Goal: Task Accomplishment & Management: Use online tool/utility

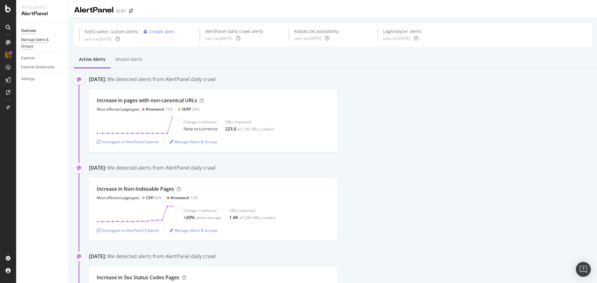
click at [33, 44] on div "Manage Alerts & Groups" at bounding box center [39, 43] width 37 height 13
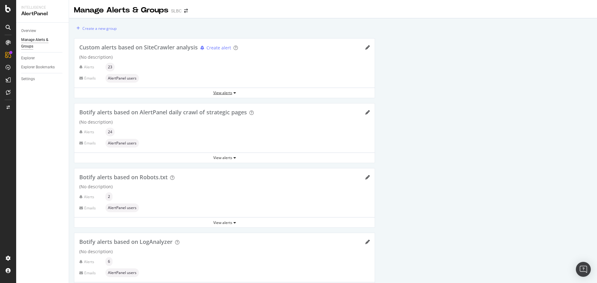
click at [227, 94] on div "View alerts" at bounding box center [224, 92] width 300 height 5
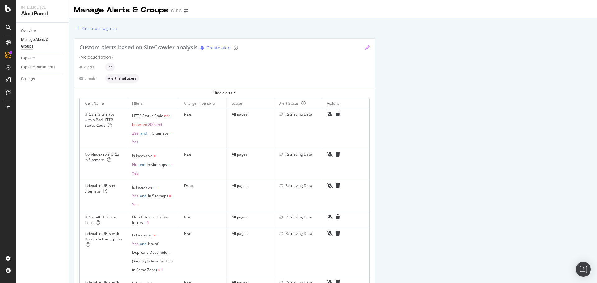
click at [368, 47] on icon "pencil" at bounding box center [367, 47] width 4 height 4
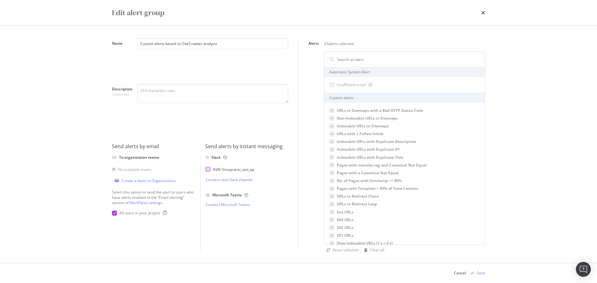
click at [227, 170] on div "AVIV Group - aviv_seo_qa" at bounding box center [233, 169] width 41 height 5
click at [479, 271] on div "Save" at bounding box center [481, 272] width 8 height 5
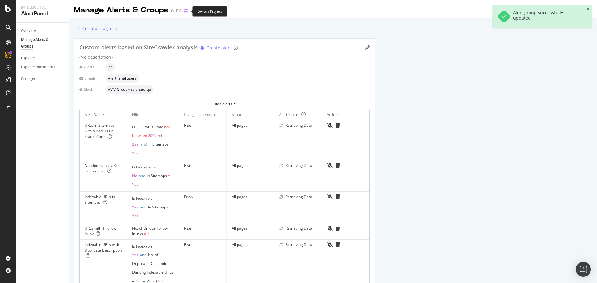
click at [186, 10] on icon "arrow-right-arrow-left" at bounding box center [186, 11] width 4 height 4
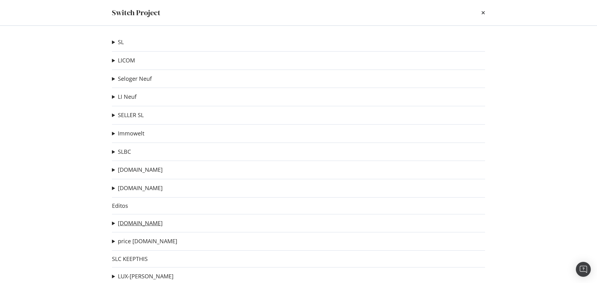
click at [151, 224] on link "[DOMAIN_NAME]" at bounding box center [140, 223] width 45 height 7
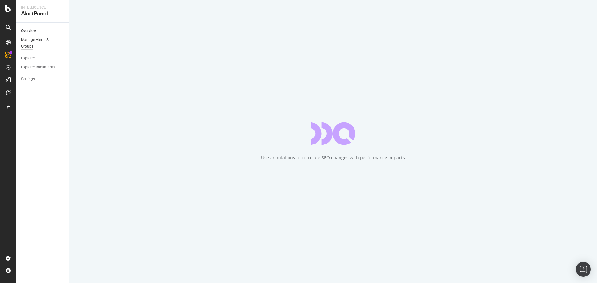
click at [31, 39] on div "Manage Alerts & Groups" at bounding box center [39, 43] width 37 height 13
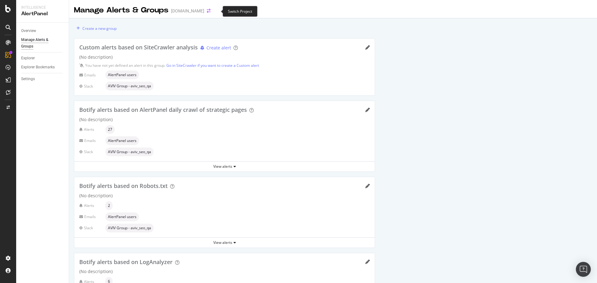
click at [210, 12] on icon "arrow-right-arrow-left" at bounding box center [209, 11] width 4 height 4
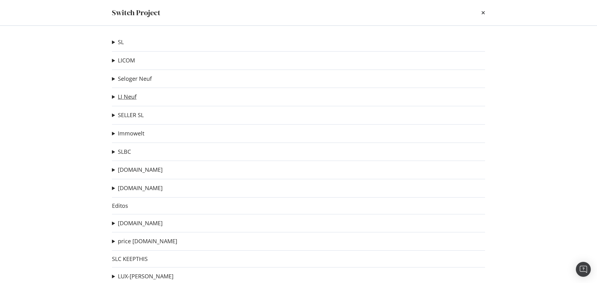
click at [127, 94] on link "LI Neuf" at bounding box center [127, 97] width 19 height 7
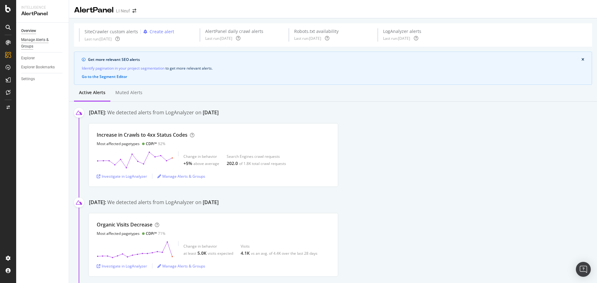
click at [45, 41] on div "Manage Alerts & Groups" at bounding box center [39, 43] width 37 height 13
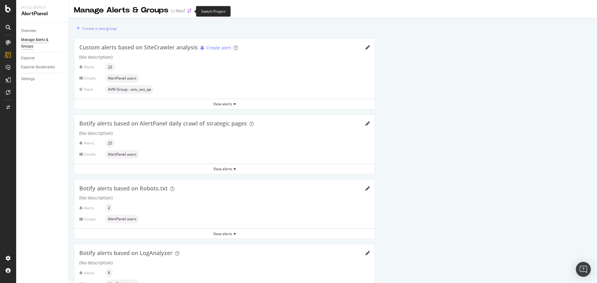
click at [189, 11] on icon "arrow-right-arrow-left" at bounding box center [189, 11] width 4 height 4
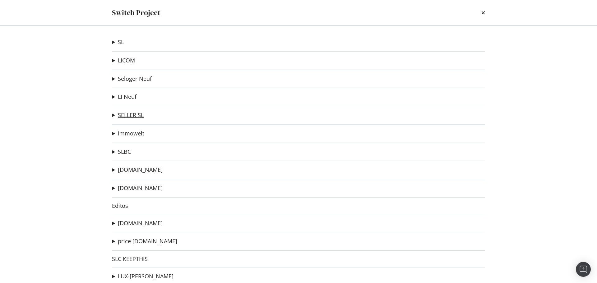
click at [134, 116] on link "SELLER SL" at bounding box center [131, 115] width 26 height 7
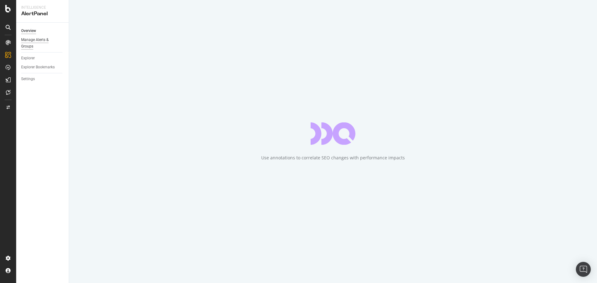
click at [35, 41] on div "Manage Alerts & Groups" at bounding box center [39, 43] width 37 height 13
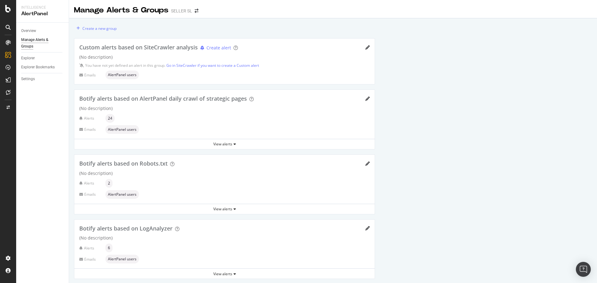
click at [365, 50] on div "Custom alerts based on SiteCrawler analysis Create alert" at bounding box center [224, 48] width 290 height 8
click at [367, 51] on div "Custom alerts based on SiteCrawler analysis Create alert" at bounding box center [224, 48] width 290 height 8
click at [366, 47] on icon "pencil" at bounding box center [367, 47] width 4 height 4
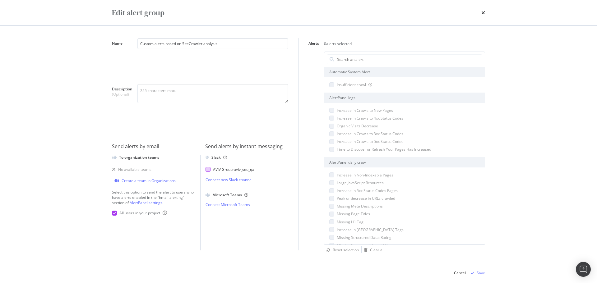
click at [266, 170] on div "AVIV Group - aviv_seo_qa" at bounding box center [244, 169] width 78 height 5
click at [483, 12] on icon "times" at bounding box center [483, 12] width 4 height 5
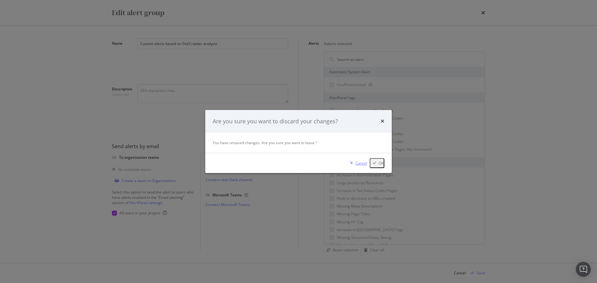
drag, startPoint x: 380, startPoint y: 165, endPoint x: 355, endPoint y: 165, distance: 25.5
click at [355, 165] on div "Cancel OK" at bounding box center [366, 163] width 37 height 10
click at [355, 165] on div "modal" at bounding box center [352, 163] width 8 height 4
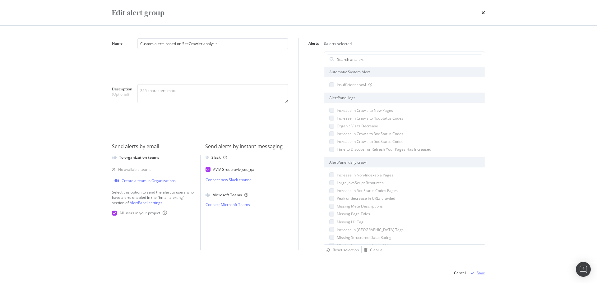
click at [482, 271] on div "Save" at bounding box center [481, 272] width 8 height 5
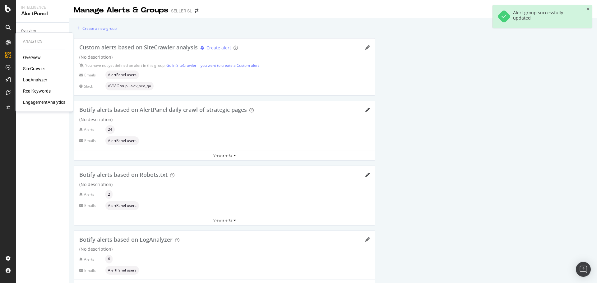
click at [37, 67] on div "SiteCrawler" at bounding box center [34, 69] width 22 height 6
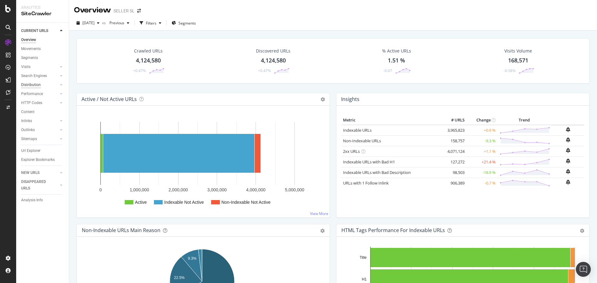
click at [35, 82] on div "Distribution" at bounding box center [31, 85] width 20 height 7
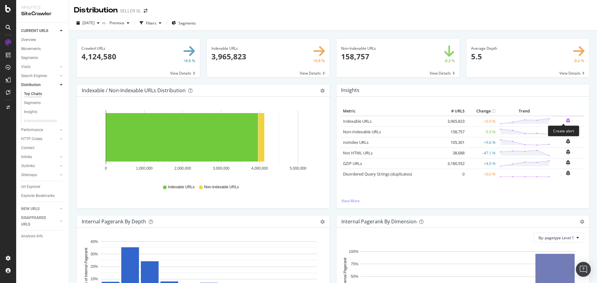
click at [566, 122] on icon "bell-plus" at bounding box center [568, 120] width 4 height 5
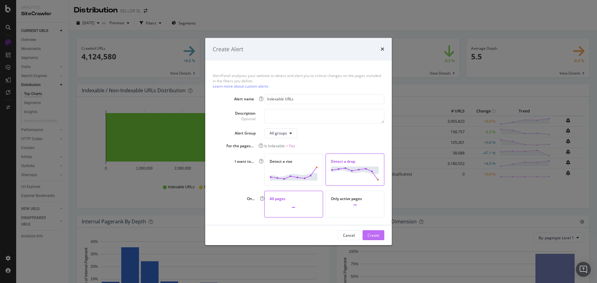
click at [372, 235] on div "Create" at bounding box center [373, 235] width 12 height 5
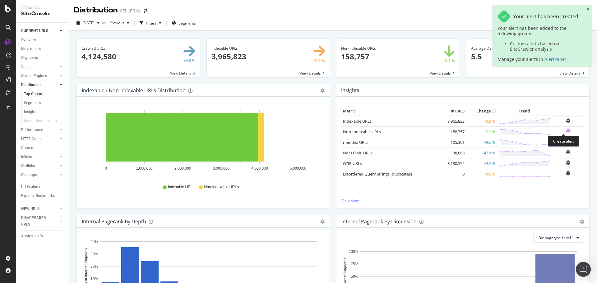
click at [566, 130] on icon "bell-plus" at bounding box center [568, 130] width 4 height 5
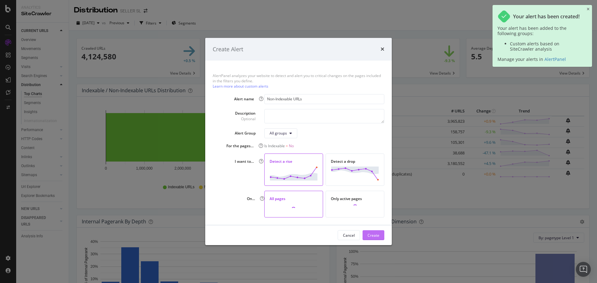
click at [377, 234] on div "Create" at bounding box center [373, 235] width 12 height 5
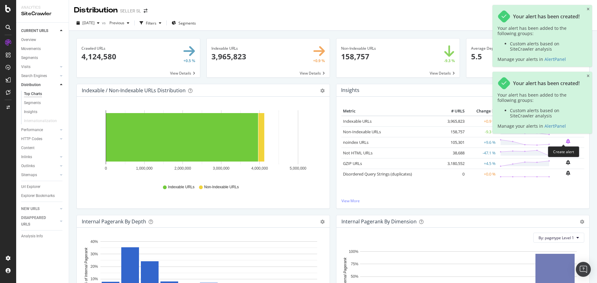
click at [566, 143] on icon "bell-plus" at bounding box center [568, 141] width 4 height 5
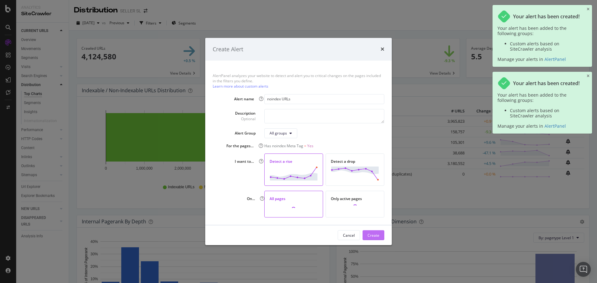
click at [378, 234] on div "Create" at bounding box center [373, 235] width 12 height 5
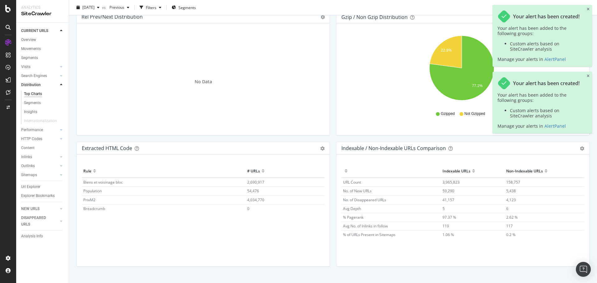
scroll to position [872, 0]
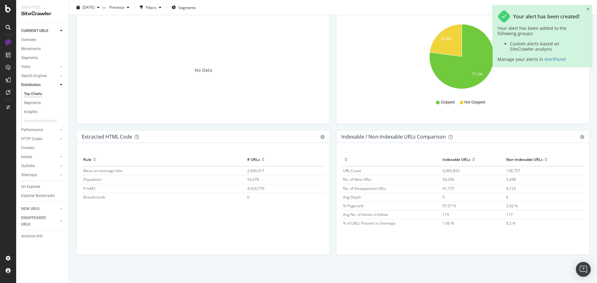
drag, startPoint x: 39, startPoint y: 130, endPoint x: 164, endPoint y: 136, distance: 125.7
click at [39, 130] on div "Performance" at bounding box center [32, 130] width 22 height 7
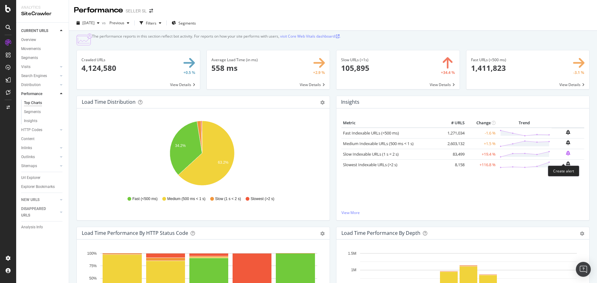
click at [566, 156] on icon "bell-plus" at bounding box center [568, 153] width 4 height 5
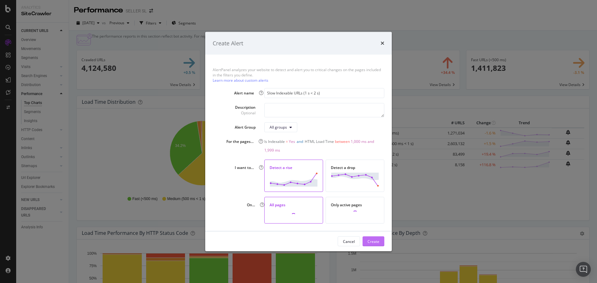
click at [375, 240] on div "Create" at bounding box center [373, 241] width 12 height 5
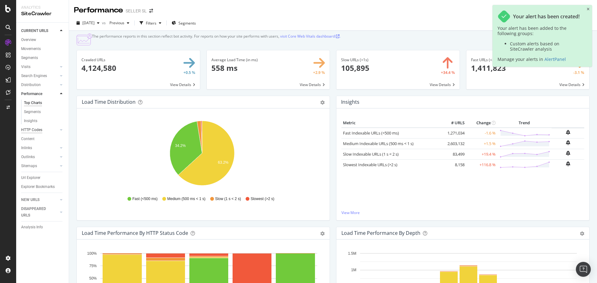
click at [37, 130] on div "HTTP Codes" at bounding box center [31, 130] width 21 height 7
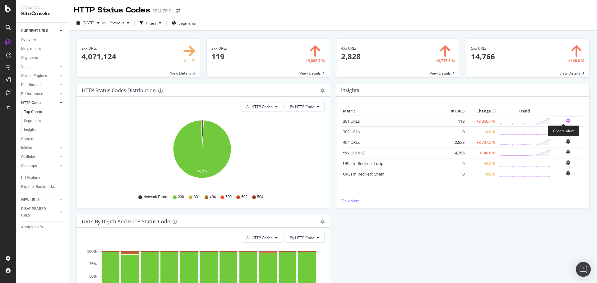
click at [566, 119] on icon "bell-plus" at bounding box center [568, 120] width 4 height 5
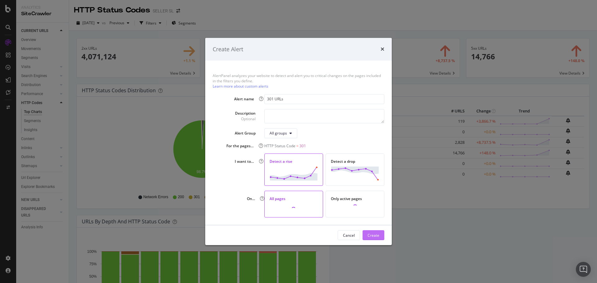
click at [375, 235] on div "Create" at bounding box center [373, 235] width 12 height 5
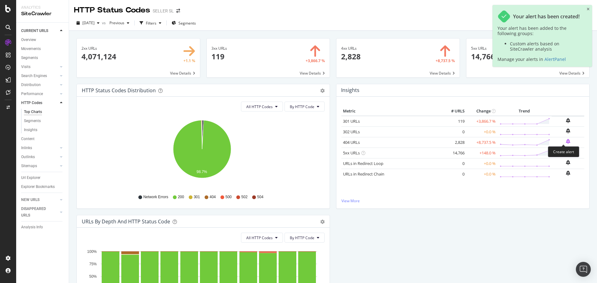
click at [566, 142] on icon "bell-plus" at bounding box center [568, 141] width 4 height 5
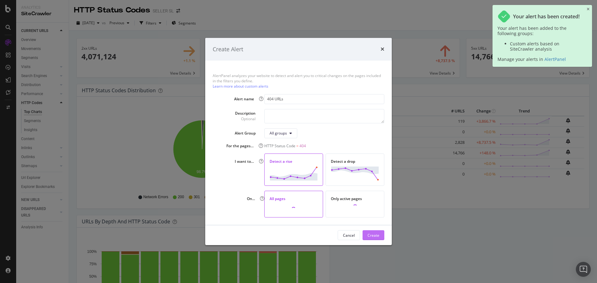
click at [375, 237] on div "Create" at bounding box center [373, 235] width 12 height 5
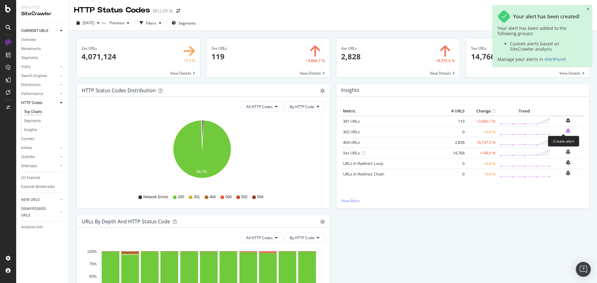
click at [566, 131] on icon "bell-plus" at bounding box center [568, 130] width 4 height 5
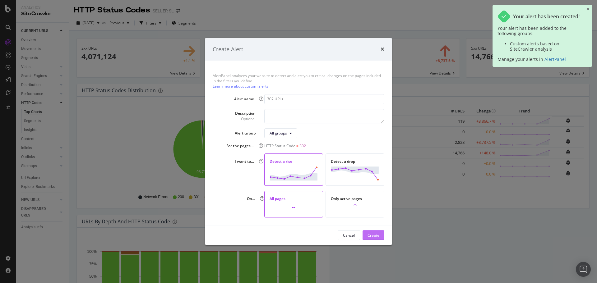
click at [374, 232] on div "Create" at bounding box center [373, 235] width 12 height 9
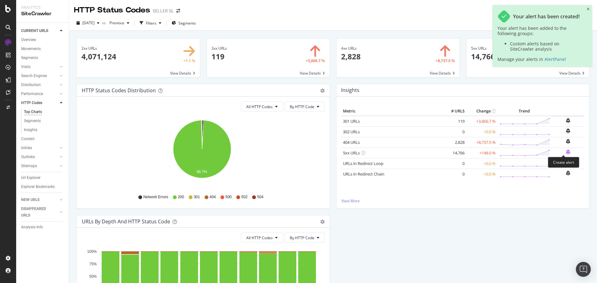
click at [566, 153] on icon "bell-plus" at bounding box center [568, 152] width 4 height 5
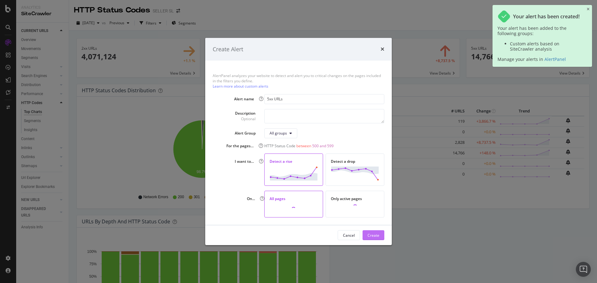
click at [369, 232] on div "Create" at bounding box center [373, 235] width 12 height 9
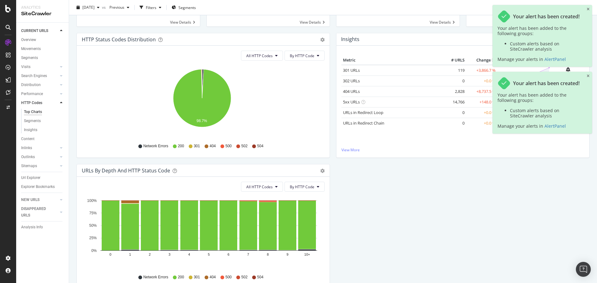
scroll to position [85, 0]
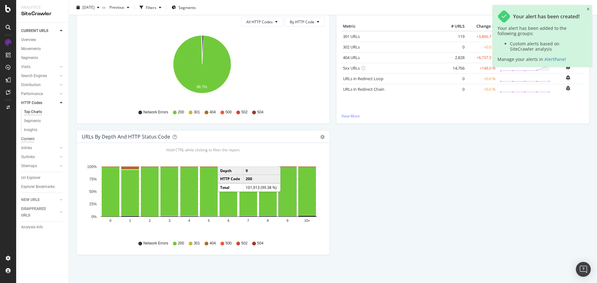
click at [27, 141] on div "Content" at bounding box center [27, 139] width 13 height 7
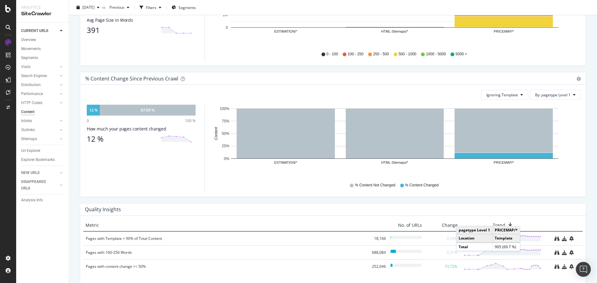
scroll to position [348, 0]
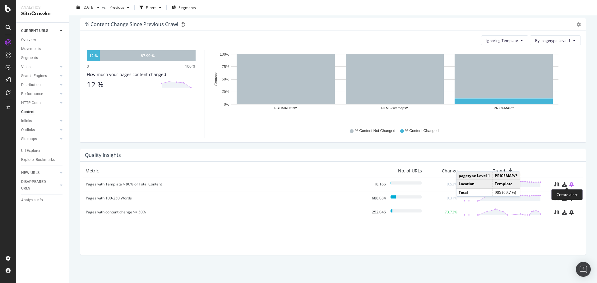
click at [569, 183] on icon "bell-plus" at bounding box center [571, 184] width 4 height 5
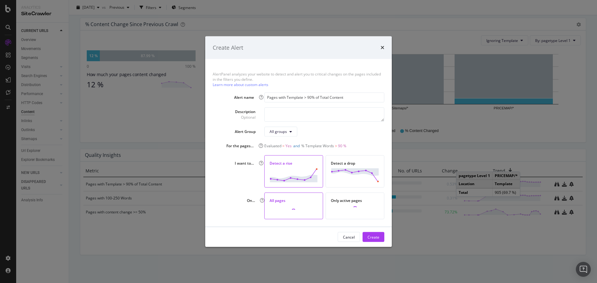
click at [382, 232] on div "Cancel Create" at bounding box center [298, 237] width 187 height 20
click at [381, 232] on div "Cancel Create" at bounding box center [298, 237] width 187 height 20
click at [379, 235] on div "Create" at bounding box center [373, 236] width 12 height 5
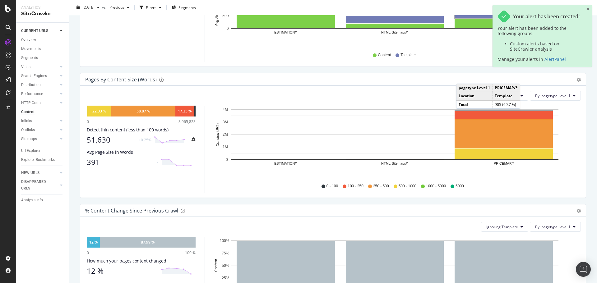
scroll to position [0, 0]
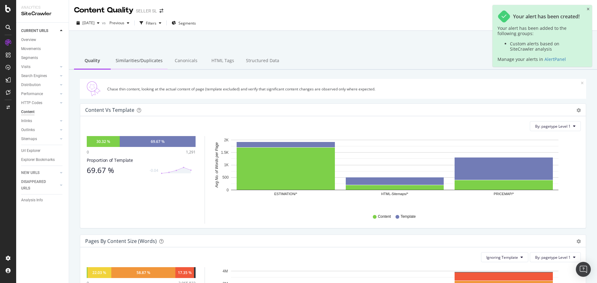
click at [135, 59] on div "Similarities/Duplicates" at bounding box center [139, 61] width 57 height 17
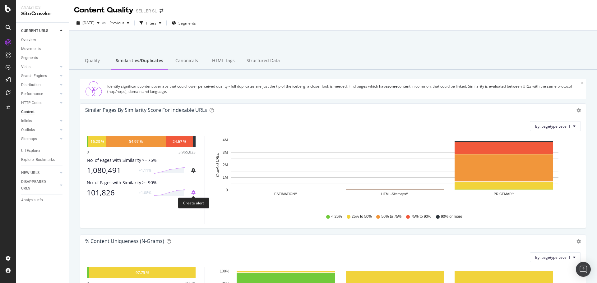
click at [193, 194] on icon "bell-plus" at bounding box center [193, 192] width 4 height 5
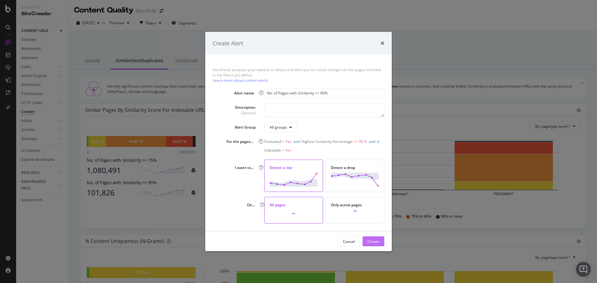
click at [371, 238] on div "Create" at bounding box center [373, 241] width 12 height 9
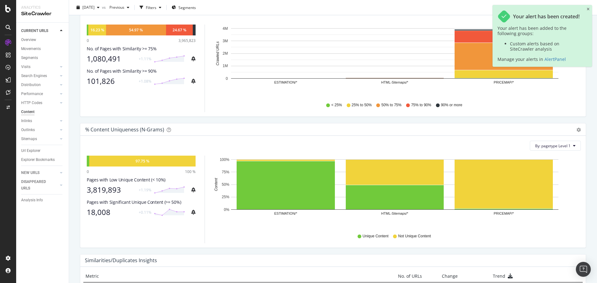
scroll to position [30, 0]
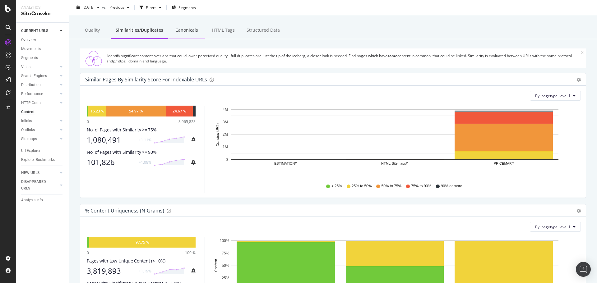
click at [191, 24] on div "Canonicals" at bounding box center [186, 30] width 37 height 17
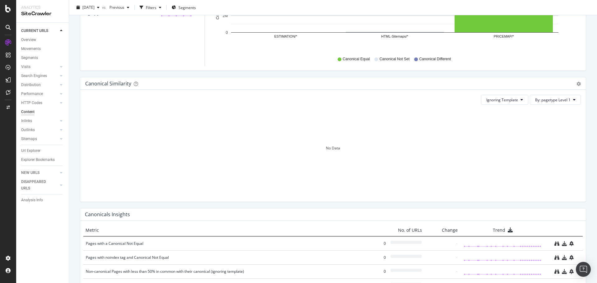
scroll to position [217, 0]
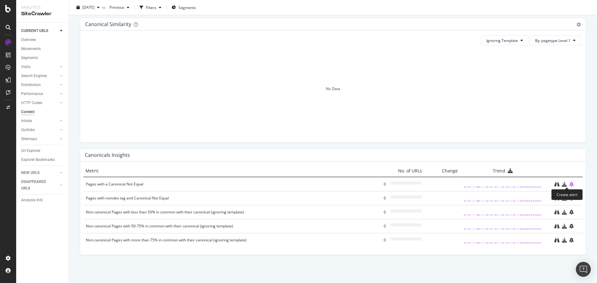
click at [569, 185] on icon "bell-plus" at bounding box center [571, 184] width 4 height 5
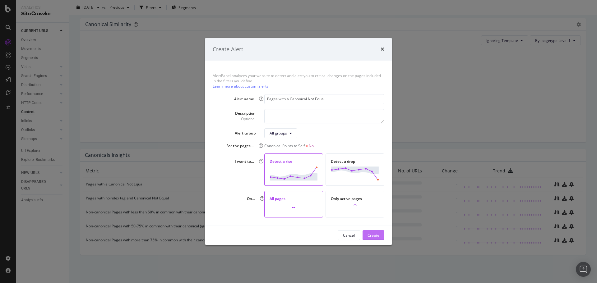
click at [368, 233] on div "Create" at bounding box center [373, 235] width 12 height 5
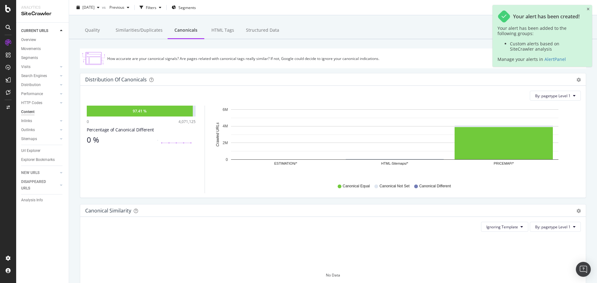
scroll to position [0, 0]
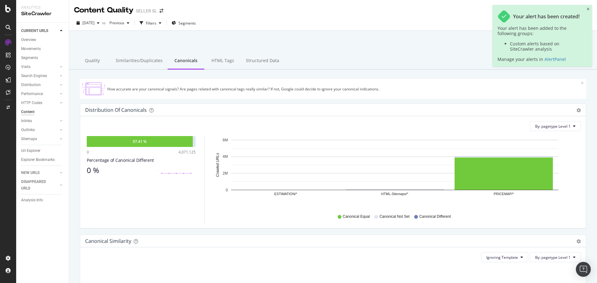
click at [224, 62] on div "HTML Tags" at bounding box center [222, 61] width 37 height 17
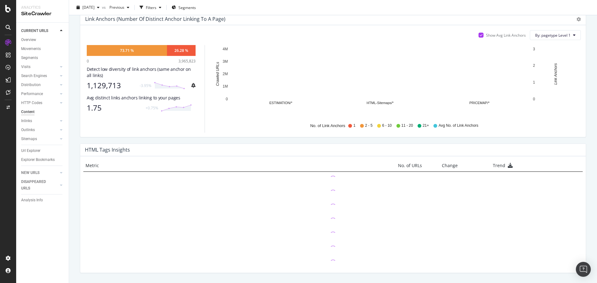
scroll to position [371, 0]
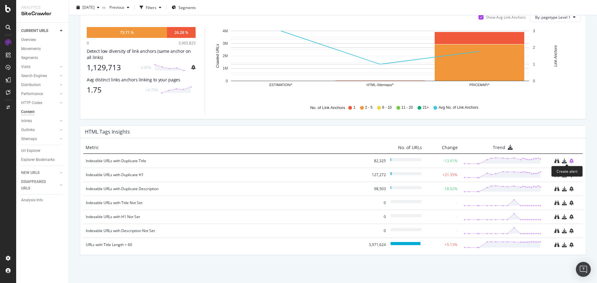
click at [569, 160] on icon "bell-plus" at bounding box center [571, 161] width 4 height 5
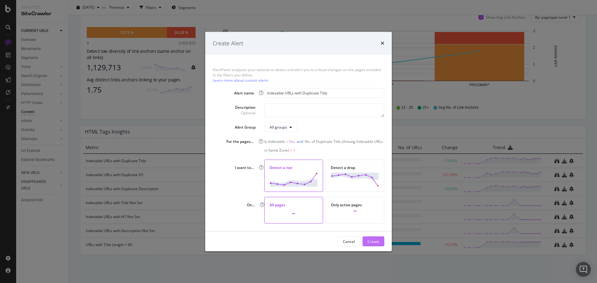
click at [371, 241] on div "Create" at bounding box center [373, 241] width 12 height 5
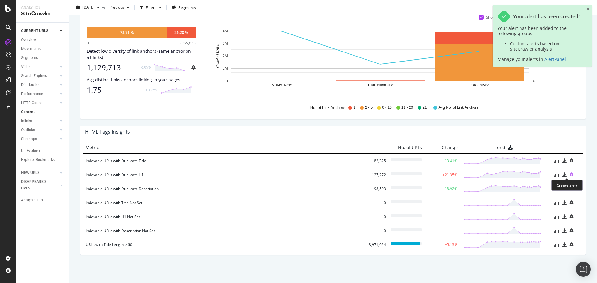
click at [569, 174] on icon "bell-plus" at bounding box center [571, 175] width 4 height 5
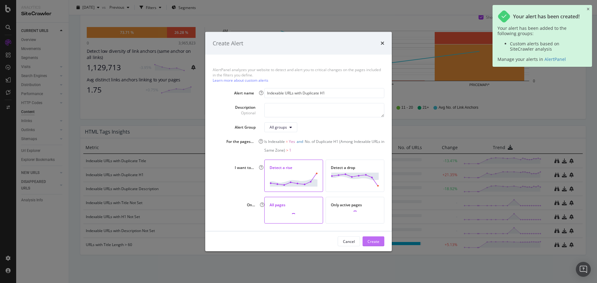
click at [371, 244] on div "Create" at bounding box center [373, 241] width 12 height 5
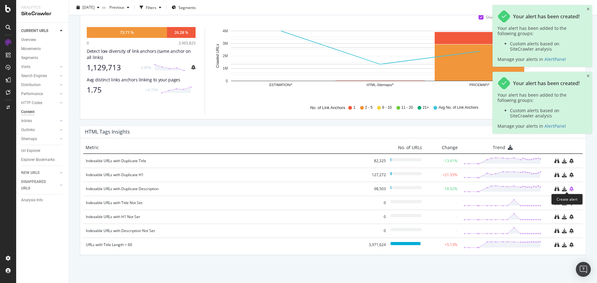
click at [569, 189] on icon "bell-plus" at bounding box center [571, 189] width 4 height 5
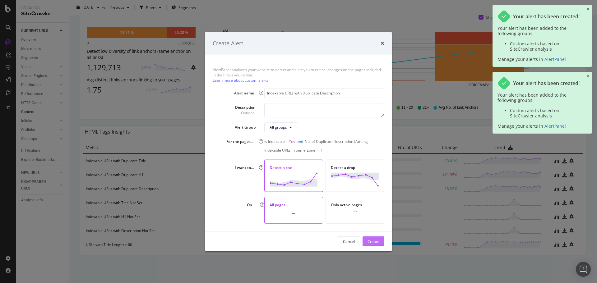
click at [373, 240] on div "Create" at bounding box center [373, 241] width 12 height 5
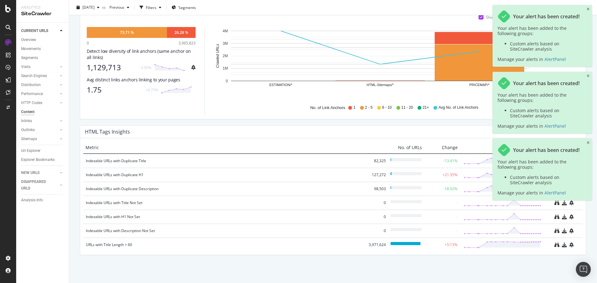
click at [567, 204] on div "Your alert has been created! Your alert has been added to the following groups:…" at bounding box center [541, 105] width 99 height 201
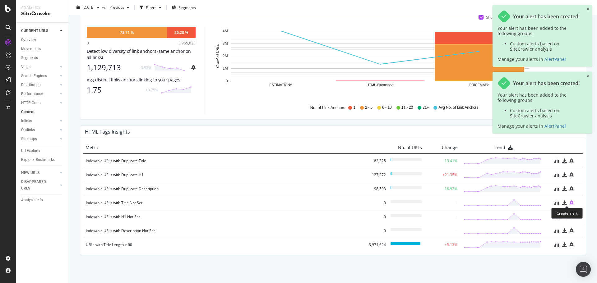
click at [569, 203] on icon "bell-plus" at bounding box center [571, 203] width 4 height 5
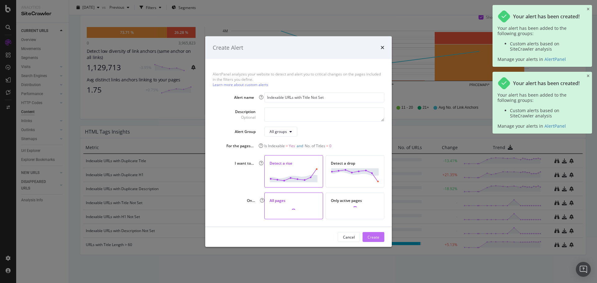
click at [368, 234] on div "Create" at bounding box center [373, 237] width 12 height 9
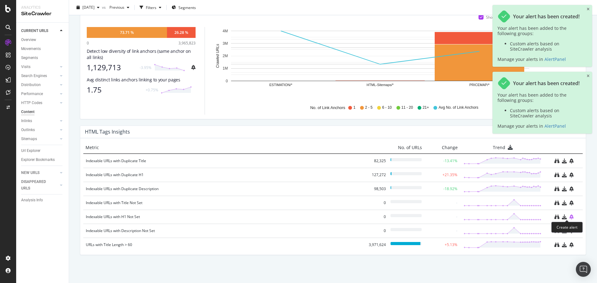
click at [569, 218] on icon "bell-plus" at bounding box center [571, 216] width 4 height 5
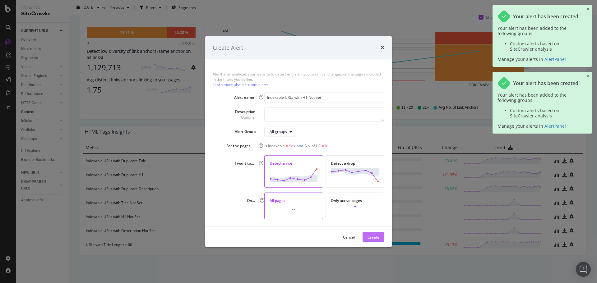
click at [378, 234] on div "Create" at bounding box center [373, 237] width 12 height 9
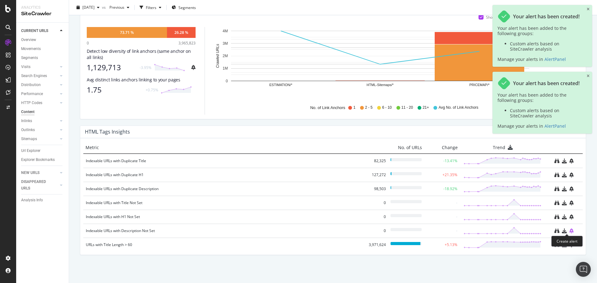
click at [569, 232] on icon "bell-plus" at bounding box center [571, 230] width 4 height 5
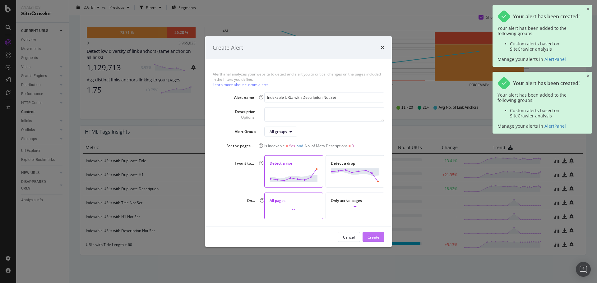
click at [377, 238] on div "Create" at bounding box center [373, 236] width 12 height 5
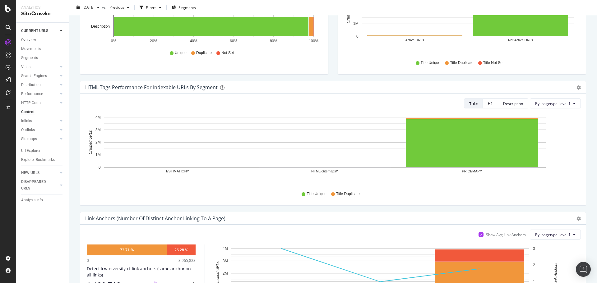
scroll to position [0, 0]
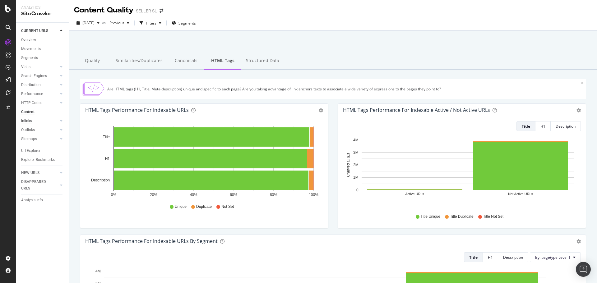
click at [27, 122] on div "Inlinks" at bounding box center [26, 121] width 11 height 7
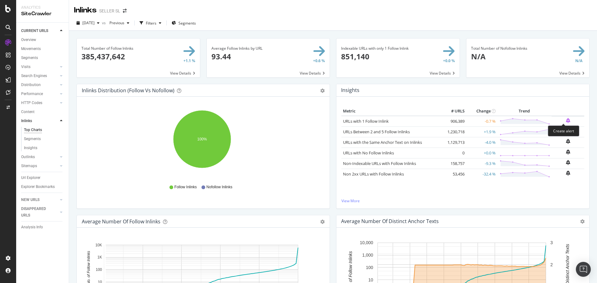
click at [566, 120] on icon "bell-plus" at bounding box center [568, 120] width 4 height 5
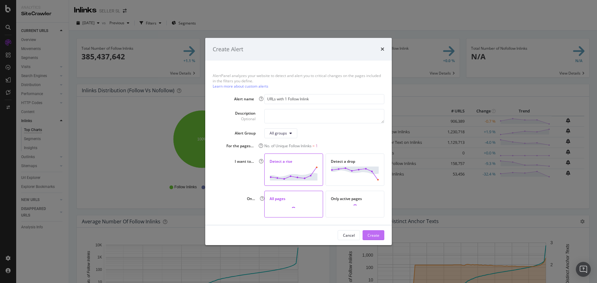
click at [375, 238] on div "Create" at bounding box center [373, 235] width 12 height 5
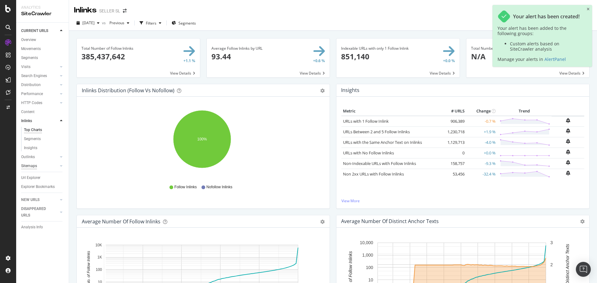
click at [31, 167] on div "Sitemaps" at bounding box center [29, 166] width 16 height 7
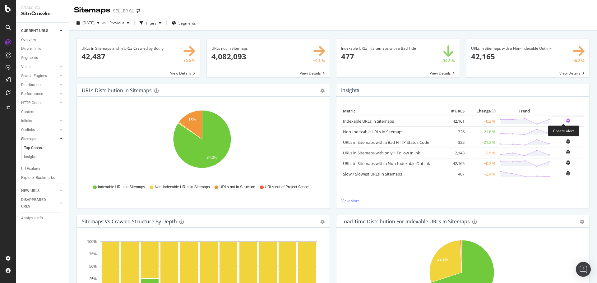
click at [566, 120] on icon "bell-plus" at bounding box center [568, 120] width 4 height 5
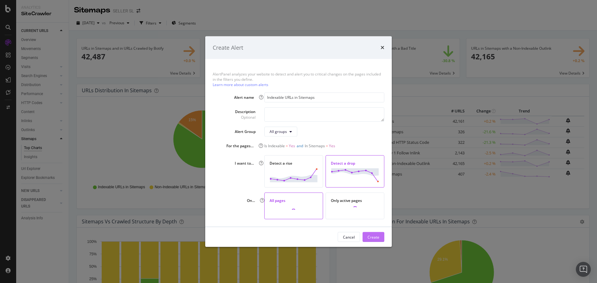
click at [375, 235] on div "Create" at bounding box center [373, 236] width 12 height 5
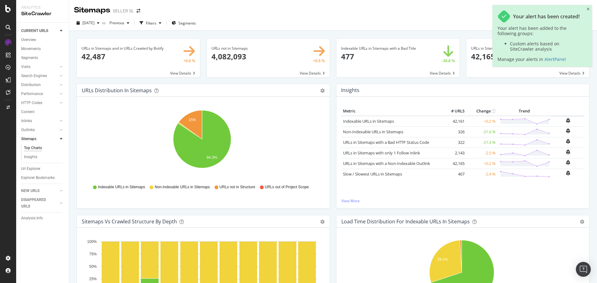
click at [566, 132] on td at bounding box center [567, 131] width 33 height 9
click at [566, 131] on icon "bell-plus" at bounding box center [568, 130] width 4 height 5
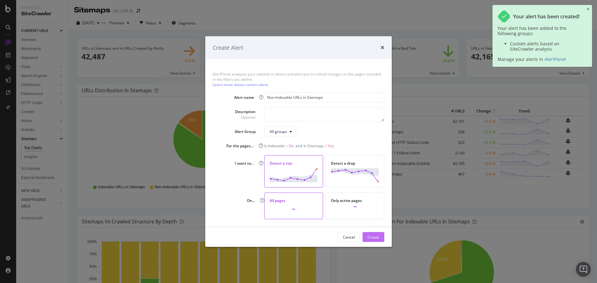
click at [373, 238] on div "Create" at bounding box center [373, 236] width 12 height 5
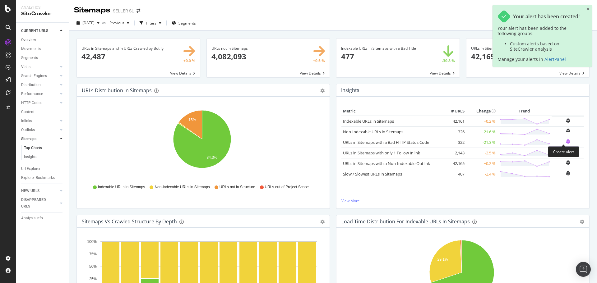
click at [566, 142] on icon "bell-plus" at bounding box center [568, 141] width 4 height 5
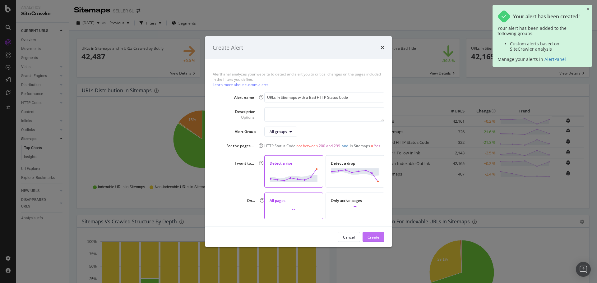
click at [372, 236] on div "Create" at bounding box center [373, 236] width 12 height 5
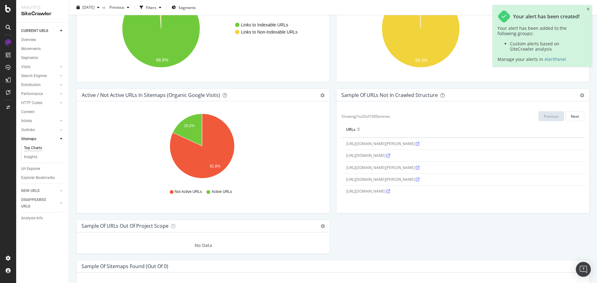
scroll to position [650, 0]
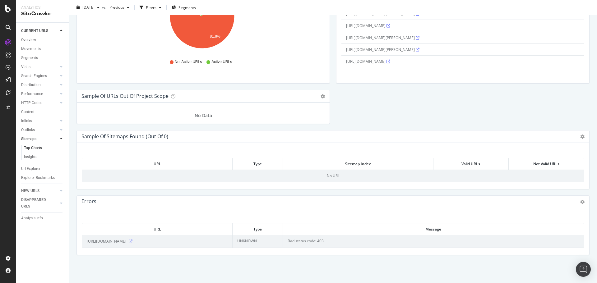
click at [132, 242] on icon at bounding box center [131, 242] width 4 height 4
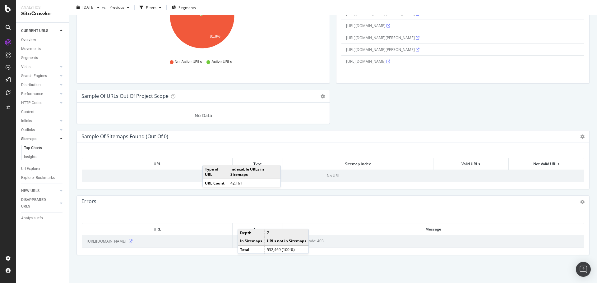
click at [132, 241] on icon at bounding box center [131, 242] width 4 height 4
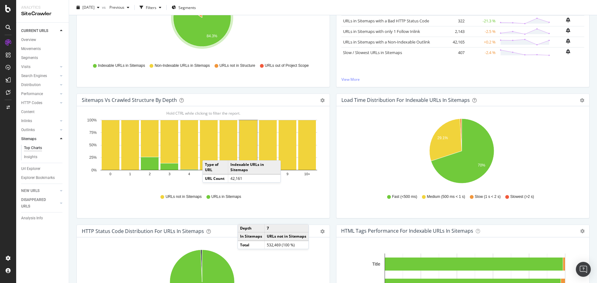
scroll to position [0, 0]
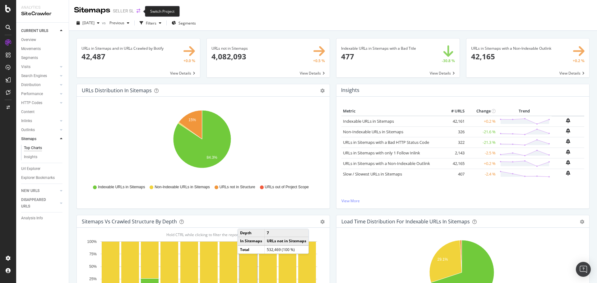
click at [136, 11] on icon "arrow-right-arrow-left" at bounding box center [138, 11] width 4 height 4
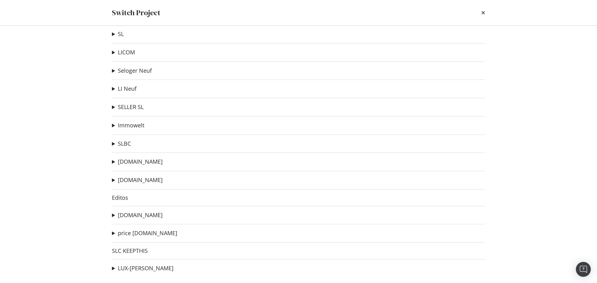
scroll to position [10, 0]
click at [158, 214] on link "meilleursagents.com" at bounding box center [140, 213] width 45 height 7
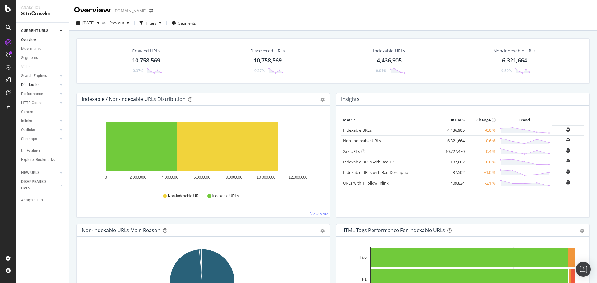
click at [34, 85] on div "Distribution" at bounding box center [31, 85] width 20 height 7
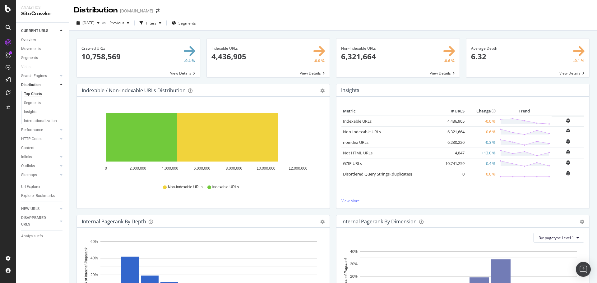
click at [565, 121] on td at bounding box center [567, 120] width 33 height 9
click at [566, 121] on icon "bell-plus" at bounding box center [568, 120] width 4 height 5
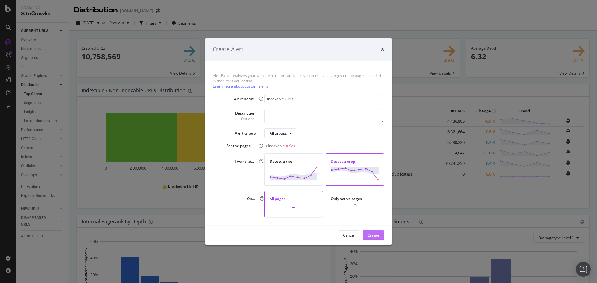
click at [368, 231] on div "Create" at bounding box center [373, 235] width 12 height 9
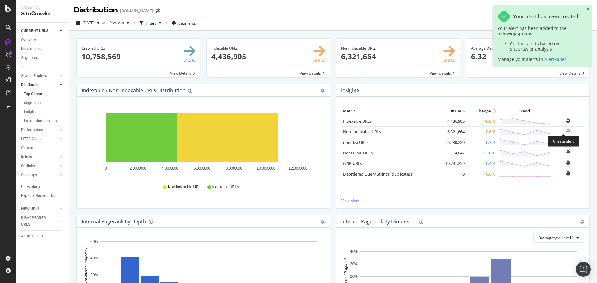
click at [566, 131] on icon "bell-plus" at bounding box center [568, 130] width 4 height 5
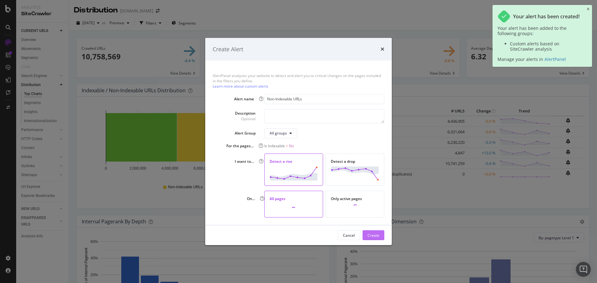
click at [369, 235] on div "Create" at bounding box center [373, 235] width 12 height 5
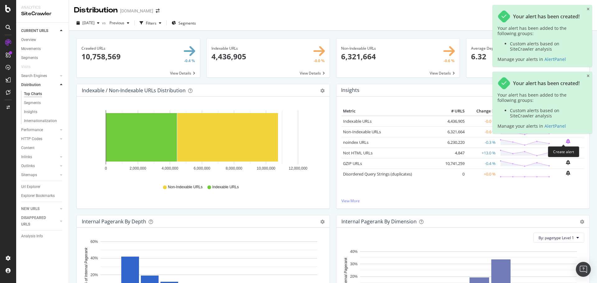
click at [566, 143] on icon "bell-plus" at bounding box center [568, 141] width 4 height 5
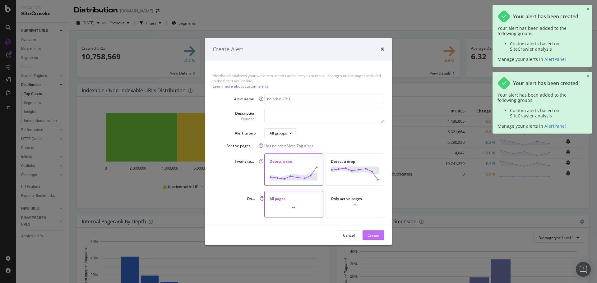
click at [375, 234] on div "Create" at bounding box center [373, 235] width 12 height 5
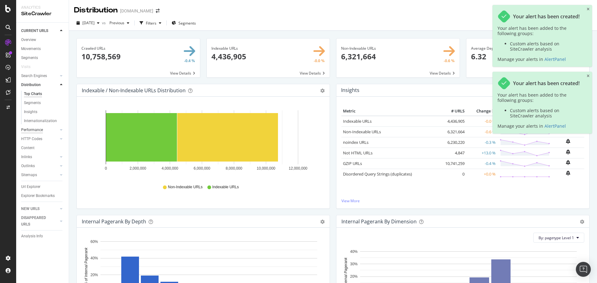
click at [27, 132] on div "Performance" at bounding box center [32, 130] width 22 height 7
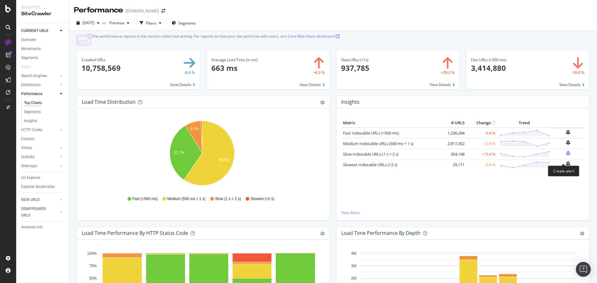
click at [566, 156] on icon "bell-plus" at bounding box center [568, 153] width 4 height 5
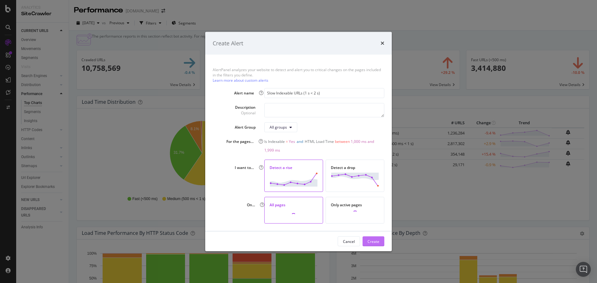
click at [366, 240] on button "Create" at bounding box center [373, 242] width 22 height 10
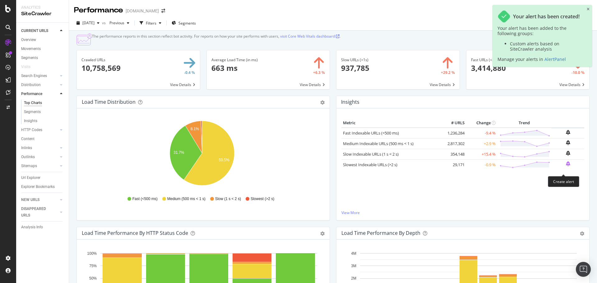
click at [566, 166] on icon "bell-plus" at bounding box center [568, 163] width 4 height 5
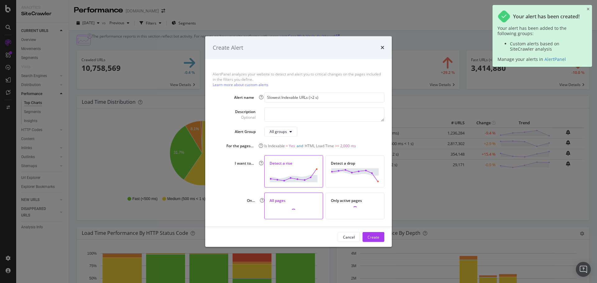
click at [372, 243] on div "Cancel Create" at bounding box center [298, 237] width 187 height 20
click at [374, 239] on div "Create" at bounding box center [373, 236] width 12 height 5
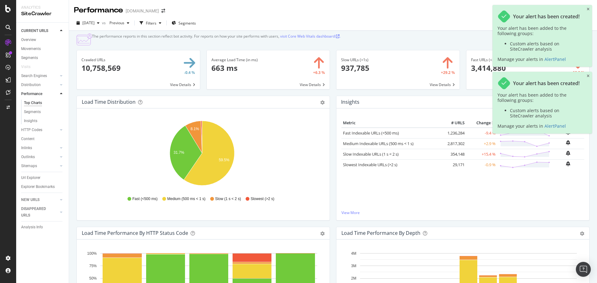
drag, startPoint x: 28, startPoint y: 130, endPoint x: 60, endPoint y: 127, distance: 32.8
click at [28, 130] on div "HTTP Codes" at bounding box center [31, 130] width 21 height 7
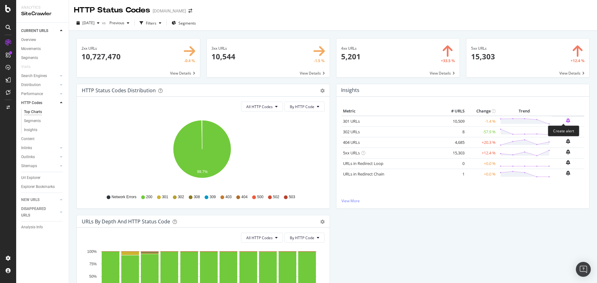
click at [566, 119] on icon "bell-plus" at bounding box center [568, 120] width 4 height 5
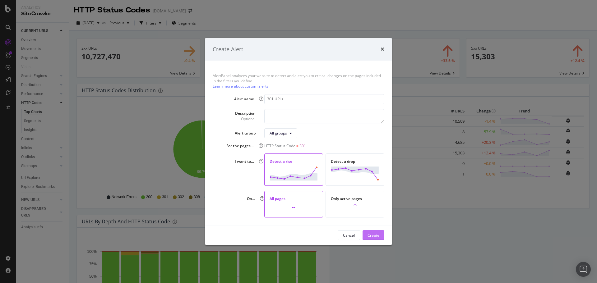
click at [377, 234] on div "Create" at bounding box center [373, 235] width 12 height 5
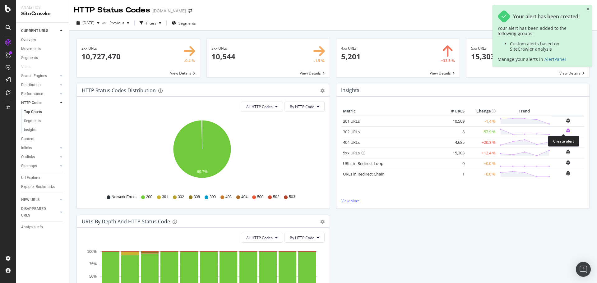
click at [566, 131] on icon "bell-plus" at bounding box center [568, 130] width 4 height 5
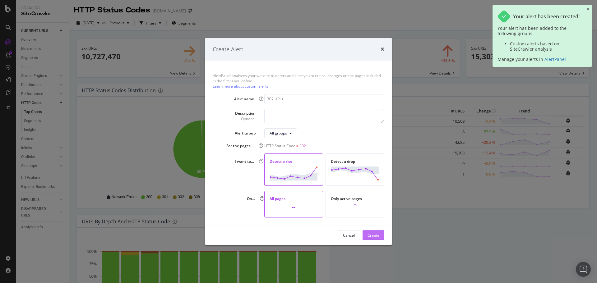
click at [373, 233] on div "Create" at bounding box center [373, 235] width 12 height 5
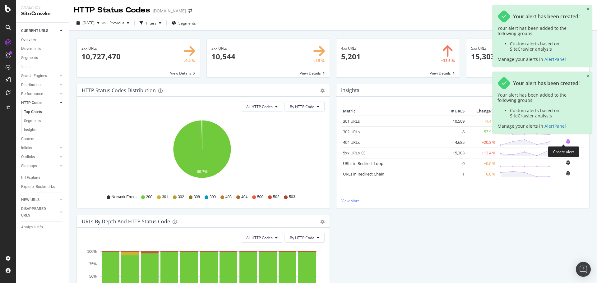
click at [566, 141] on icon "bell-plus" at bounding box center [568, 141] width 4 height 5
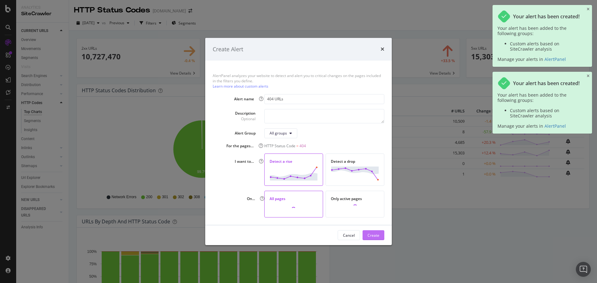
click at [373, 233] on div "Create" at bounding box center [373, 235] width 12 height 5
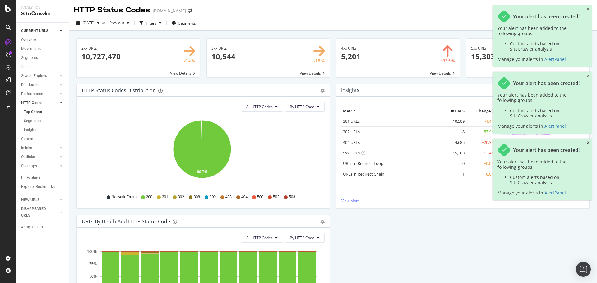
click at [588, 142] on icon "close toast" at bounding box center [588, 143] width 3 height 4
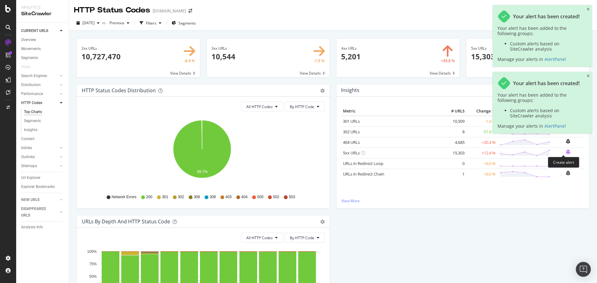
click at [566, 152] on icon "bell-plus" at bounding box center [568, 152] width 4 height 5
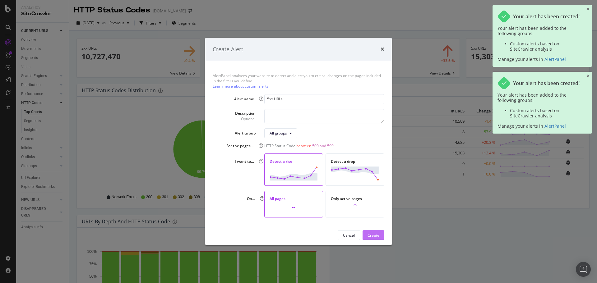
click at [372, 235] on div "Create" at bounding box center [373, 235] width 12 height 5
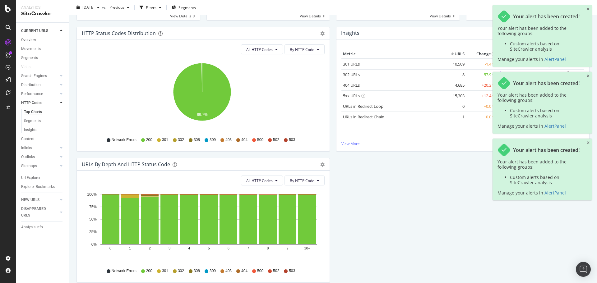
scroll to position [85, 0]
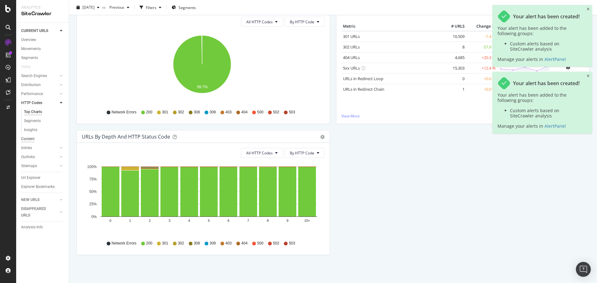
click at [27, 139] on div "Content" at bounding box center [27, 139] width 13 height 7
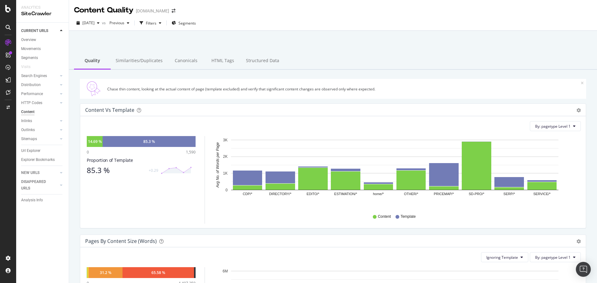
click at [284, 23] on div "2025 Sep. 1st vs Previous Filters Segments" at bounding box center [333, 24] width 528 height 12
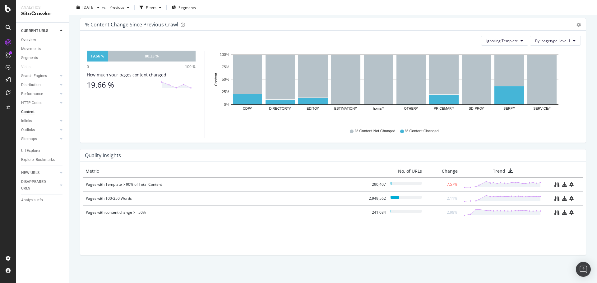
scroll to position [348, 0]
click at [569, 182] on icon "bell-plus" at bounding box center [571, 184] width 4 height 5
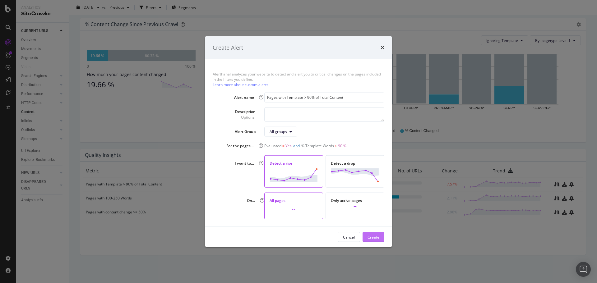
click at [368, 237] on div "Create" at bounding box center [373, 236] width 12 height 5
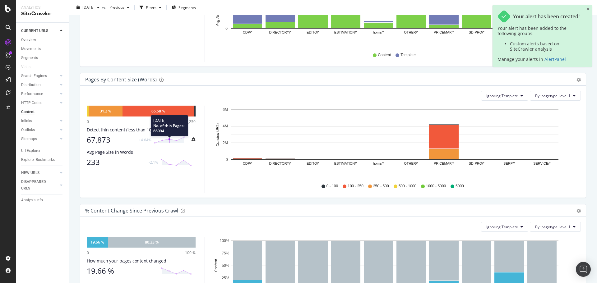
scroll to position [0, 0]
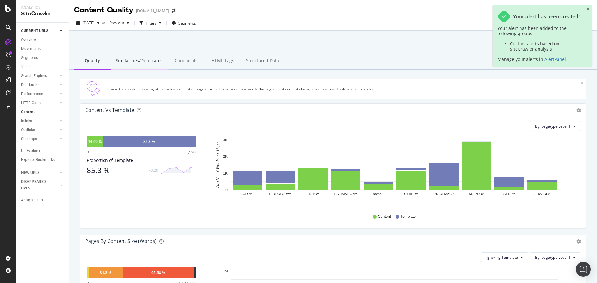
click at [151, 67] on div "Similarities/Duplicates" at bounding box center [139, 61] width 57 height 17
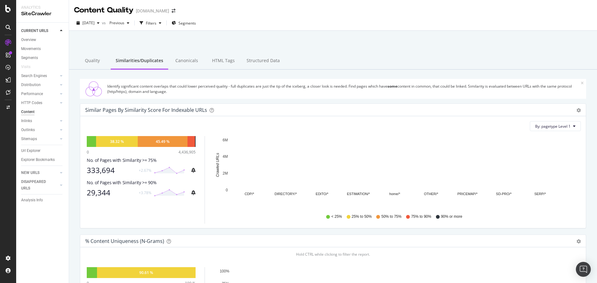
scroll to position [217, 0]
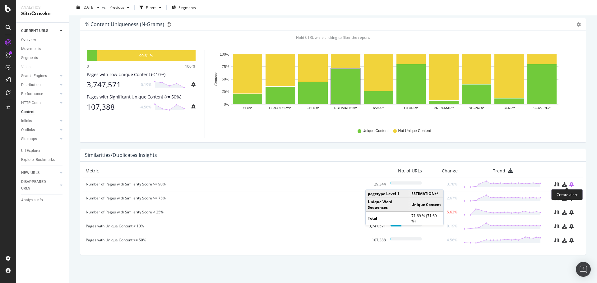
click at [569, 183] on icon "bell-plus" at bounding box center [571, 184] width 4 height 5
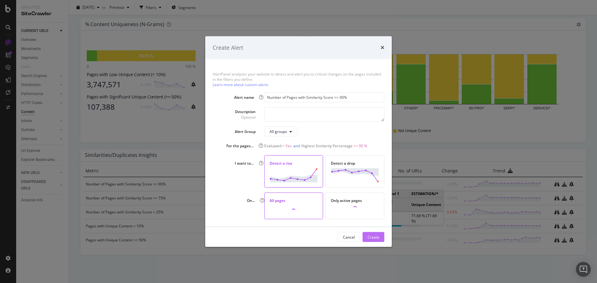
click at [375, 238] on div "Create" at bounding box center [373, 236] width 12 height 5
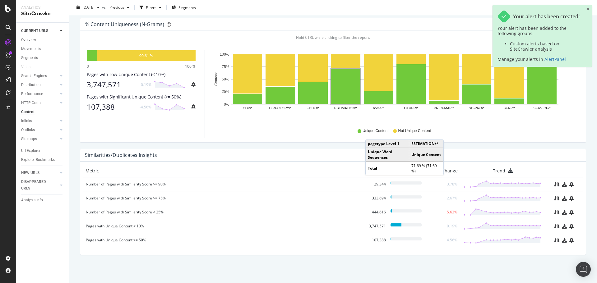
scroll to position [0, 0]
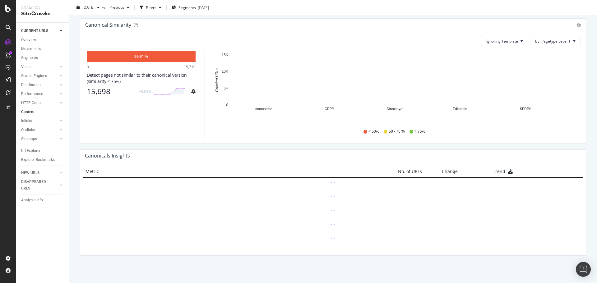
scroll to position [217, 0]
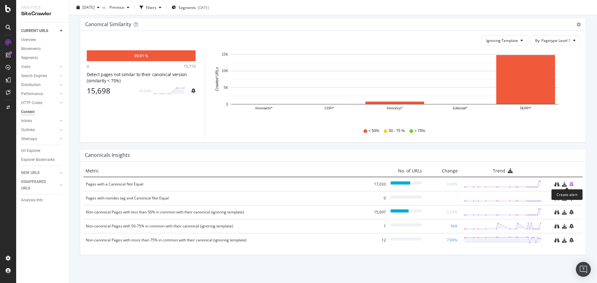
click at [569, 184] on icon "bell-plus" at bounding box center [571, 184] width 4 height 5
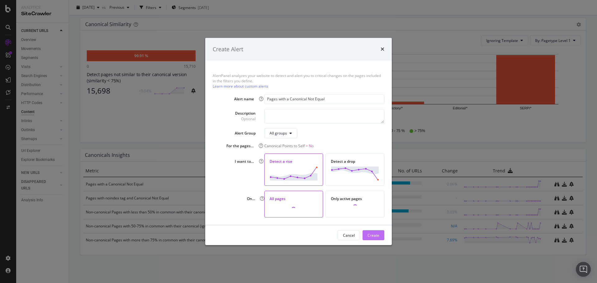
click at [376, 236] on div "Create" at bounding box center [373, 235] width 12 height 5
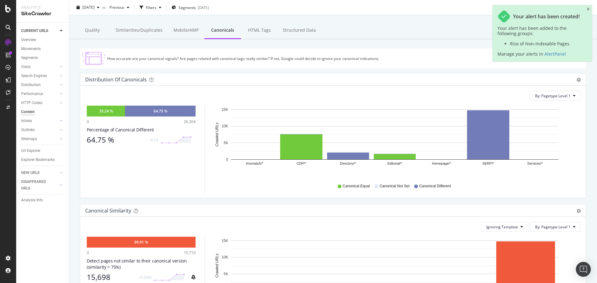
scroll to position [0, 0]
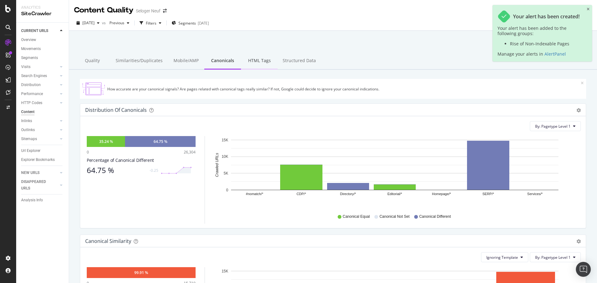
click at [261, 55] on div "HTML Tags" at bounding box center [259, 61] width 37 height 17
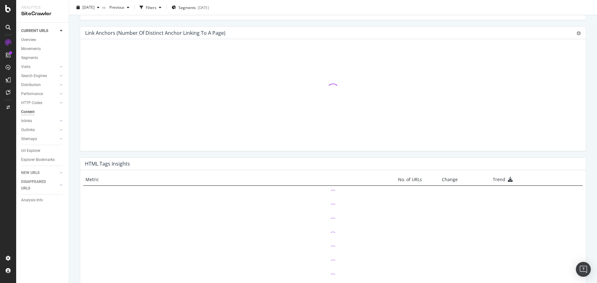
scroll to position [371, 0]
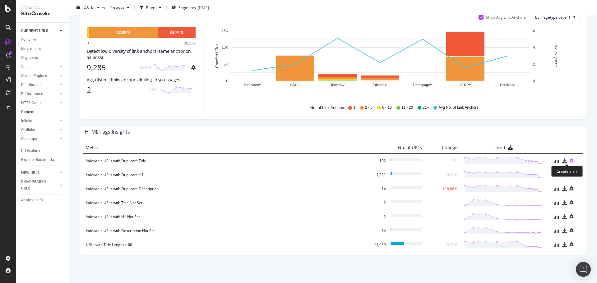
click at [569, 160] on icon "bell-plus" at bounding box center [571, 161] width 4 height 5
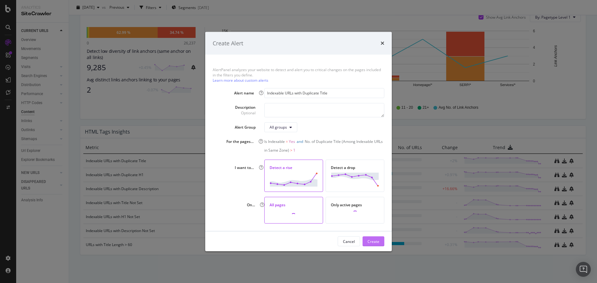
click at [375, 239] on div "Create" at bounding box center [373, 241] width 12 height 5
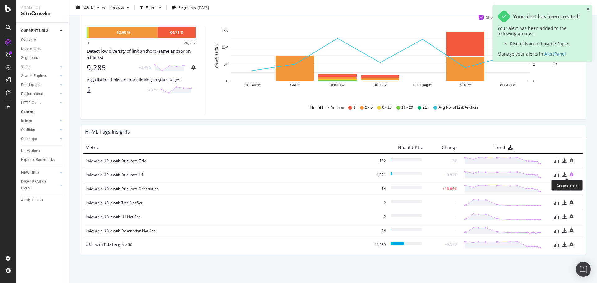
click at [569, 176] on icon "bell-plus" at bounding box center [571, 175] width 4 height 5
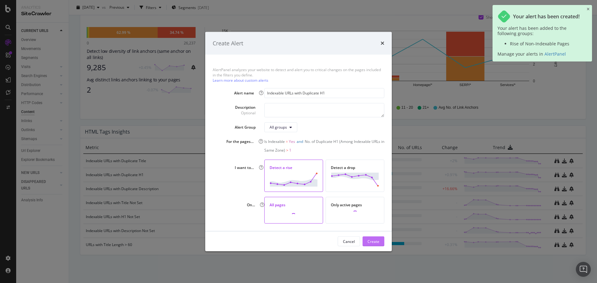
click at [377, 240] on div "Create" at bounding box center [373, 241] width 12 height 5
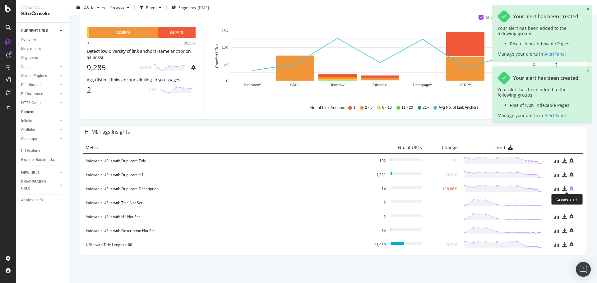
click at [569, 188] on icon "bell-plus" at bounding box center [571, 189] width 4 height 5
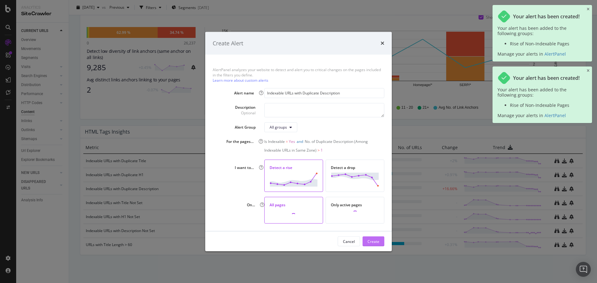
click at [378, 241] on div "Create" at bounding box center [373, 241] width 12 height 5
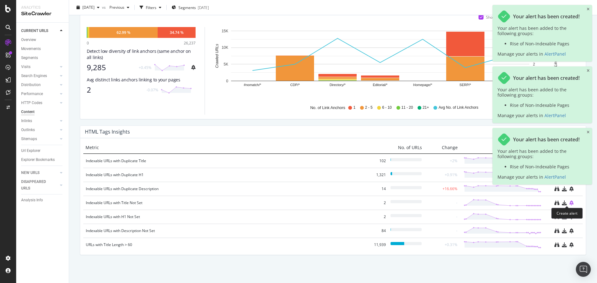
click at [569, 201] on icon "bell-plus" at bounding box center [571, 203] width 4 height 5
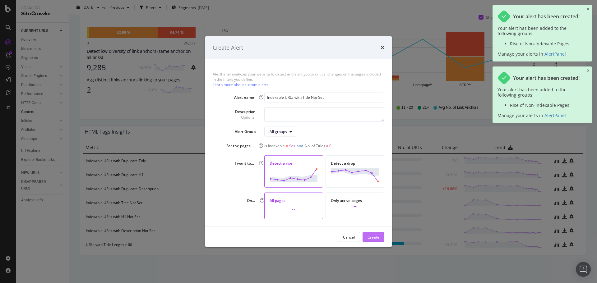
click at [371, 235] on div "Create" at bounding box center [373, 236] width 12 height 5
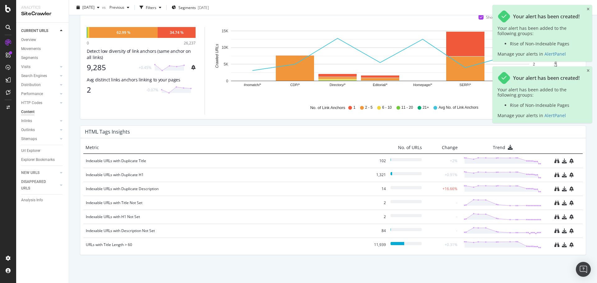
click at [570, 216] on div at bounding box center [563, 216] width 33 height 5
click at [569, 218] on icon "bell-plus" at bounding box center [571, 216] width 4 height 5
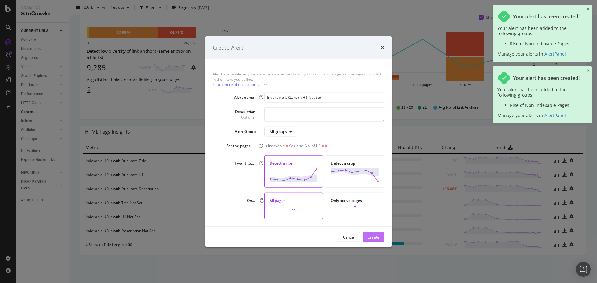
click at [375, 239] on div "Create" at bounding box center [373, 236] width 12 height 5
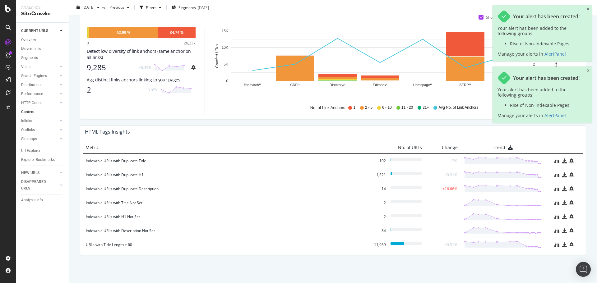
click at [569, 231] on div at bounding box center [563, 230] width 33 height 5
click at [569, 231] on icon "bell-plus" at bounding box center [571, 230] width 4 height 5
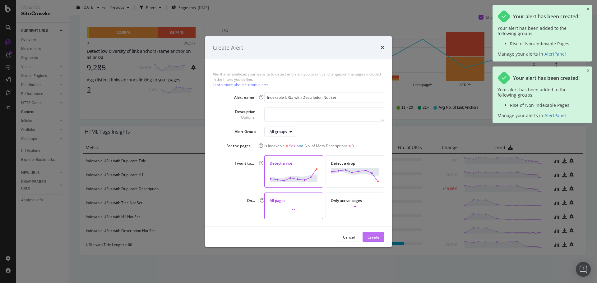
click at [371, 236] on div "Create" at bounding box center [373, 236] width 12 height 5
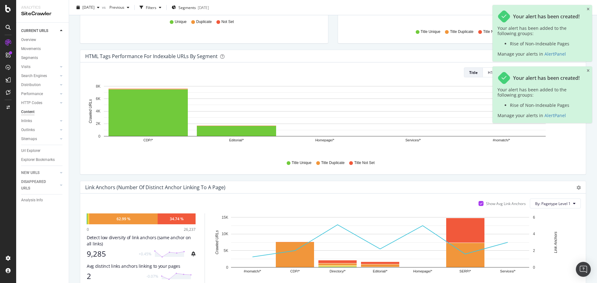
scroll to position [0, 0]
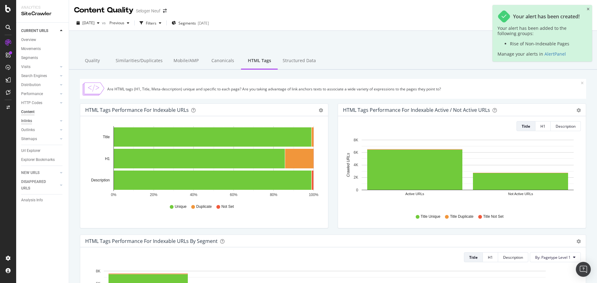
click at [30, 122] on div "Inlinks" at bounding box center [26, 121] width 11 height 7
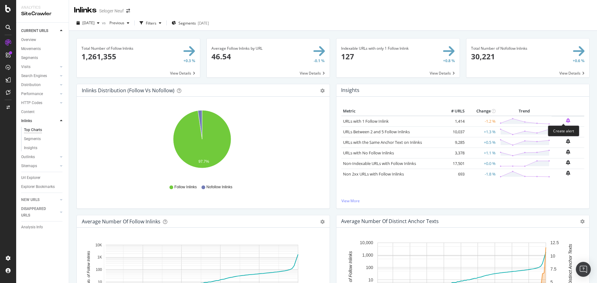
click at [566, 119] on icon "bell-plus" at bounding box center [568, 120] width 4 height 5
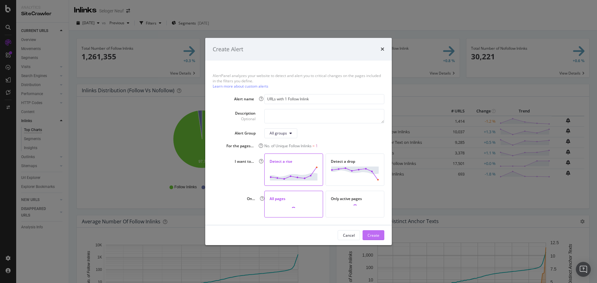
click at [376, 231] on div "Create" at bounding box center [373, 235] width 12 height 9
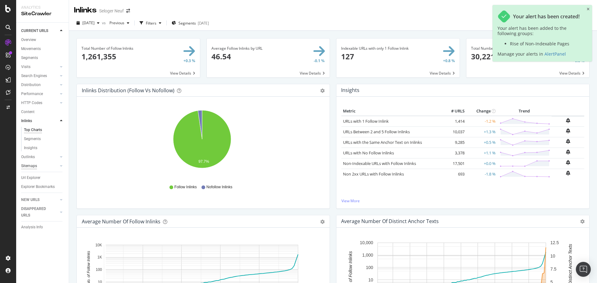
click at [31, 166] on div "Sitemaps" at bounding box center [29, 166] width 16 height 7
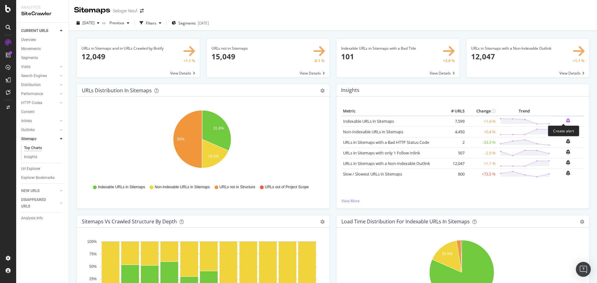
click at [566, 121] on icon "bell-plus" at bounding box center [568, 120] width 4 height 5
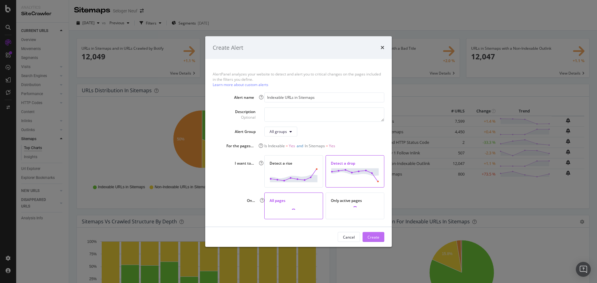
click at [375, 236] on div "Create" at bounding box center [373, 236] width 12 height 5
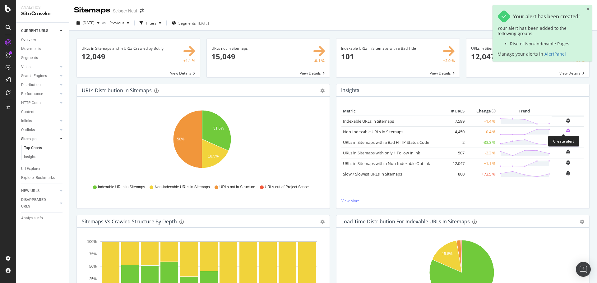
click at [566, 131] on icon "bell-plus" at bounding box center [568, 130] width 4 height 5
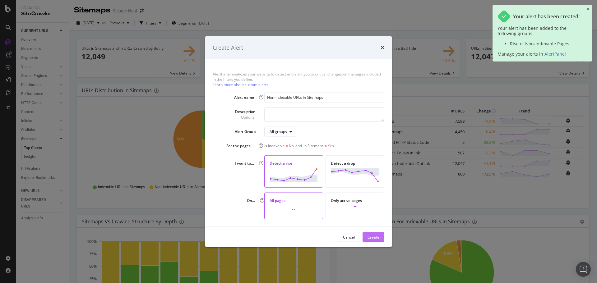
click at [376, 237] on div "Create" at bounding box center [373, 236] width 12 height 5
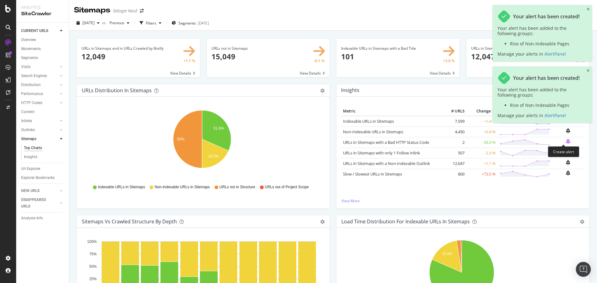
click at [566, 142] on icon "bell-plus" at bounding box center [568, 141] width 4 height 5
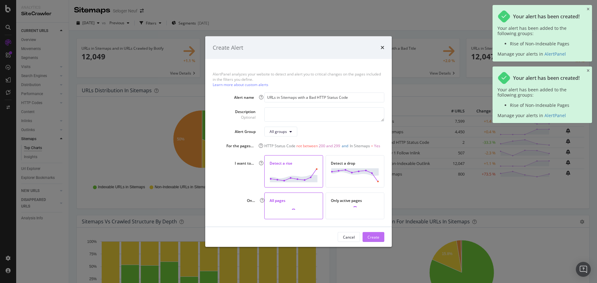
click at [376, 233] on div "Create" at bounding box center [373, 237] width 12 height 9
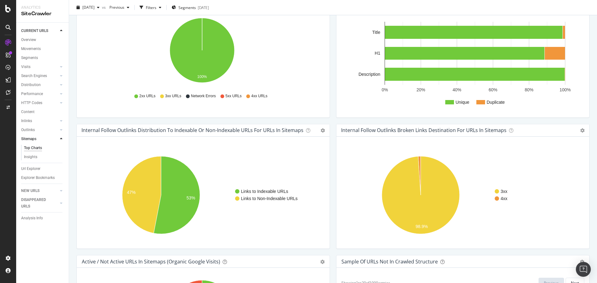
scroll to position [136, 0]
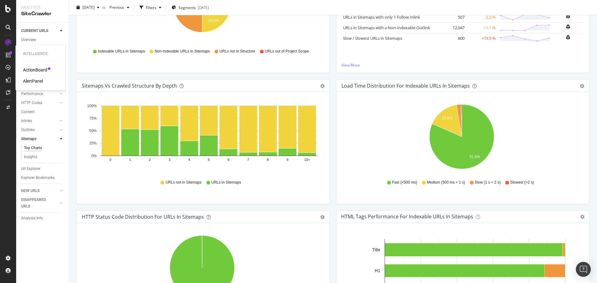
click at [30, 80] on div "AlertPanel" at bounding box center [33, 81] width 20 height 6
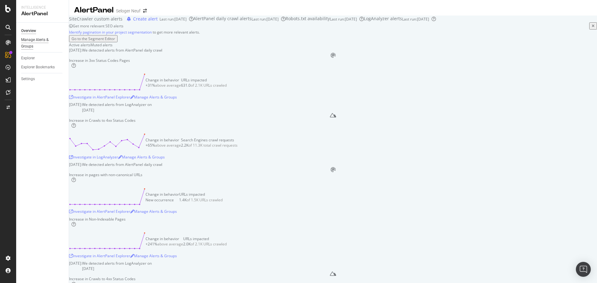
click at [42, 40] on div "Manage Alerts & Groups" at bounding box center [39, 43] width 37 height 13
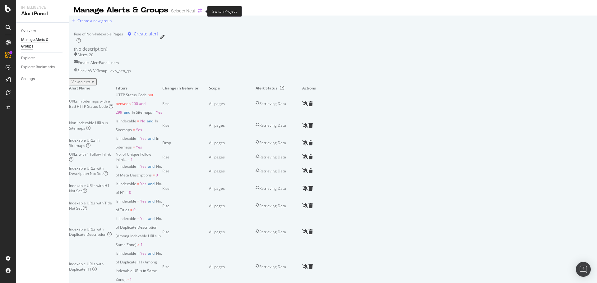
click at [201, 10] on icon "arrow-right-arrow-left" at bounding box center [200, 11] width 4 height 4
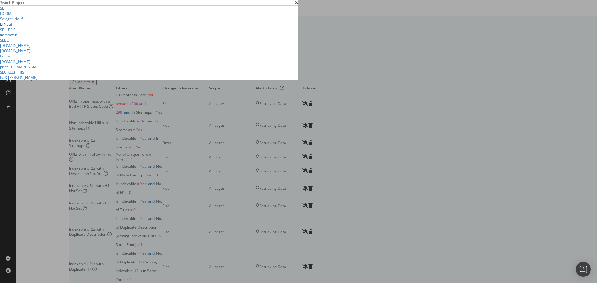
click at [12, 27] on link "LI Neuf" at bounding box center [6, 24] width 12 height 5
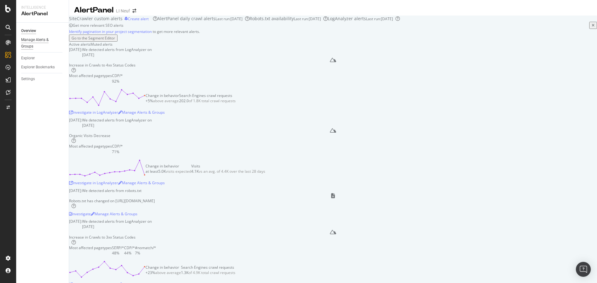
click at [40, 44] on div "Manage Alerts & Groups" at bounding box center [39, 43] width 37 height 13
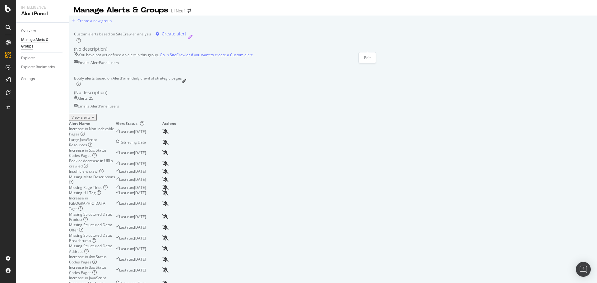
click at [192, 39] on icon "pencil" at bounding box center [190, 37] width 4 height 4
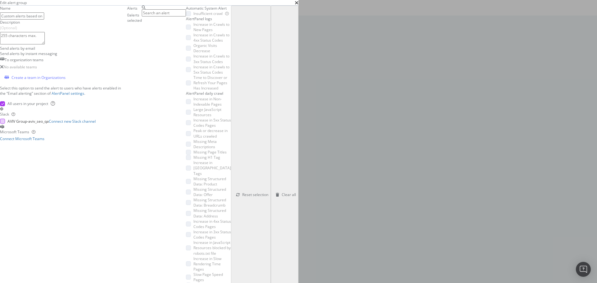
click at [49, 124] on div "AVIV Group - aviv_seo_qa" at bounding box center [27, 121] width 41 height 5
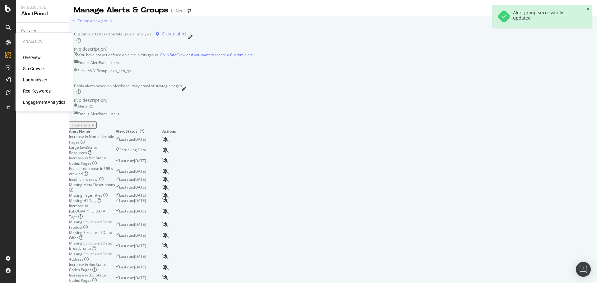
click at [36, 67] on div "SiteCrawler" at bounding box center [34, 69] width 22 height 6
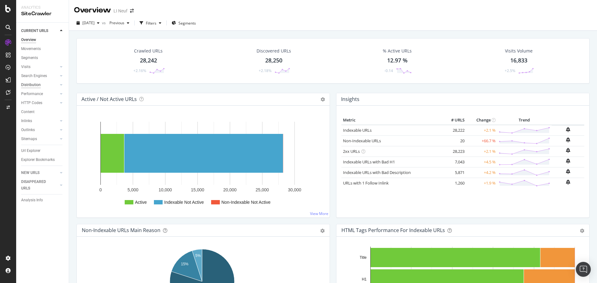
click at [33, 84] on div "Distribution" at bounding box center [31, 85] width 20 height 7
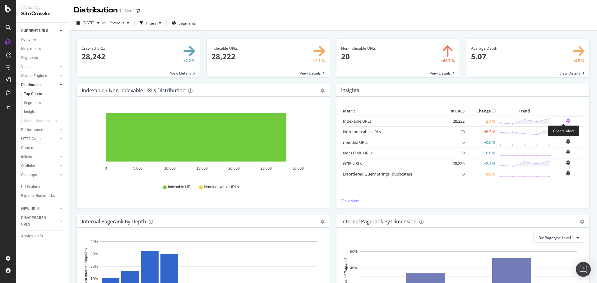
click at [566, 121] on icon "bell-plus" at bounding box center [568, 120] width 4 height 5
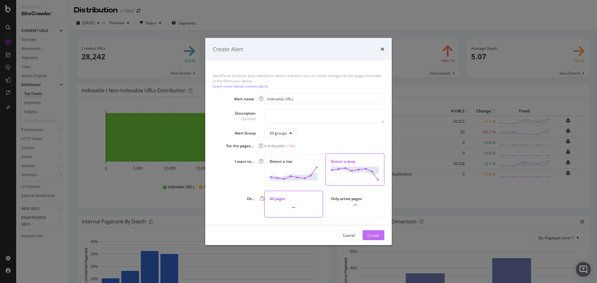
click at [371, 234] on div "Create" at bounding box center [373, 235] width 12 height 5
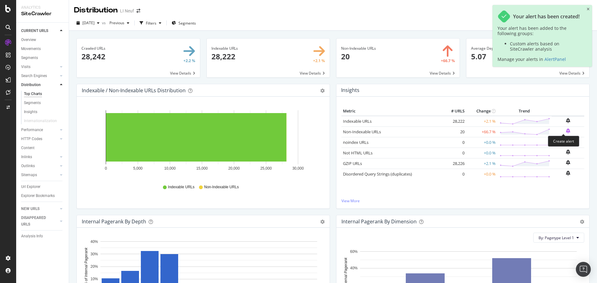
click at [566, 133] on icon "bell-plus" at bounding box center [568, 130] width 4 height 5
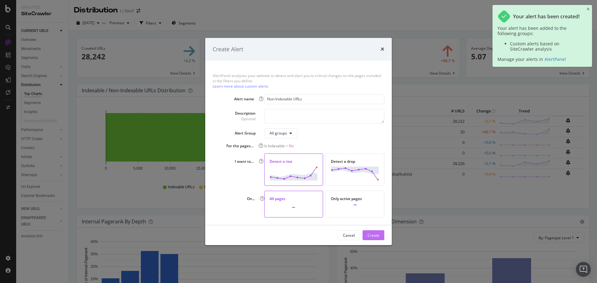
click at [381, 235] on button "Create" at bounding box center [373, 235] width 22 height 10
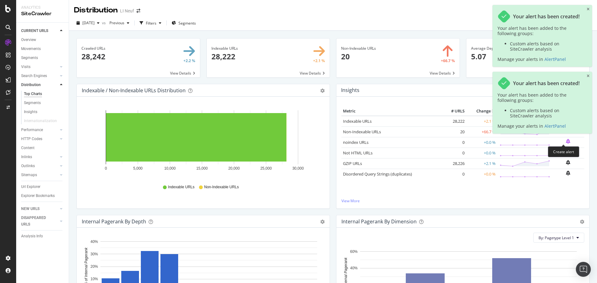
click at [566, 139] on icon "bell-plus" at bounding box center [568, 141] width 4 height 5
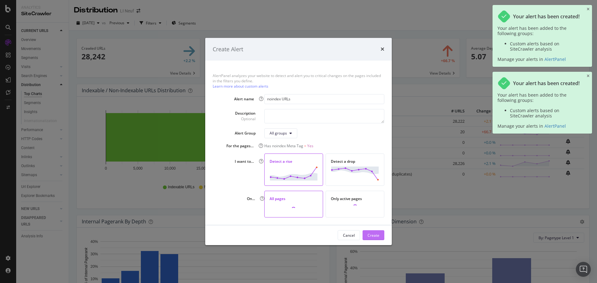
click at [376, 233] on div "Create" at bounding box center [373, 235] width 12 height 5
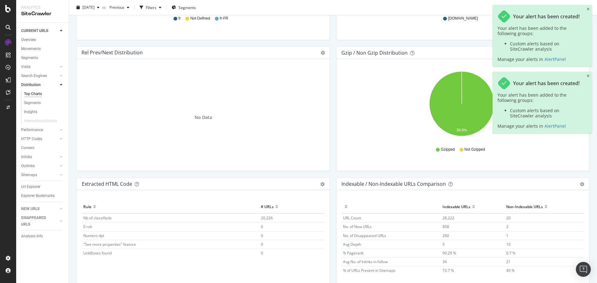
scroll to position [872, 0]
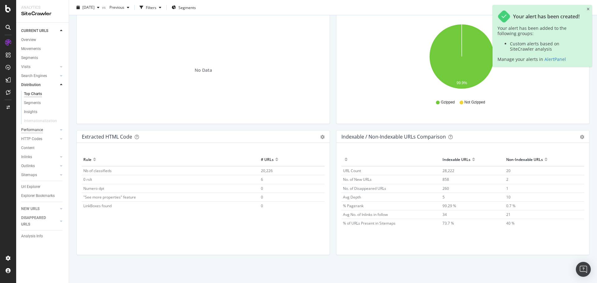
click at [34, 133] on div "Performance" at bounding box center [32, 130] width 22 height 7
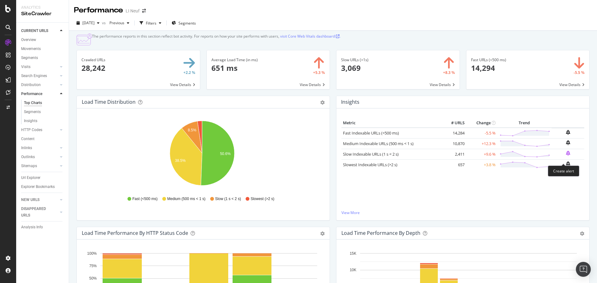
click at [566, 156] on icon "bell-plus" at bounding box center [568, 153] width 4 height 5
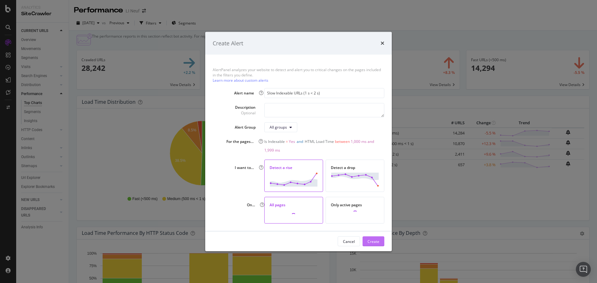
click at [370, 239] on div "Create" at bounding box center [373, 241] width 12 height 5
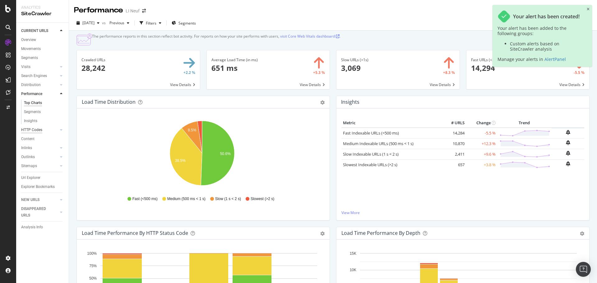
click at [36, 130] on div "HTTP Codes" at bounding box center [31, 130] width 21 height 7
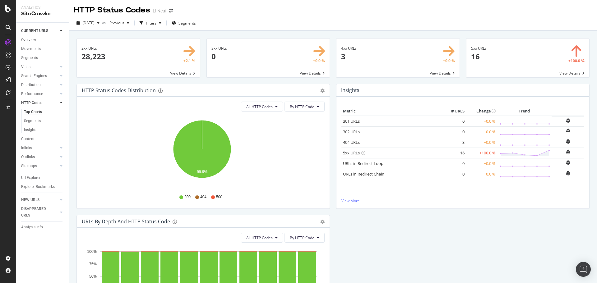
click at [566, 121] on td at bounding box center [567, 120] width 33 height 9
click at [566, 121] on icon "bell-plus" at bounding box center [568, 120] width 4 height 5
click at [566, 120] on icon "bell-plus" at bounding box center [568, 120] width 4 height 5
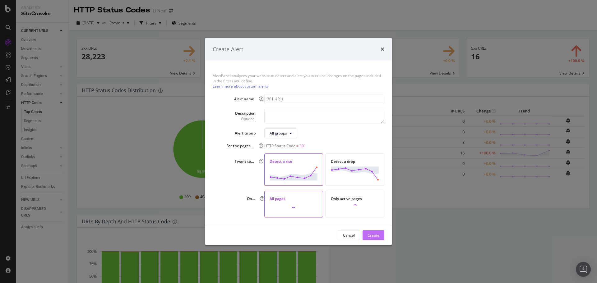
click at [374, 233] on div "Create" at bounding box center [373, 235] width 12 height 5
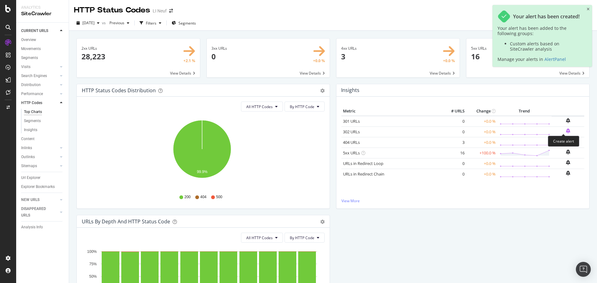
click at [566, 131] on icon "bell-plus" at bounding box center [568, 130] width 4 height 5
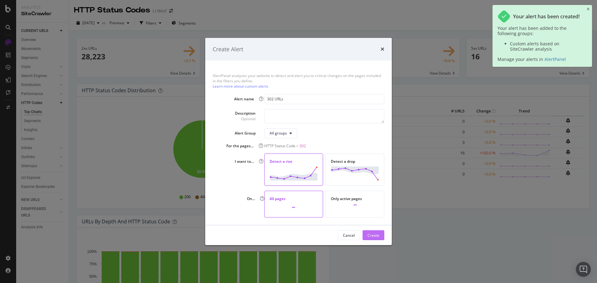
click at [375, 234] on div "Create" at bounding box center [373, 235] width 12 height 5
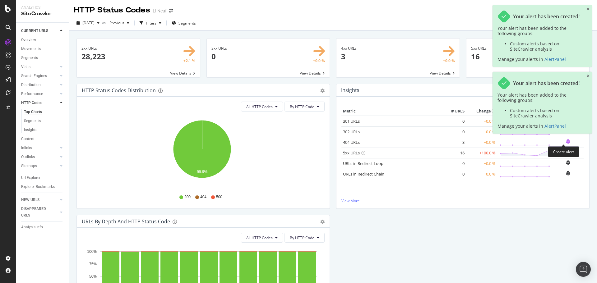
click at [566, 141] on icon "bell-plus" at bounding box center [568, 141] width 4 height 5
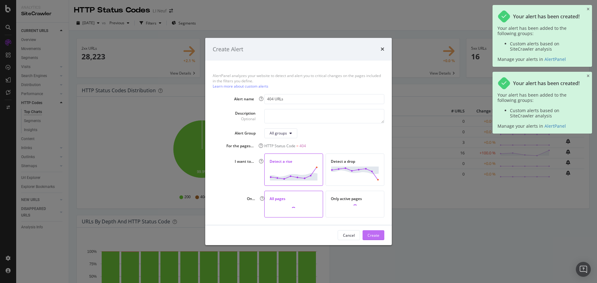
click at [371, 237] on div "Create" at bounding box center [373, 235] width 12 height 5
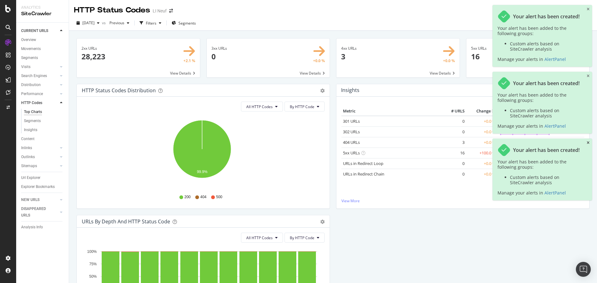
click at [589, 143] on icon "close toast" at bounding box center [588, 143] width 3 height 4
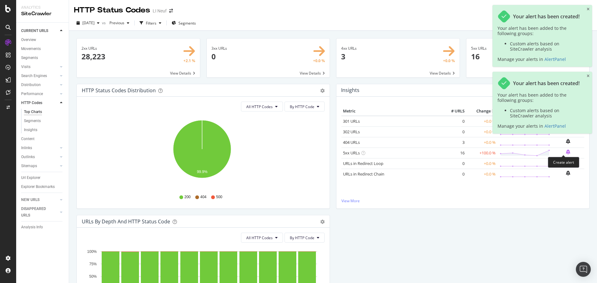
click at [566, 152] on icon "bell-plus" at bounding box center [568, 152] width 4 height 5
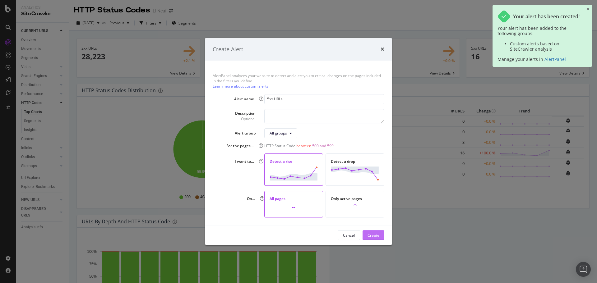
click at [377, 235] on div "Create" at bounding box center [373, 235] width 12 height 5
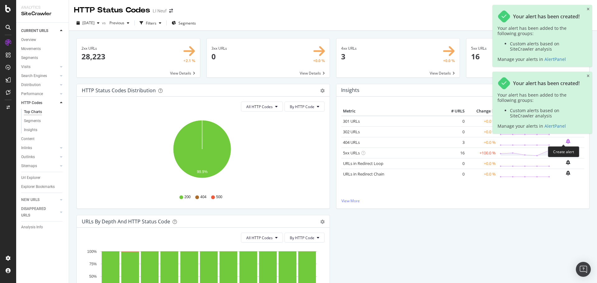
click at [566, 141] on icon "bell-plus" at bounding box center [568, 141] width 4 height 5
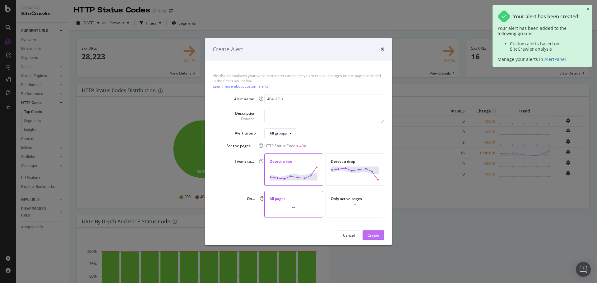
click at [376, 233] on div "Create" at bounding box center [373, 235] width 12 height 5
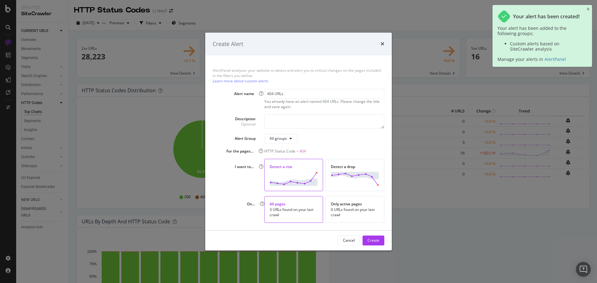
click at [551, 207] on div "Create Alert AlertPanel analyzes your website to detect and alert you to critic…" at bounding box center [298, 141] width 597 height 283
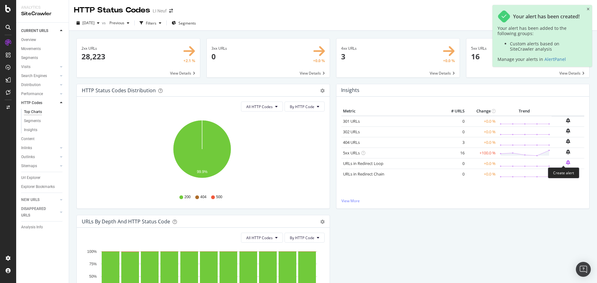
click at [566, 163] on icon "bell-plus" at bounding box center [568, 162] width 4 height 5
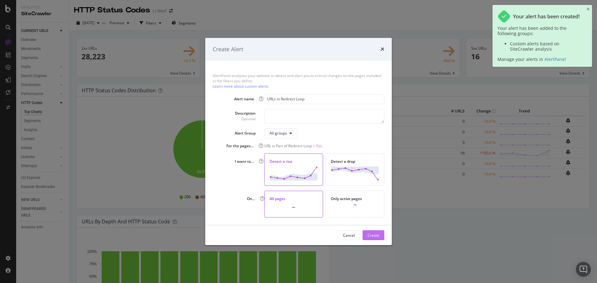
click at [376, 234] on div "Create" at bounding box center [373, 235] width 12 height 5
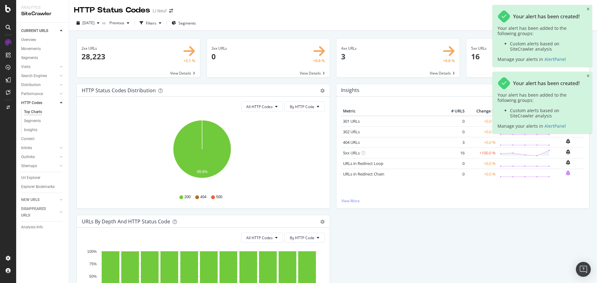
click at [566, 174] on icon "bell-plus" at bounding box center [568, 173] width 4 height 5
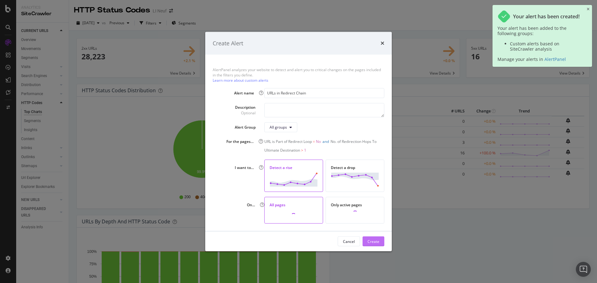
click at [379, 237] on div "Create" at bounding box center [373, 241] width 12 height 9
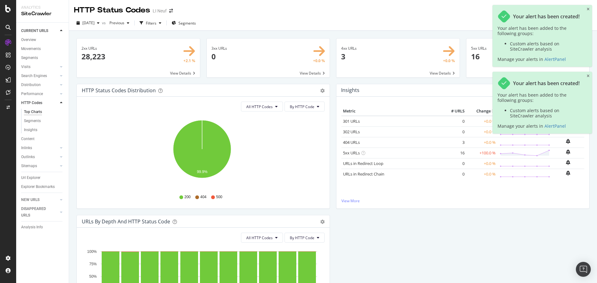
scroll to position [85, 0]
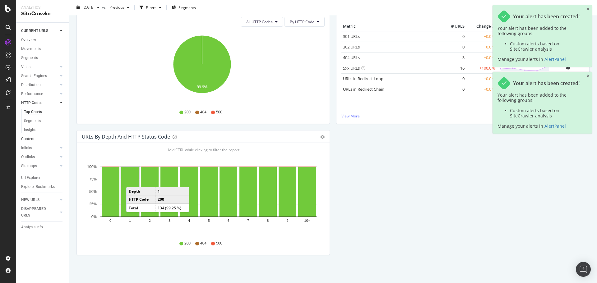
click at [32, 141] on div "Content" at bounding box center [27, 139] width 13 height 7
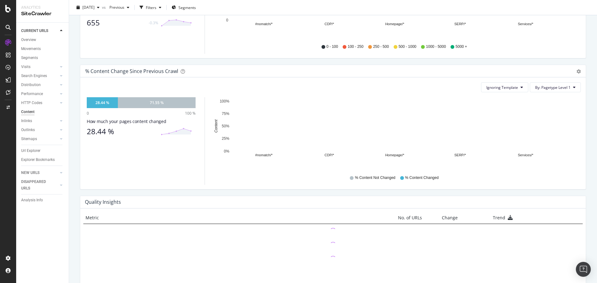
scroll to position [348, 0]
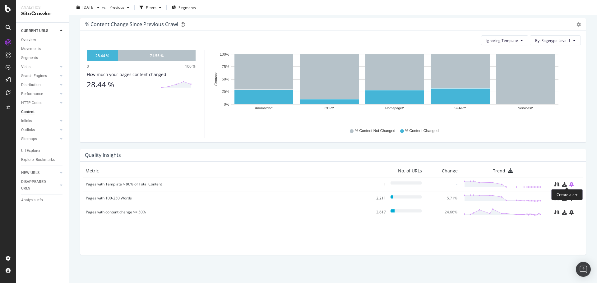
click at [569, 184] on icon "bell-plus" at bounding box center [571, 184] width 4 height 5
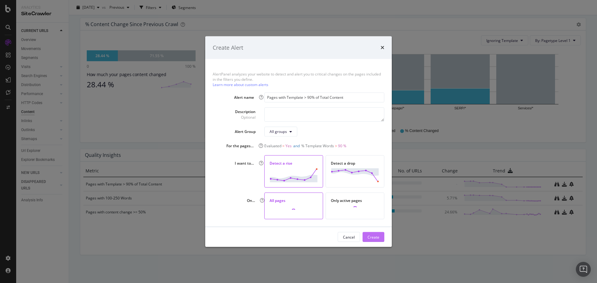
click at [375, 236] on div "Create" at bounding box center [373, 236] width 12 height 5
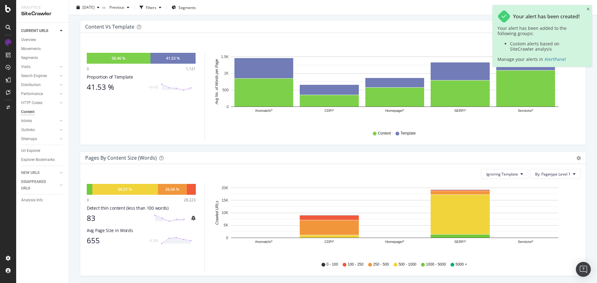
scroll to position [0, 0]
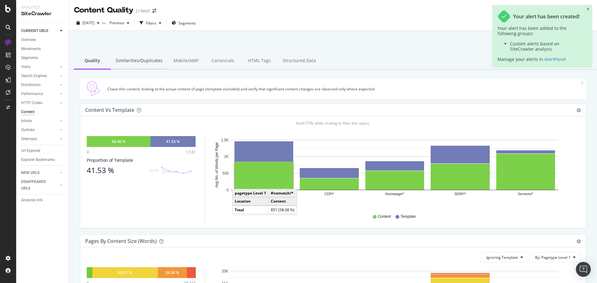
click at [134, 61] on div "Similarities/Duplicates" at bounding box center [139, 61] width 57 height 17
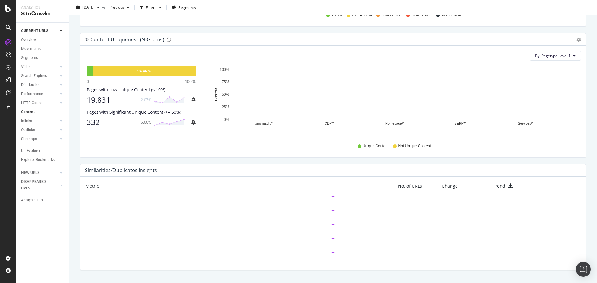
scroll to position [217, 0]
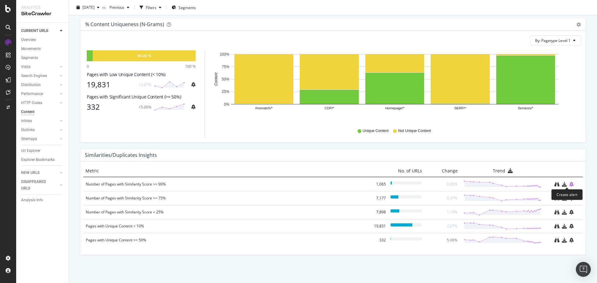
click at [569, 184] on icon "bell-plus" at bounding box center [571, 184] width 4 height 5
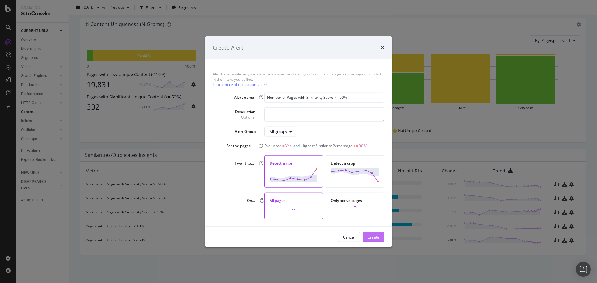
click at [380, 233] on button "Create" at bounding box center [373, 237] width 22 height 10
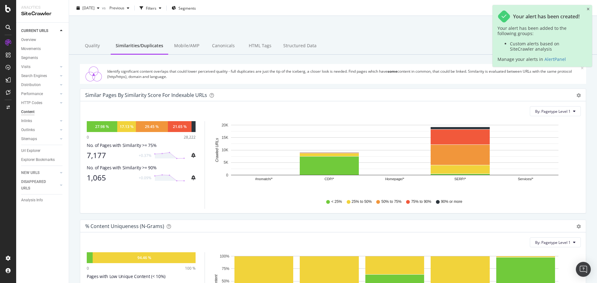
scroll to position [0, 0]
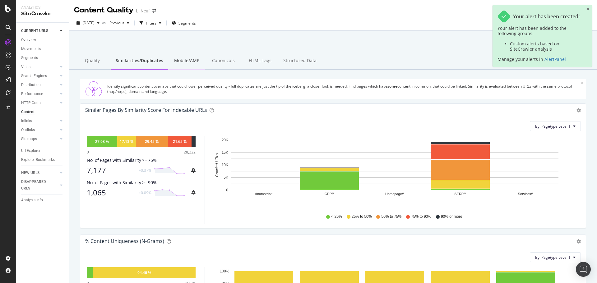
click at [182, 62] on div "Mobile/AMP" at bounding box center [186, 61] width 37 height 17
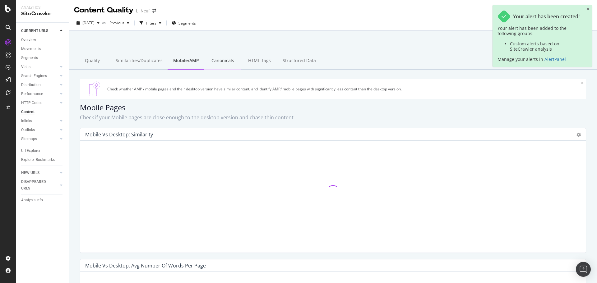
click at [230, 62] on div "Canonicals" at bounding box center [222, 61] width 37 height 17
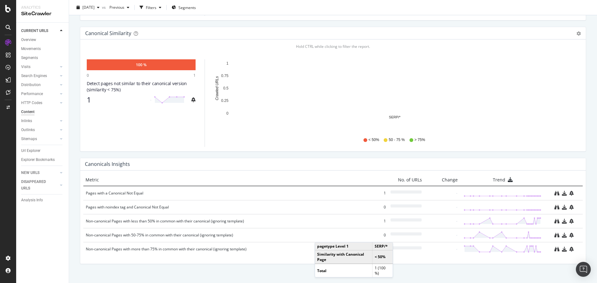
scroll to position [217, 0]
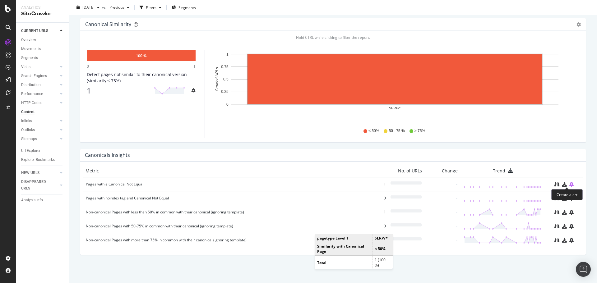
click at [569, 185] on icon "bell-plus" at bounding box center [571, 184] width 4 height 5
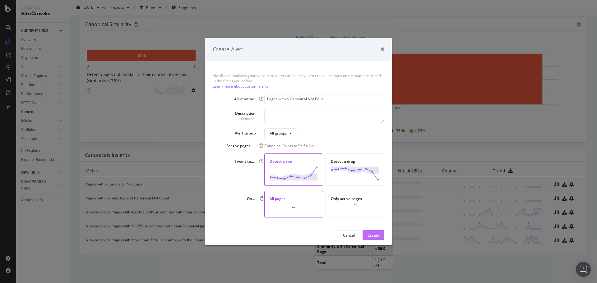
click at [379, 232] on div "Create" at bounding box center [373, 235] width 12 height 9
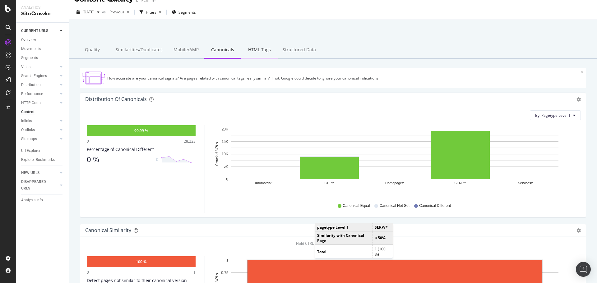
scroll to position [0, 0]
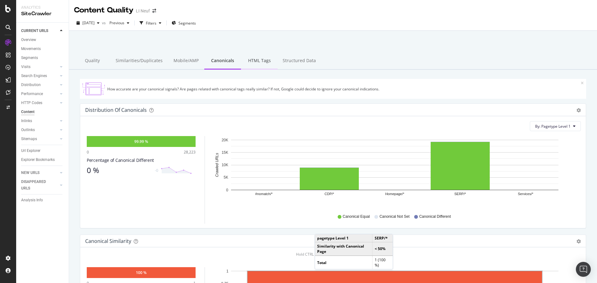
click at [252, 59] on div "HTML Tags" at bounding box center [259, 61] width 37 height 17
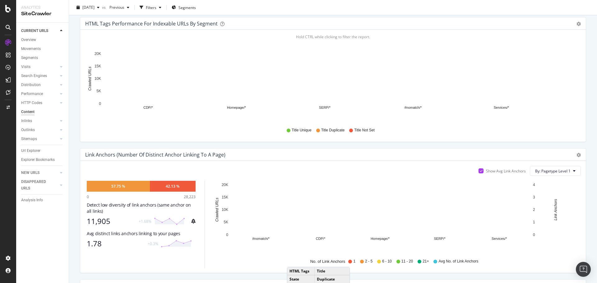
scroll to position [371, 0]
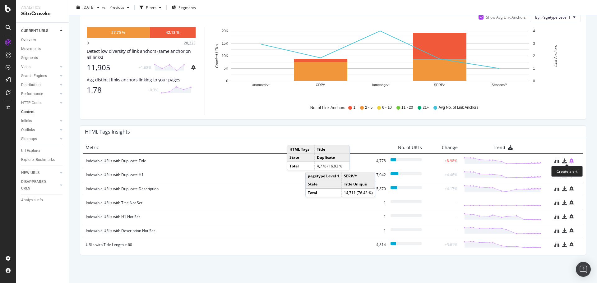
click at [569, 161] on icon "bell-plus" at bounding box center [571, 161] width 4 height 5
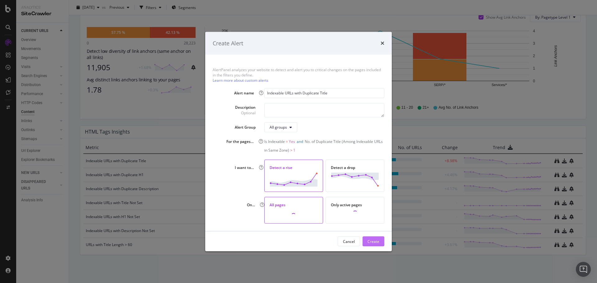
click at [377, 241] on div "Create" at bounding box center [373, 241] width 12 height 5
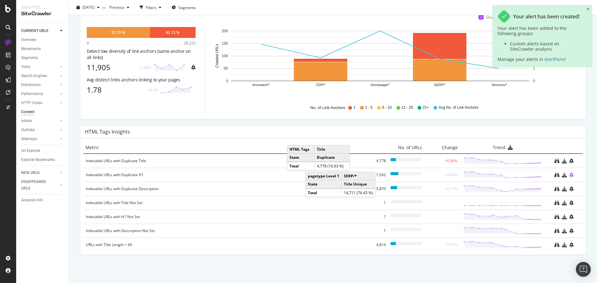
click at [569, 175] on icon "bell-plus" at bounding box center [571, 175] width 4 height 5
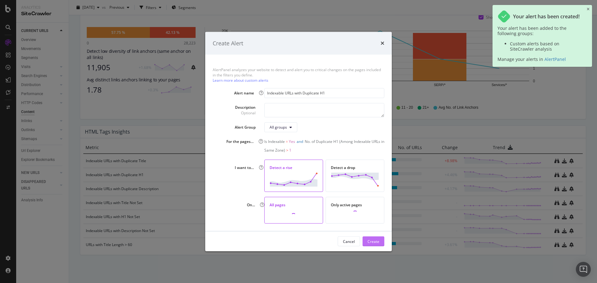
click at [372, 238] on div "Create" at bounding box center [373, 241] width 12 height 9
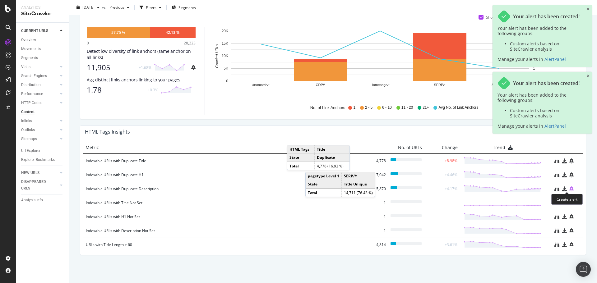
click at [569, 190] on icon "bell-plus" at bounding box center [571, 189] width 4 height 5
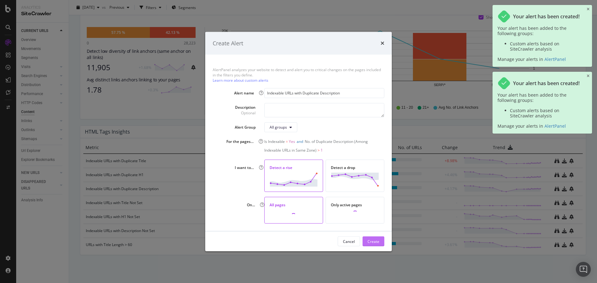
click at [378, 242] on div "Create" at bounding box center [373, 241] width 12 height 5
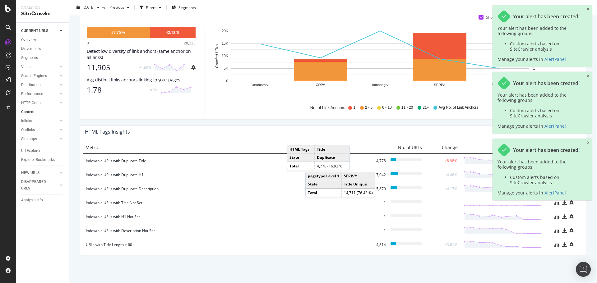
click at [567, 204] on div "Your alert has been created! Your alert has been added to the following groups:…" at bounding box center [541, 105] width 99 height 201
click at [568, 204] on div "Your alert has been created! Your alert has been added to the following groups:…" at bounding box center [541, 105] width 99 height 201
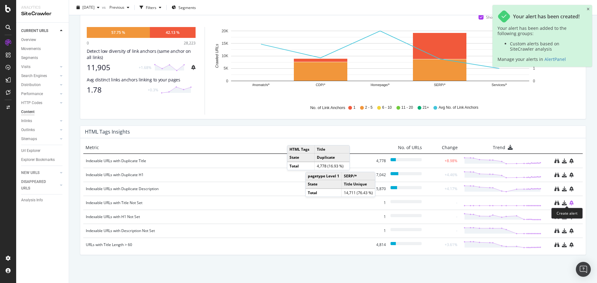
click at [569, 203] on icon "bell-plus" at bounding box center [571, 203] width 4 height 5
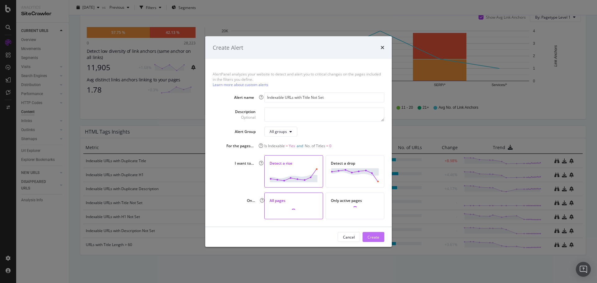
click at [376, 240] on div "Create" at bounding box center [373, 236] width 12 height 5
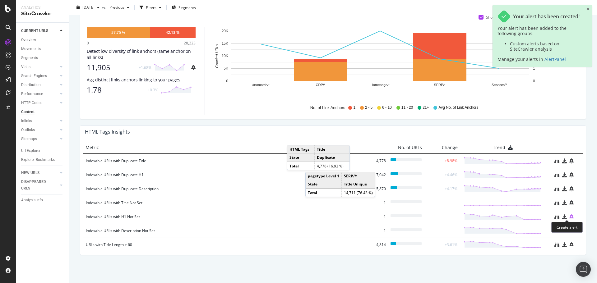
click at [569, 215] on icon "bell-plus" at bounding box center [571, 216] width 4 height 5
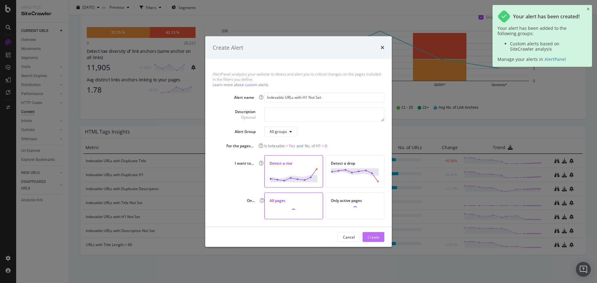
click at [375, 237] on div "Create" at bounding box center [373, 236] width 12 height 5
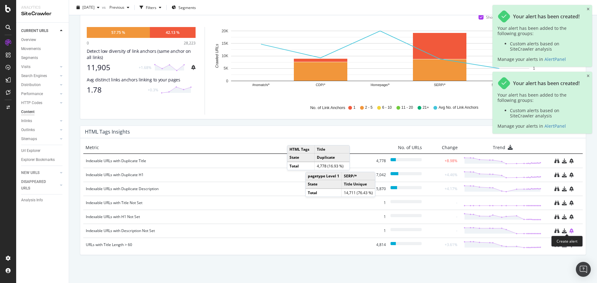
click at [569, 231] on icon "bell-plus" at bounding box center [571, 230] width 4 height 5
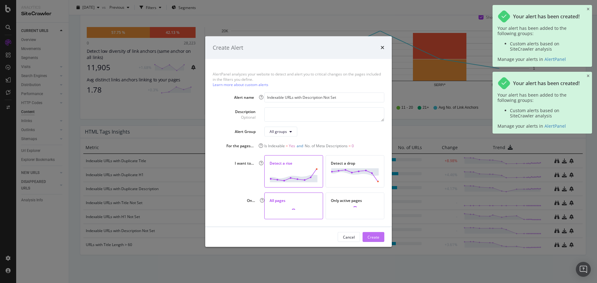
click at [381, 236] on button "Create" at bounding box center [373, 237] width 22 height 10
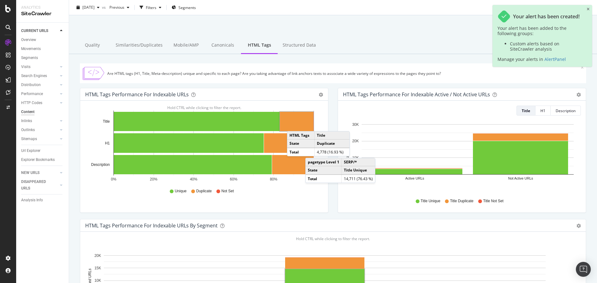
scroll to position [0, 0]
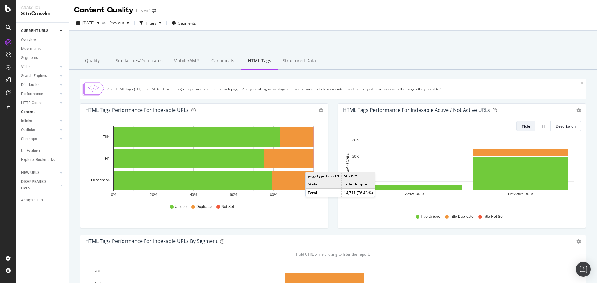
drag, startPoint x: 27, startPoint y: 120, endPoint x: 394, endPoint y: 120, distance: 367.4
click at [27, 120] on div "Inlinks" at bounding box center [26, 121] width 11 height 7
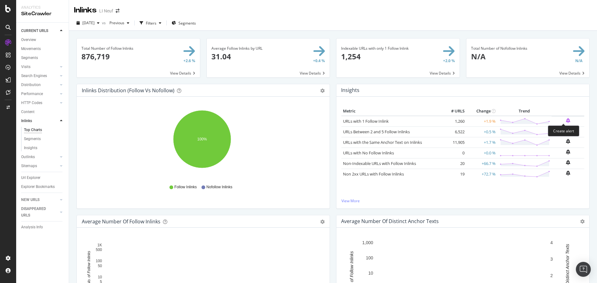
click at [566, 120] on icon "bell-plus" at bounding box center [568, 120] width 4 height 5
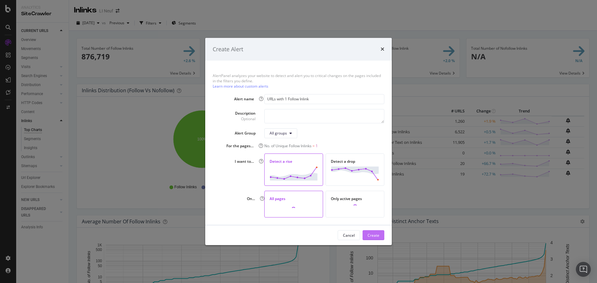
click at [372, 233] on div "Create" at bounding box center [373, 235] width 12 height 5
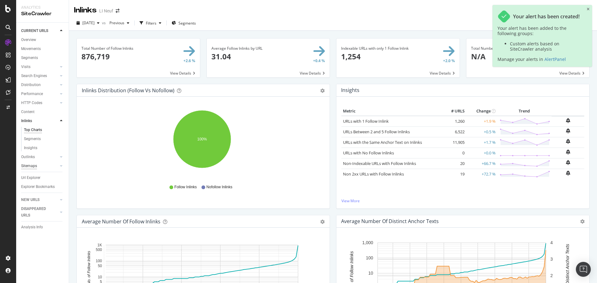
click at [28, 168] on div "Sitemaps" at bounding box center [29, 166] width 16 height 7
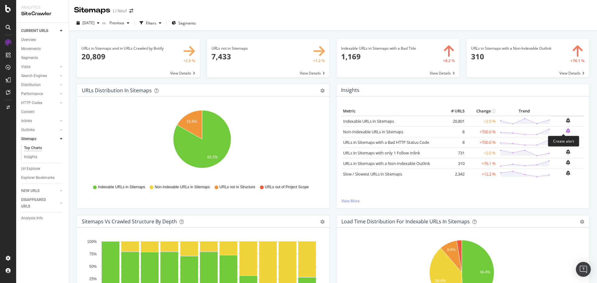
click at [566, 130] on icon "bell-plus" at bounding box center [568, 130] width 4 height 5
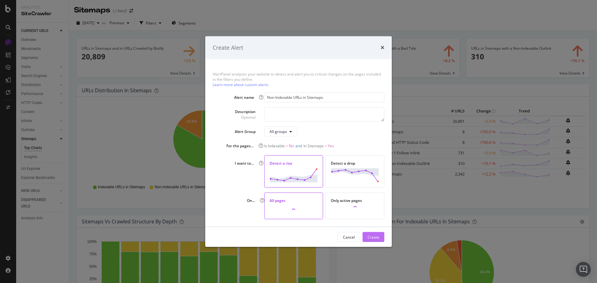
click at [376, 237] on div "Create" at bounding box center [373, 236] width 12 height 5
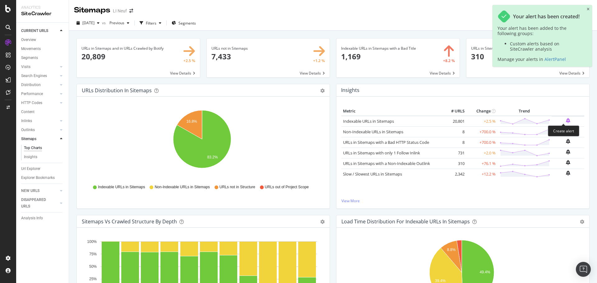
click at [566, 121] on icon "bell-plus" at bounding box center [568, 120] width 4 height 5
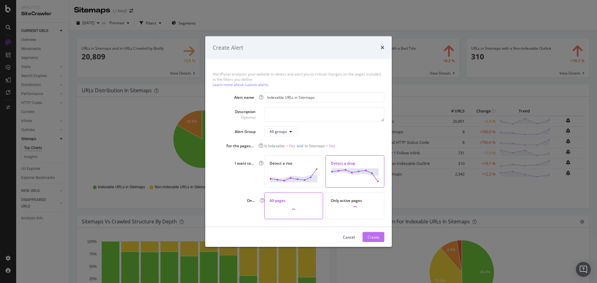
click at [380, 235] on button "Create" at bounding box center [373, 237] width 22 height 10
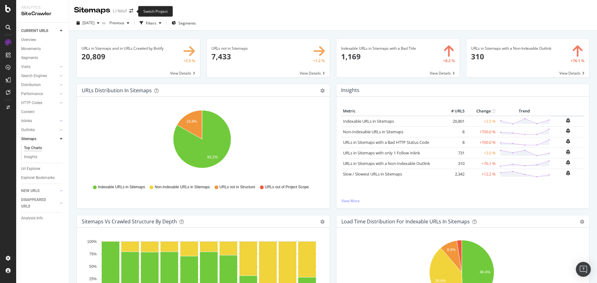
click at [129, 11] on span at bounding box center [131, 11] width 9 height 4
click at [130, 11] on icon "arrow-right-arrow-left" at bounding box center [131, 11] width 4 height 4
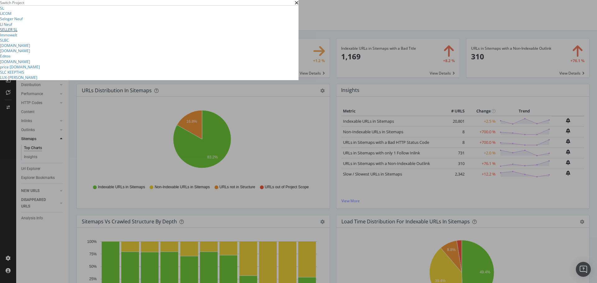
click at [17, 32] on link "SELLER SL" at bounding box center [8, 29] width 17 height 5
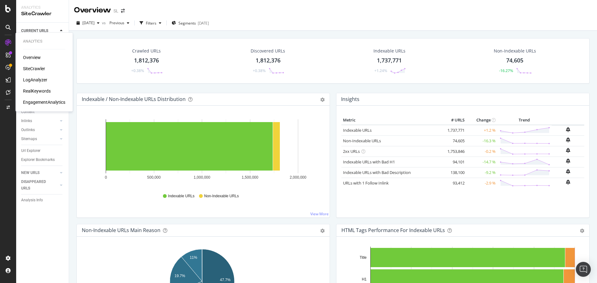
click at [34, 79] on div "LogAnalyzer" at bounding box center [35, 80] width 24 height 6
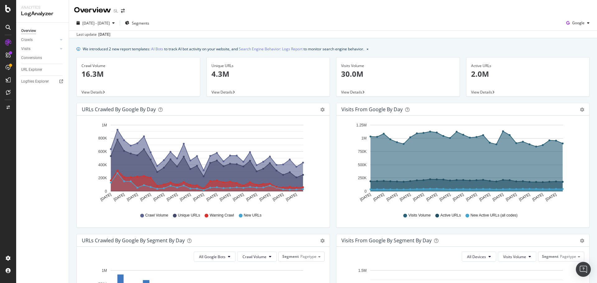
click at [29, 44] on div "Crawls" at bounding box center [45, 39] width 48 height 9
click at [28, 39] on div "Crawls" at bounding box center [27, 40] width 12 height 7
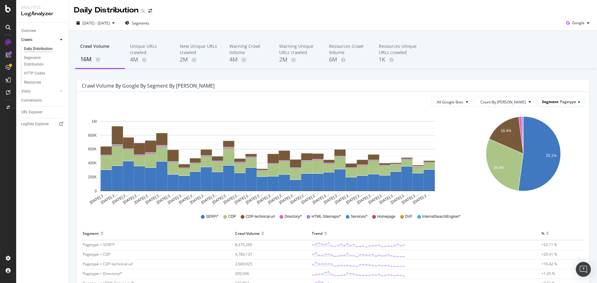
click at [562, 103] on span "Pagetype" at bounding box center [568, 101] width 16 height 5
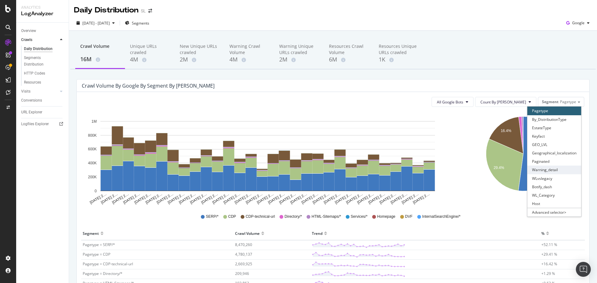
click at [552, 170] on div "Warning_detail" at bounding box center [554, 170] width 54 height 8
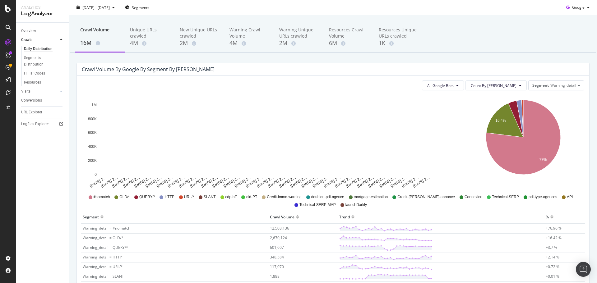
scroll to position [31, 0]
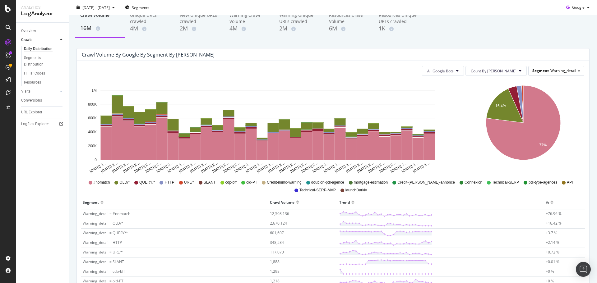
click at [570, 70] on span "Warning_detail" at bounding box center [563, 70] width 26 height 5
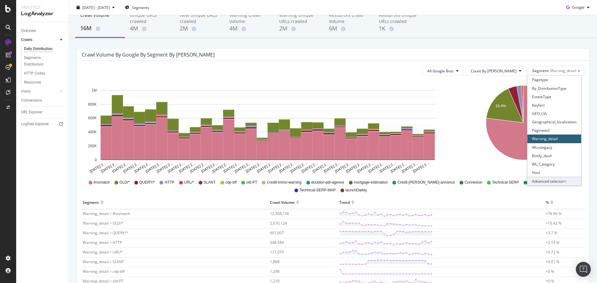
click at [538, 181] on div "Advanced selector >" at bounding box center [554, 181] width 54 height 9
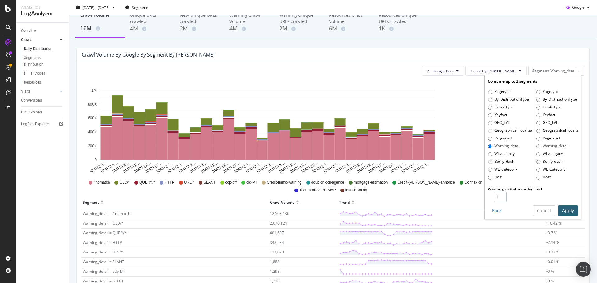
click at [498, 193] on input "1" at bounding box center [500, 197] width 12 height 11
type input "2"
click at [497, 196] on input "2" at bounding box center [500, 197] width 12 height 11
click at [563, 209] on button "Apply" at bounding box center [568, 210] width 20 height 11
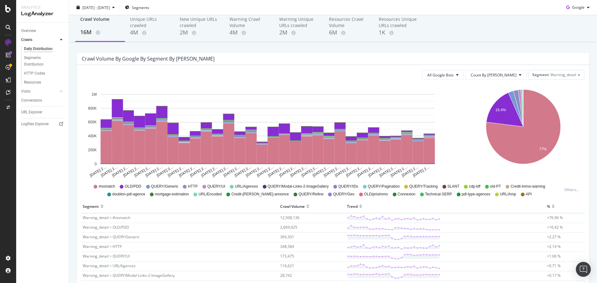
scroll to position [0, 0]
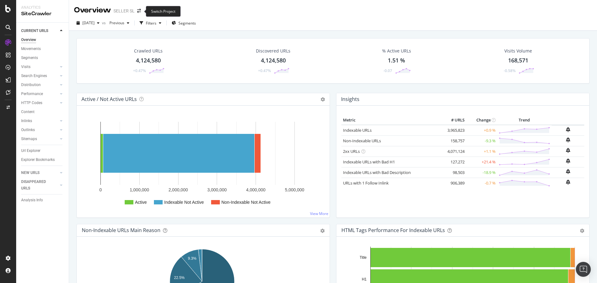
click at [141, 10] on span at bounding box center [139, 11] width 9 height 4
click at [140, 11] on icon "arrow-right-arrow-left" at bounding box center [139, 11] width 4 height 4
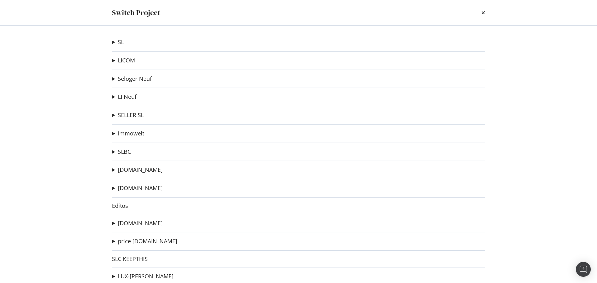
click at [131, 63] on link "LICOM" at bounding box center [126, 60] width 17 height 7
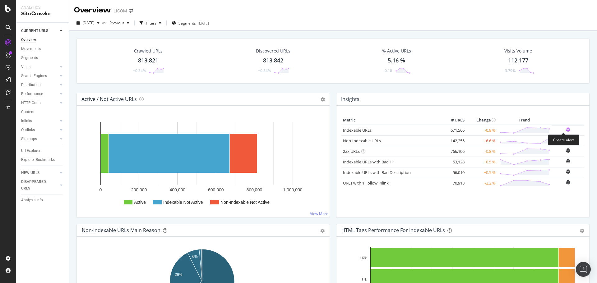
click at [566, 129] on icon "bell-plus" at bounding box center [568, 129] width 4 height 5
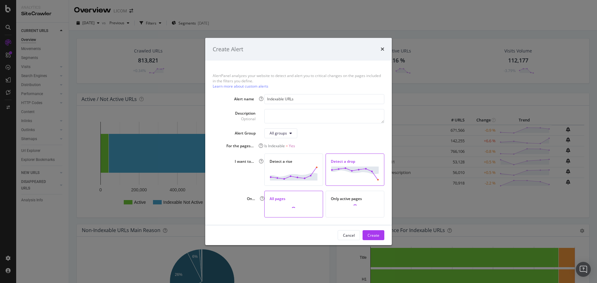
click at [441, 112] on div "Create Alert AlertPanel analyzes your website to detect and alert you to critic…" at bounding box center [298, 141] width 597 height 283
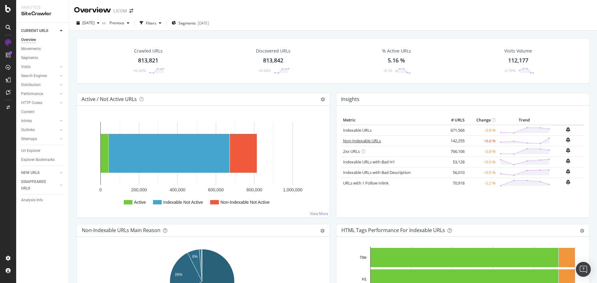
click at [367, 139] on link "Non-Indexable URLs" at bounding box center [362, 141] width 38 height 6
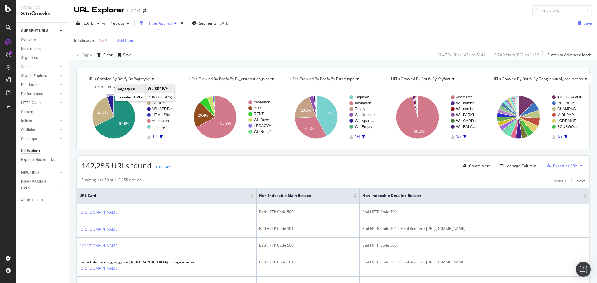
click at [109, 100] on icon "A chart." at bounding box center [110, 106] width 7 height 21
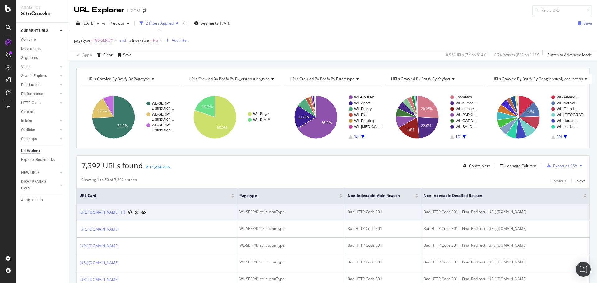
click at [125, 214] on icon at bounding box center [123, 213] width 4 height 4
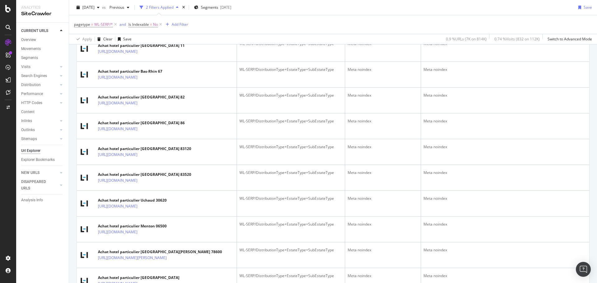
scroll to position [1057, 0]
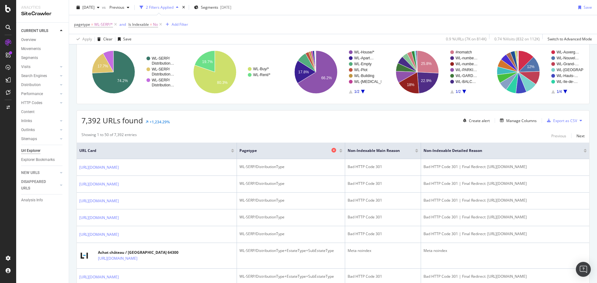
scroll to position [0, 0]
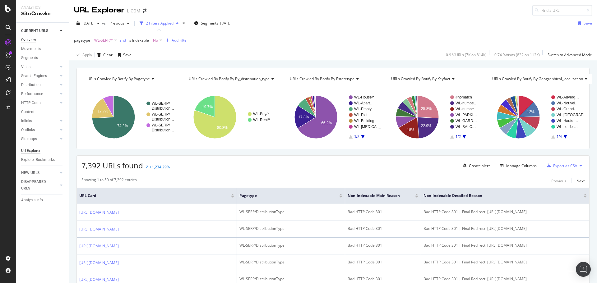
click at [35, 37] on div "Overview" at bounding box center [28, 40] width 15 height 7
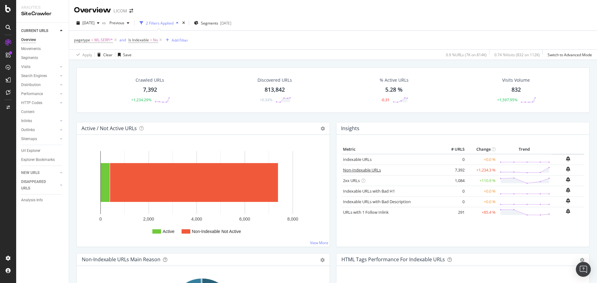
click at [357, 171] on link "Non-Indexable URLs" at bounding box center [362, 170] width 38 height 6
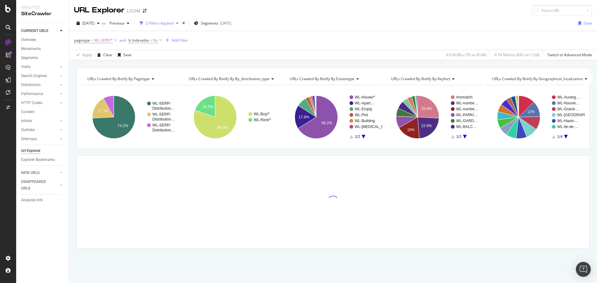
click at [421, 78] on span "URLs Crawled By Botify By keyfact" at bounding box center [420, 78] width 59 height 5
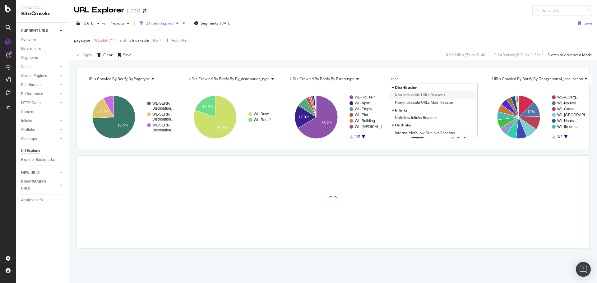
type input "reas"
click at [426, 94] on span "Non-Indexable URLs Reasons" at bounding box center [420, 95] width 50 height 6
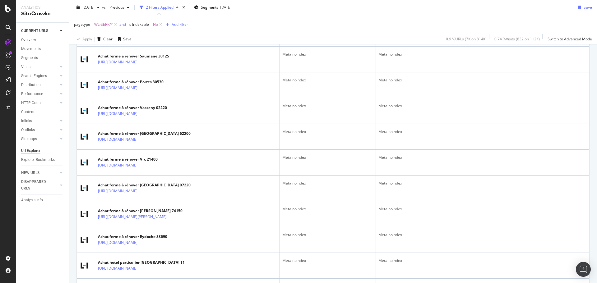
scroll to position [1026, 0]
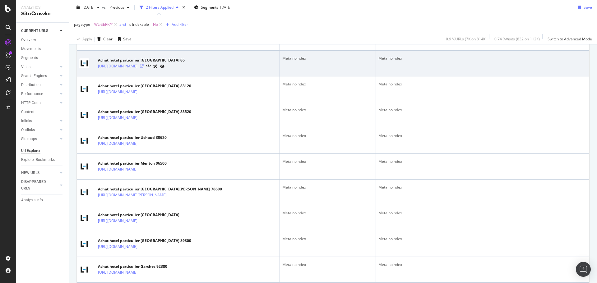
click at [144, 68] on icon at bounding box center [142, 66] width 4 height 4
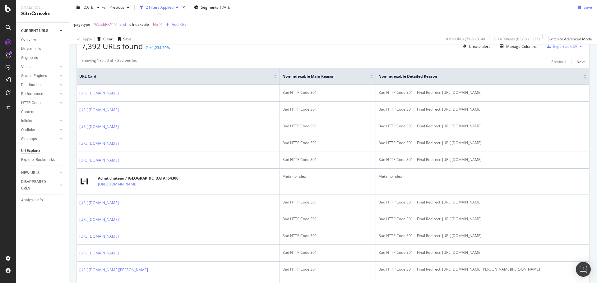
scroll to position [0, 0]
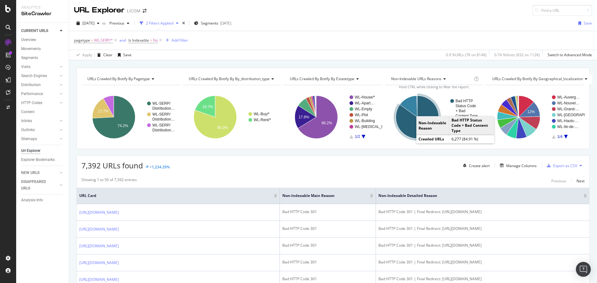
click at [411, 131] on icon "A chart." at bounding box center [417, 117] width 43 height 43
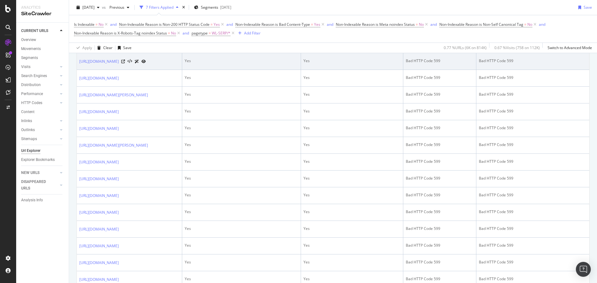
scroll to position [622, 0]
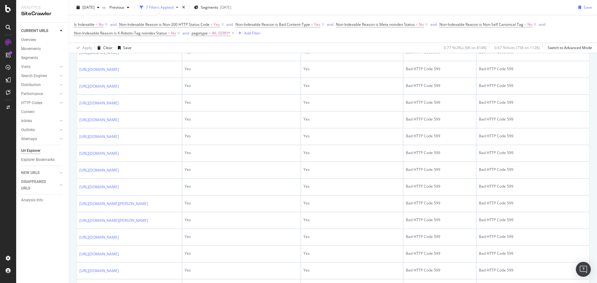
click at [125, 38] on icon at bounding box center [123, 36] width 4 height 4
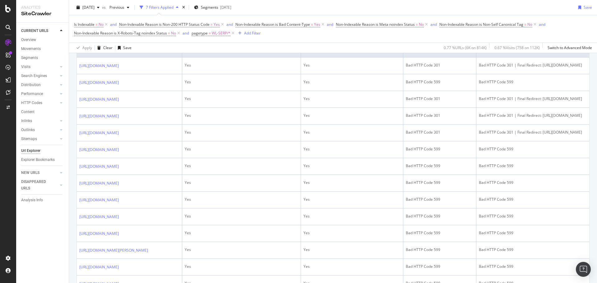
scroll to position [342, 0]
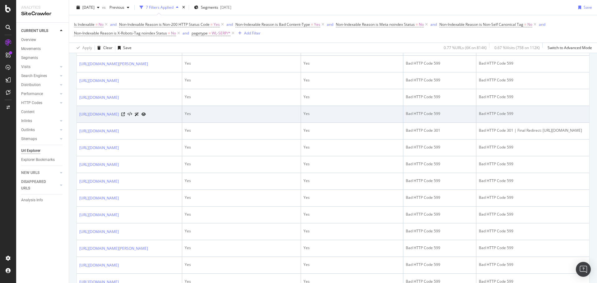
click at [473, 117] on div "Bad HTTP Code 599" at bounding box center [440, 114] width 68 height 6
click at [119, 118] on link "[URL][DOMAIN_NAME]" at bounding box center [98, 114] width 39 height 6
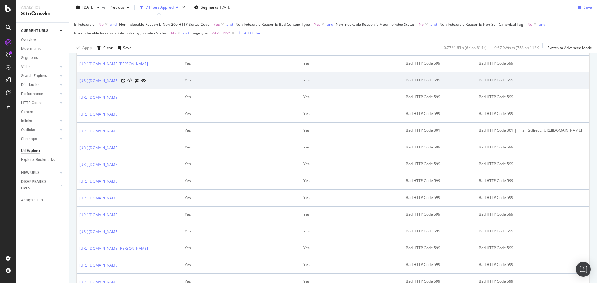
drag, startPoint x: 155, startPoint y: 163, endPoint x: 78, endPoint y: 150, distance: 77.8
click at [78, 89] on td "https://www.logic-immo.com/recherche-immo/vente/maison/chambre-2/bretagne/melle…" at bounding box center [129, 80] width 105 height 17
copy link "https://www.logic-immo.com/recherche-immo/vente/maison/chambre-2/bretagne/melle…"
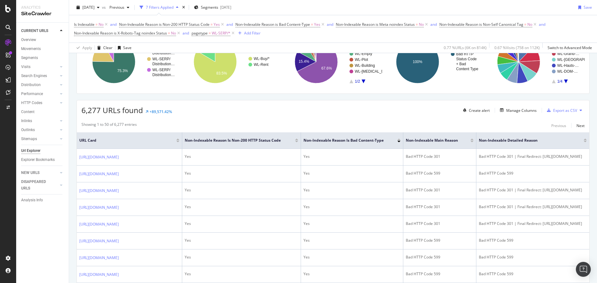
scroll to position [124, 0]
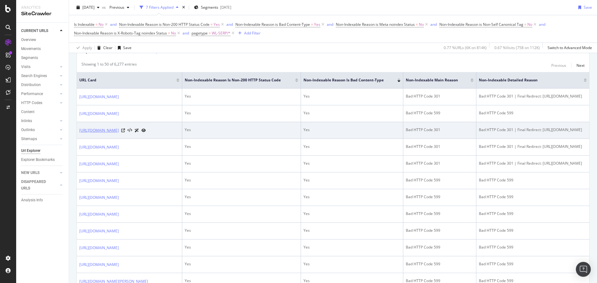
click at [119, 134] on link "https://www.logic-immo.com/recherche-immo/vente/appartement/guyane/ad04gf1" at bounding box center [98, 130] width 39 height 6
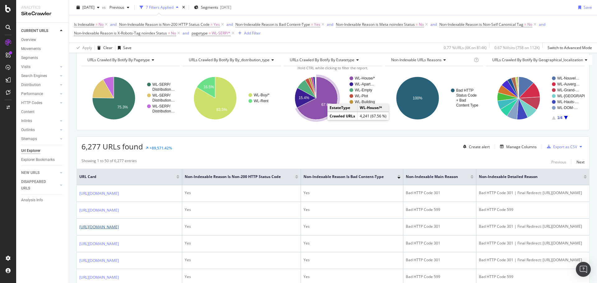
scroll to position [0, 0]
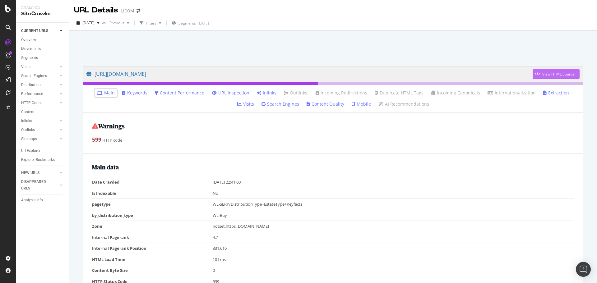
click at [543, 71] on div "View HTML Source" at bounding box center [558, 73] width 32 height 5
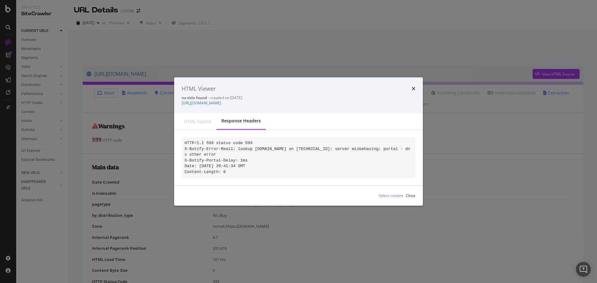
click at [251, 121] on div "Response Headers" at bounding box center [240, 121] width 39 height 6
click at [203, 120] on div "HTML source" at bounding box center [197, 121] width 27 height 6
drag, startPoint x: 196, startPoint y: 125, endPoint x: 207, endPoint y: 125, distance: 10.6
click at [197, 125] on div "HTML source" at bounding box center [197, 121] width 37 height 16
click at [417, 84] on div "HTML Viewer no title found - crawled on [DATE] [URL][DOMAIN_NAME]" at bounding box center [298, 95] width 249 height 36
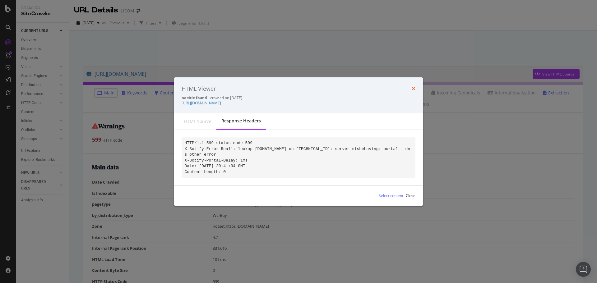
click at [414, 87] on icon "times" at bounding box center [414, 88] width 4 height 5
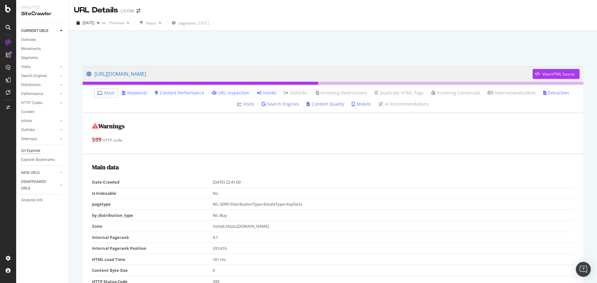
click at [36, 153] on div "Url Explorer" at bounding box center [30, 151] width 19 height 7
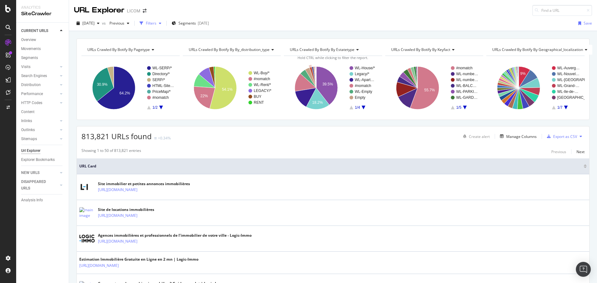
click at [156, 25] on div "Filters" at bounding box center [151, 23] width 11 height 5
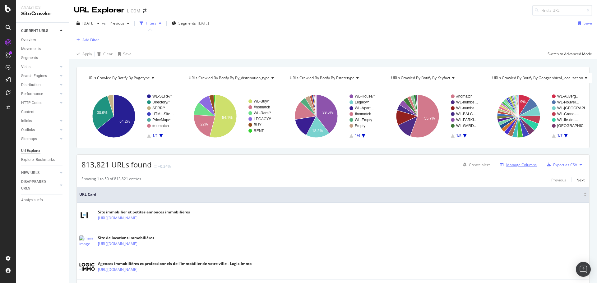
click at [508, 168] on button "Manage Columns" at bounding box center [516, 164] width 39 height 7
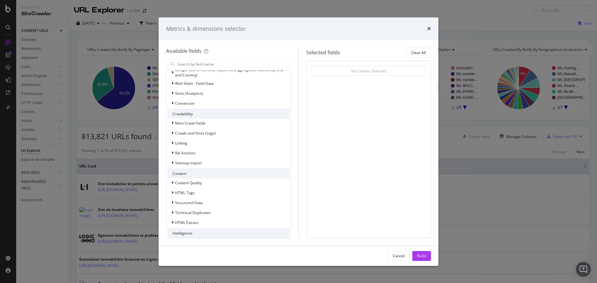
scroll to position [137, 0]
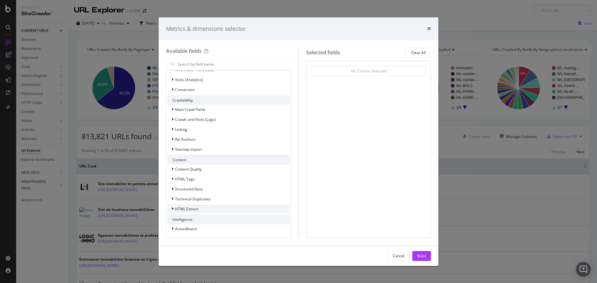
click at [173, 206] on div "modal" at bounding box center [173, 209] width 4 height 6
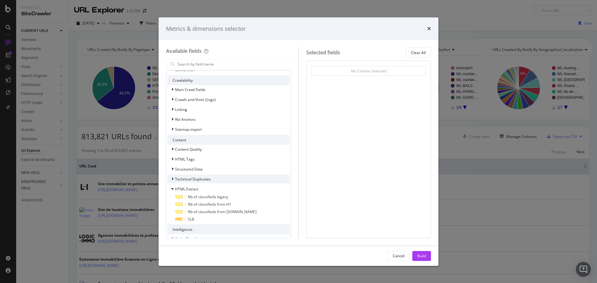
scroll to position [167, 0]
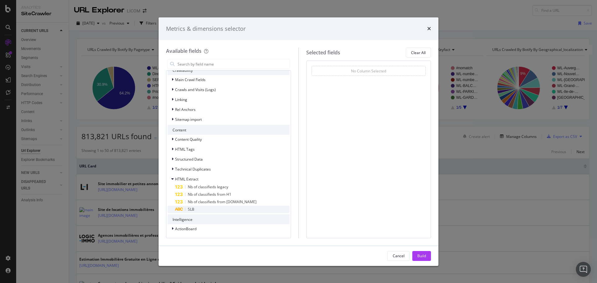
click at [240, 209] on div "SLB" at bounding box center [232, 209] width 114 height 7
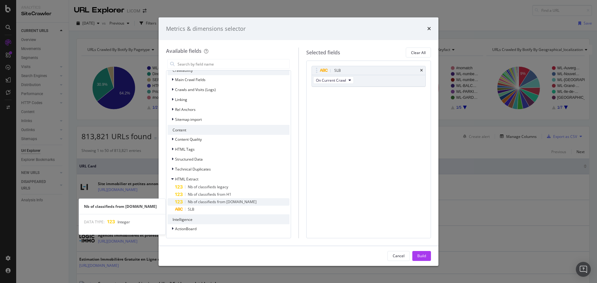
click at [240, 202] on span "Nb of classifieds from [DOMAIN_NAME]" at bounding box center [222, 201] width 69 height 5
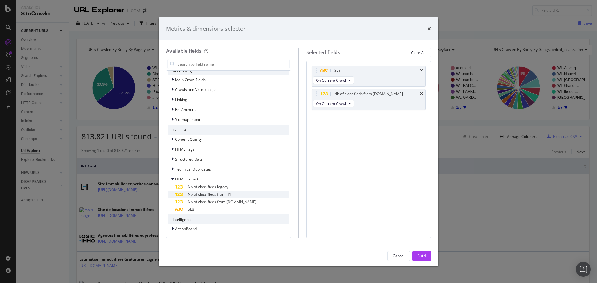
click at [237, 196] on div "Nb of classifieds from H1" at bounding box center [232, 194] width 114 height 7
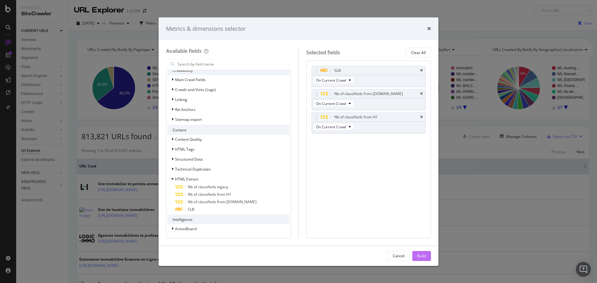
click at [420, 255] on div "Build" at bounding box center [421, 255] width 9 height 5
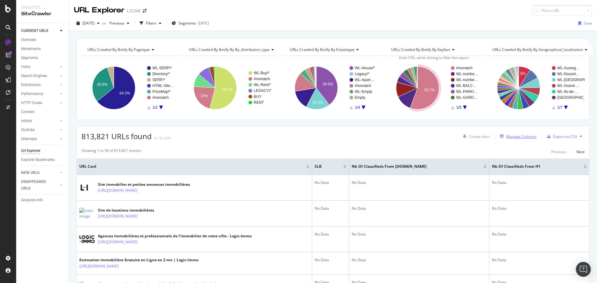
click at [520, 138] on div "Manage Columns" at bounding box center [521, 136] width 30 height 5
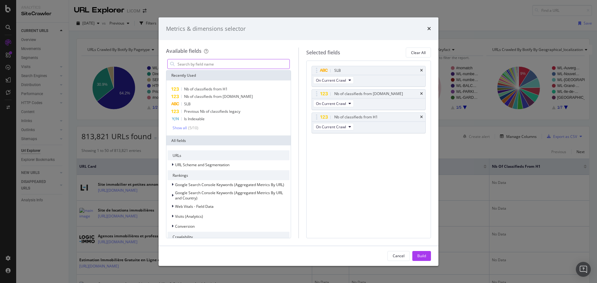
click at [217, 62] on input "modal" at bounding box center [233, 63] width 113 height 9
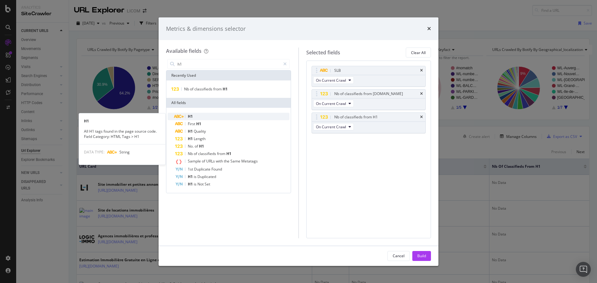
click at [213, 116] on div "H1" at bounding box center [232, 116] width 114 height 7
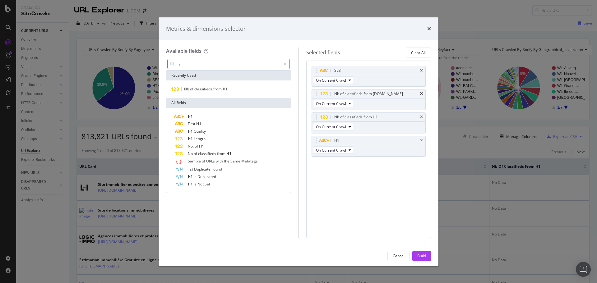
click at [191, 61] on input "h1" at bounding box center [229, 63] width 104 height 9
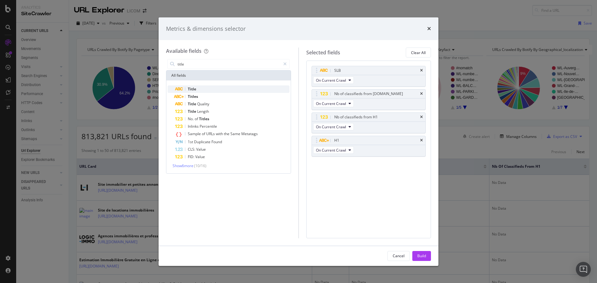
click at [198, 89] on div "Title" at bounding box center [232, 88] width 114 height 7
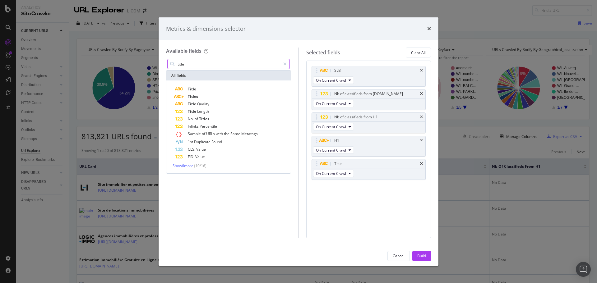
click at [195, 62] on input "title" at bounding box center [229, 63] width 104 height 9
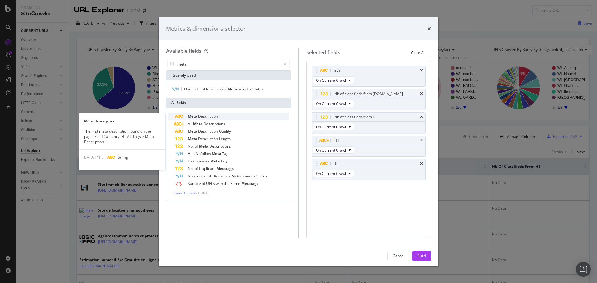
click at [227, 118] on div "Meta Description" at bounding box center [232, 116] width 114 height 7
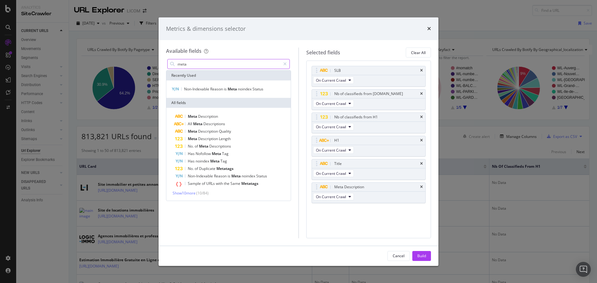
click at [205, 66] on input "meta" at bounding box center [229, 63] width 104 height 9
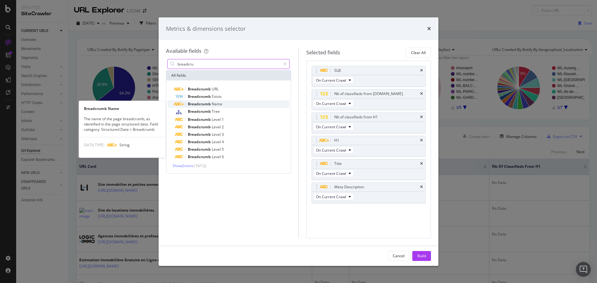
type input "breadcru"
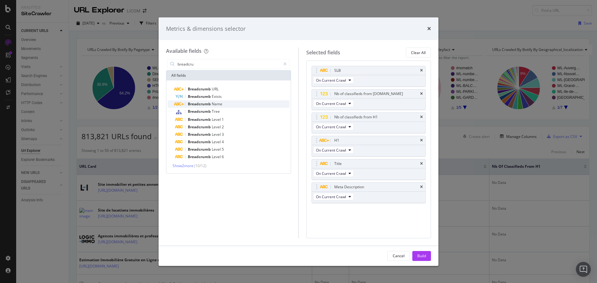
click at [229, 105] on div "Breadcrumb Name" at bounding box center [232, 103] width 114 height 7
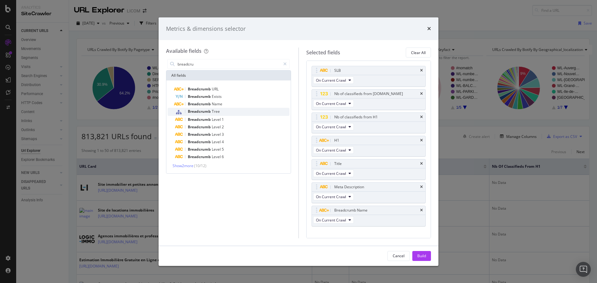
click at [233, 111] on div "Breadcrumb Tree" at bounding box center [232, 112] width 114 height 8
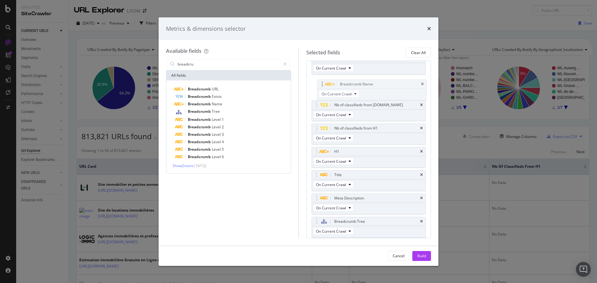
drag, startPoint x: 364, startPoint y: 198, endPoint x: 369, endPoint y: 79, distance: 119.5
click at [369, 77] on body "Analytics SiteCrawler CURRENT URLS Overview Movements Segments Visits Analysis …" at bounding box center [298, 141] width 597 height 283
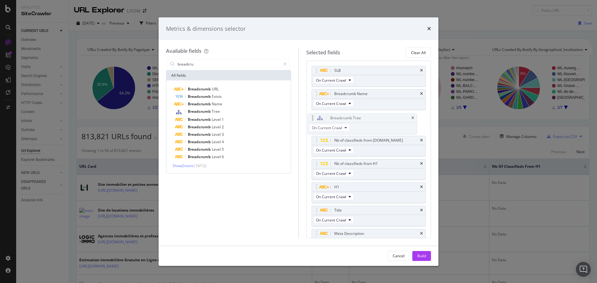
drag, startPoint x: 373, startPoint y: 233, endPoint x: 369, endPoint y: 117, distance: 115.7
click at [369, 117] on body "Analytics SiteCrawler CURRENT URLS Overview Movements Segments Visits Analysis …" at bounding box center [298, 141] width 597 height 283
click at [421, 257] on div "Build" at bounding box center [421, 255] width 9 height 5
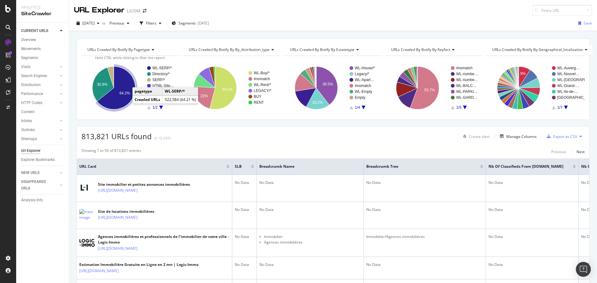
click at [125, 98] on icon "A chart." at bounding box center [116, 88] width 38 height 43
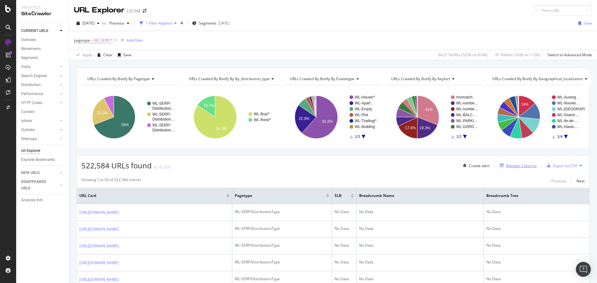
click at [527, 168] on div "Manage Columns" at bounding box center [521, 165] width 30 height 5
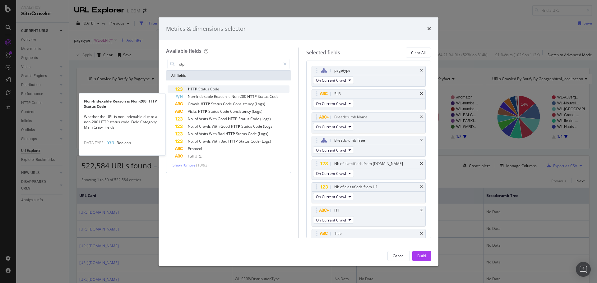
type input "http"
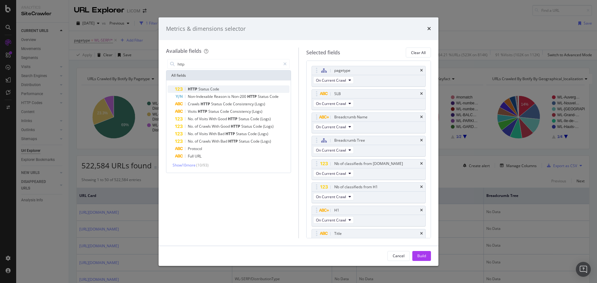
click at [232, 90] on div "HTTP Status Code" at bounding box center [232, 88] width 114 height 7
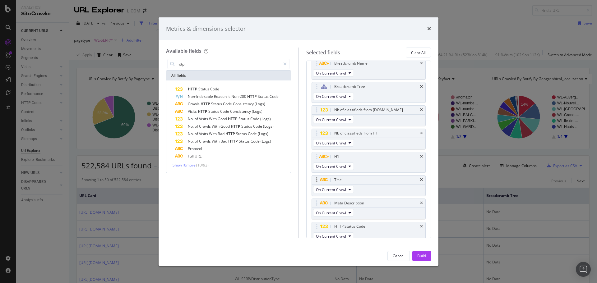
scroll to position [59, 0]
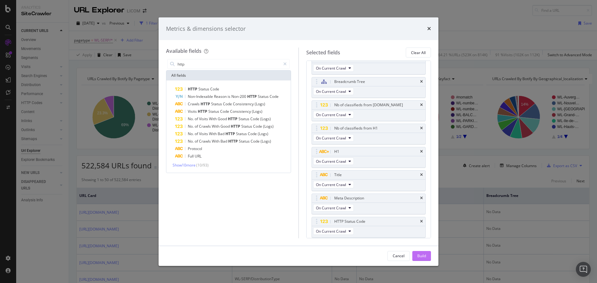
click at [419, 255] on div "Build" at bounding box center [421, 255] width 9 height 5
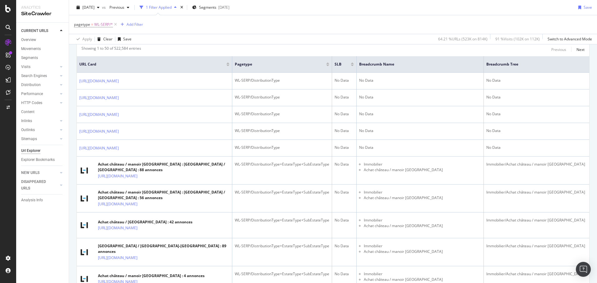
scroll to position [31, 0]
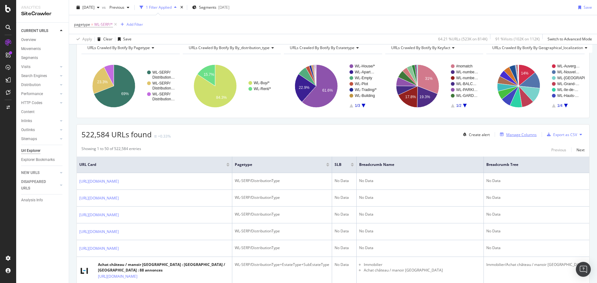
click at [514, 136] on div "Manage Columns" at bounding box center [521, 134] width 30 height 5
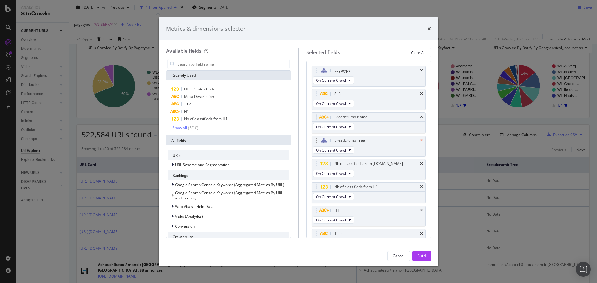
click at [420, 141] on icon "times" at bounding box center [421, 141] width 3 height 4
click at [417, 256] on div "Build" at bounding box center [421, 255] width 9 height 5
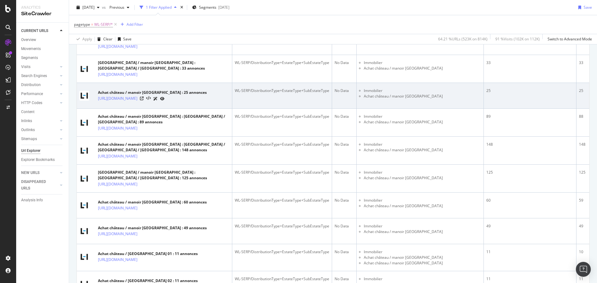
scroll to position [497, 0]
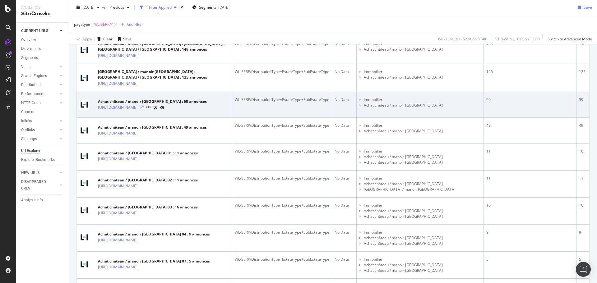
click at [144, 109] on icon at bounding box center [142, 108] width 4 height 4
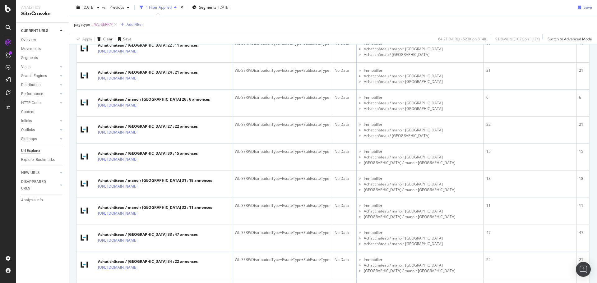
scroll to position [995, 0]
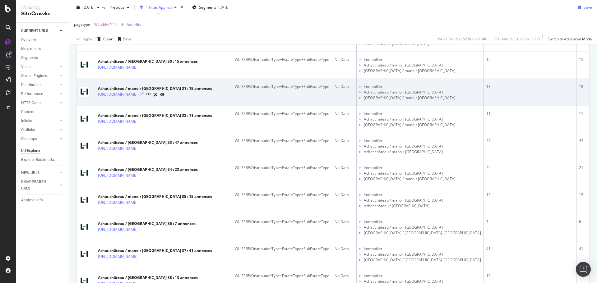
click at [144, 96] on icon at bounding box center [142, 95] width 4 height 4
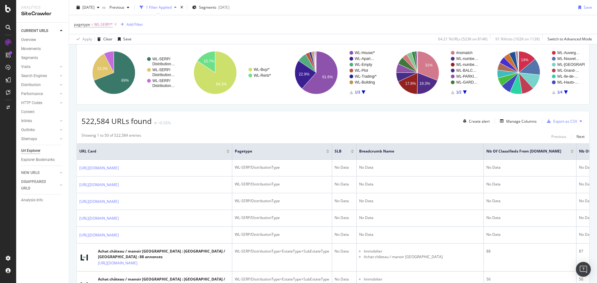
scroll to position [0, 0]
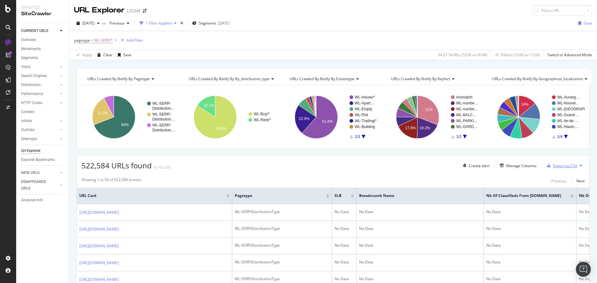
click at [560, 164] on div "Export as CSV" at bounding box center [565, 165] width 24 height 5
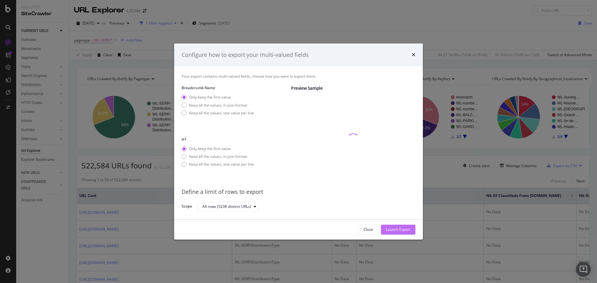
click at [391, 229] on div "Launch Export" at bounding box center [398, 229] width 25 height 5
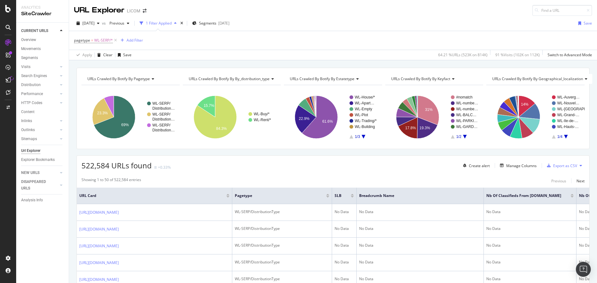
click at [362, 137] on icon "A chart." at bounding box center [364, 137] width 4 height 4
click at [349, 138] on icon "A chart." at bounding box center [351, 137] width 4 height 4
click at [515, 168] on div "Manage Columns" at bounding box center [521, 165] width 30 height 5
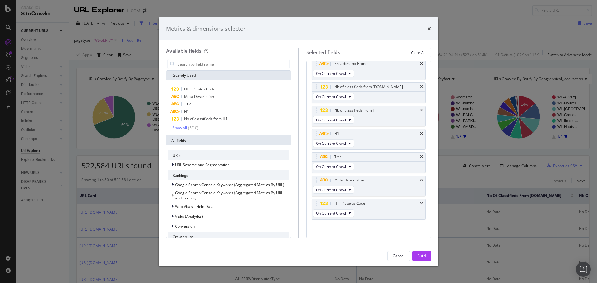
scroll to position [56, 0]
click at [229, 63] on input "modal" at bounding box center [233, 63] width 113 height 9
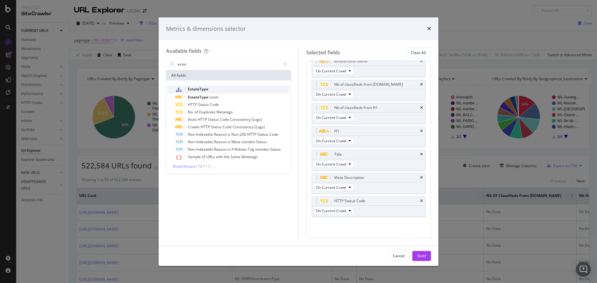
click at [231, 90] on div "EstateType" at bounding box center [232, 89] width 114 height 8
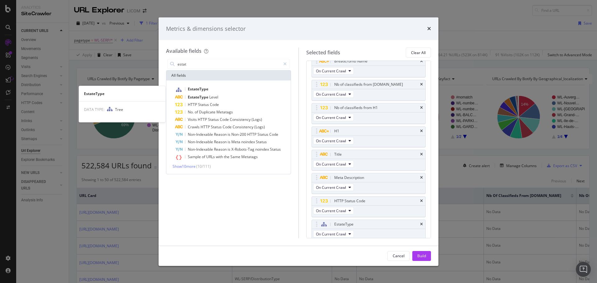
scroll to position [59, 0]
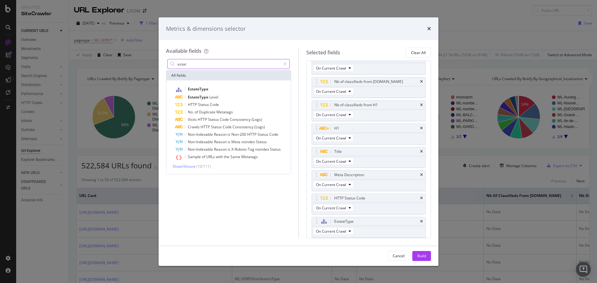
click at [209, 66] on input "estat" at bounding box center [229, 63] width 104 height 9
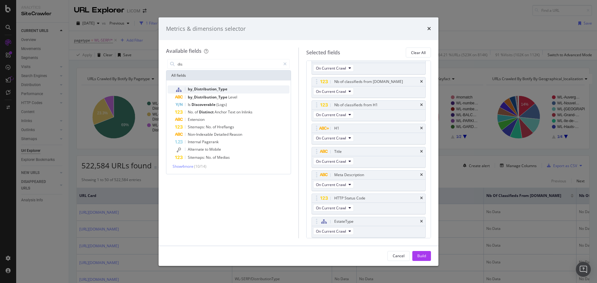
click at [209, 89] on span "by_Distribution_Type" at bounding box center [207, 88] width 39 height 5
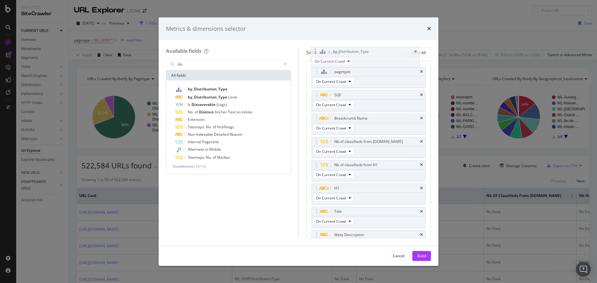
scroll to position [0, 0]
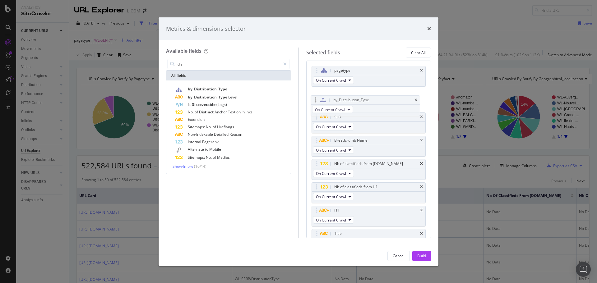
drag, startPoint x: 317, startPoint y: 221, endPoint x: 315, endPoint y: 95, distance: 126.9
click at [315, 95] on body "Analytics SiteCrawler CURRENT URLS Overview Movements Segments Visits Analysis …" at bounding box center [298, 141] width 597 height 283
drag, startPoint x: 318, startPoint y: 199, endPoint x: 324, endPoint y: 97, distance: 102.8
click at [324, 97] on body "Analytics SiteCrawler CURRENT URLS Overview Movements Segments Visits Analysis …" at bounding box center [298, 141] width 597 height 283
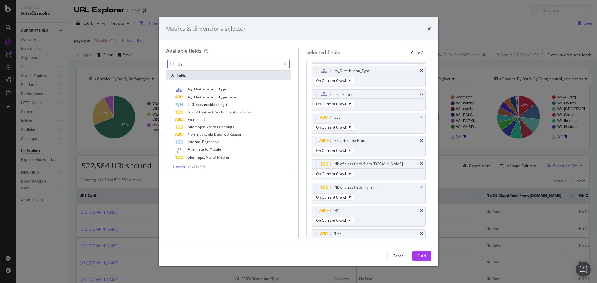
click at [209, 66] on input "dis" at bounding box center [229, 63] width 104 height 9
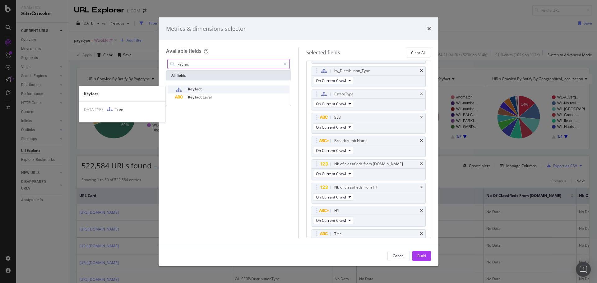
type input "keyfac"
click at [214, 86] on div "Keyfact" at bounding box center [232, 89] width 114 height 8
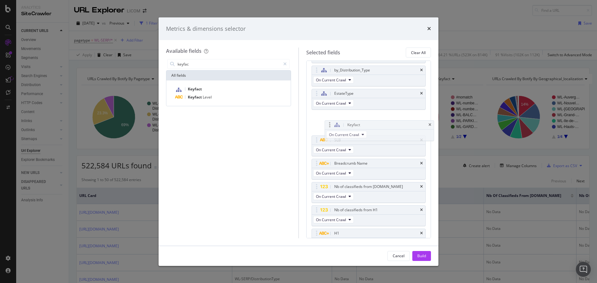
scroll to position [22, 0]
drag, startPoint x: 318, startPoint y: 221, endPoint x: 330, endPoint y: 125, distance: 97.3
click at [330, 125] on body "Analytics SiteCrawler CURRENT URLS Overview Movements Segments Visits Analysis …" at bounding box center [298, 141] width 597 height 283
click at [421, 255] on div "Build" at bounding box center [421, 255] width 9 height 5
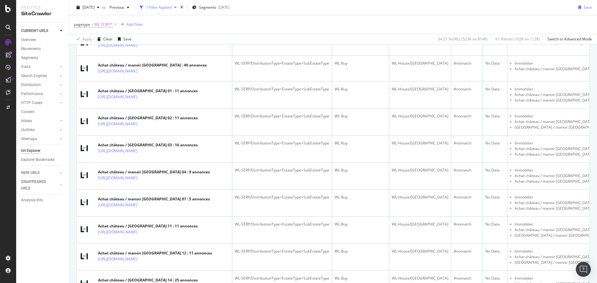
scroll to position [373, 0]
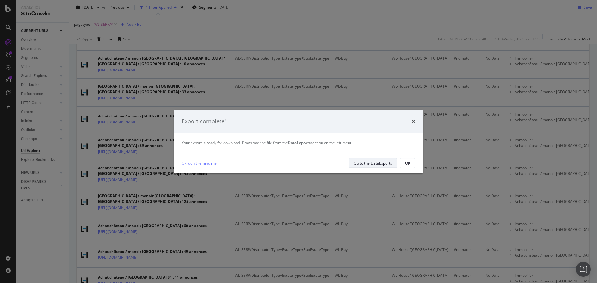
click at [385, 161] on div "Go to the DataExports" at bounding box center [373, 163] width 38 height 5
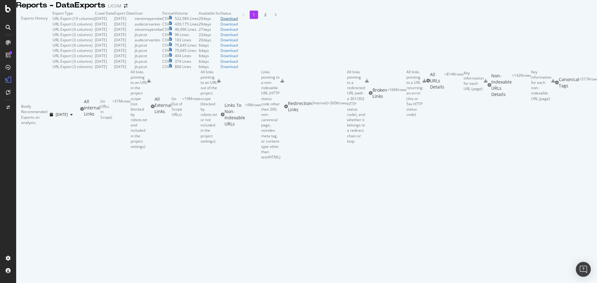
click at [238, 21] on div "Download" at bounding box center [228, 18] width 17 height 5
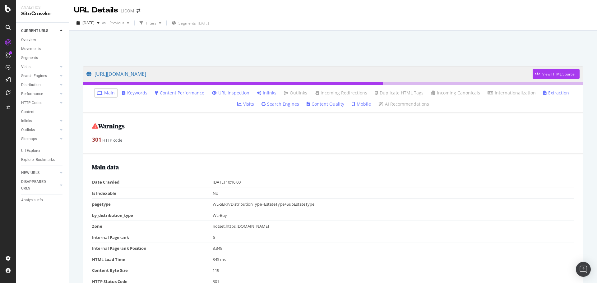
click at [257, 92] on link "Inlinks" at bounding box center [267, 93] width 20 height 6
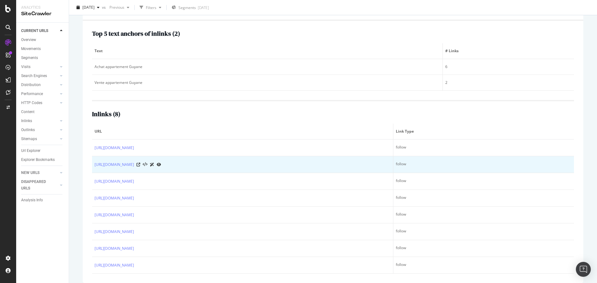
scroll to position [99, 0]
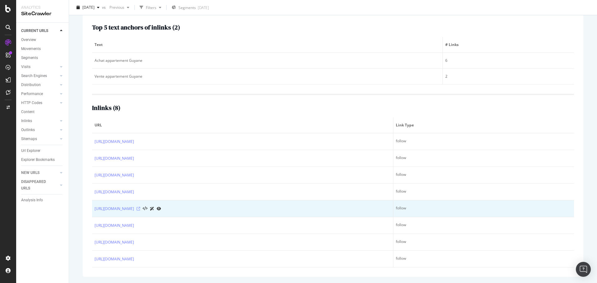
click at [140, 209] on icon at bounding box center [138, 209] width 4 height 4
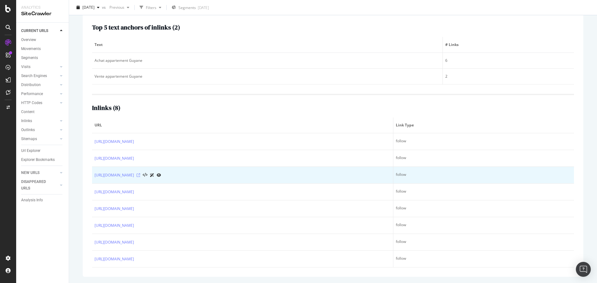
click at [140, 175] on icon at bounding box center [138, 175] width 4 height 4
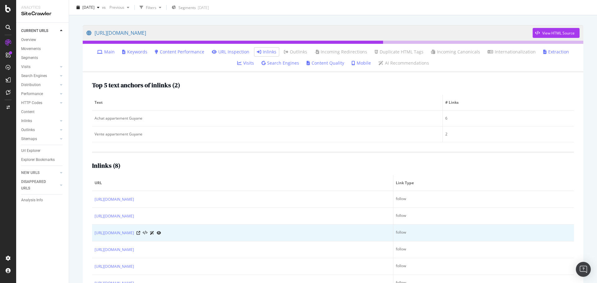
scroll to position [0, 0]
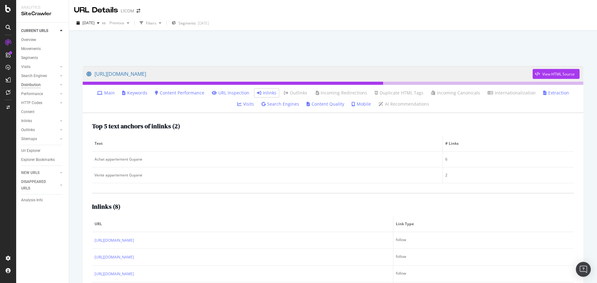
click at [30, 87] on div "Distribution" at bounding box center [31, 85] width 20 height 7
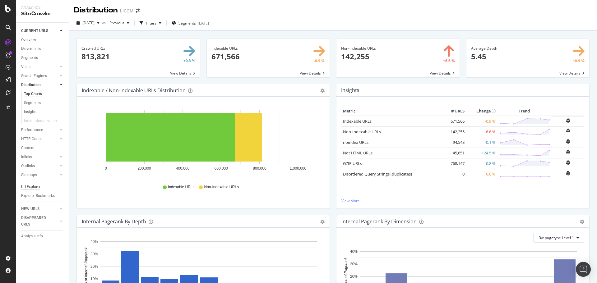
click at [22, 185] on div "Url Explorer" at bounding box center [30, 187] width 19 height 7
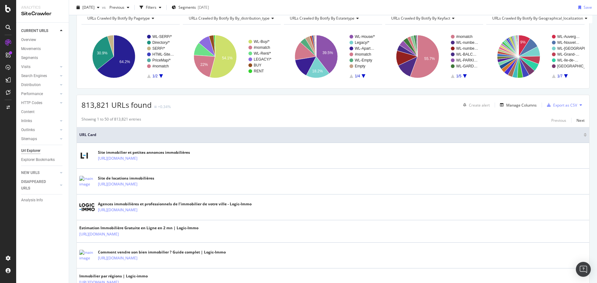
scroll to position [31, 0]
click at [533, 16] on span "URLs Crawled By Botify By geographical_localization" at bounding box center [537, 18] width 91 height 5
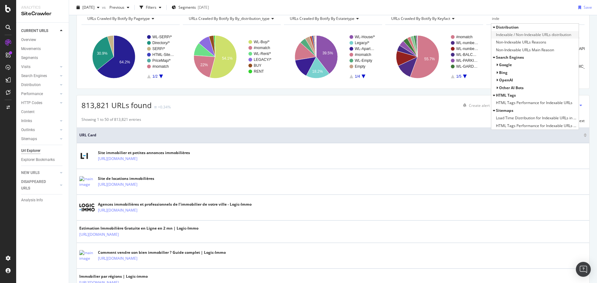
type input "inde"
click at [527, 33] on span "Indexable / Non-Indexable URLs distribution" at bounding box center [533, 35] width 75 height 6
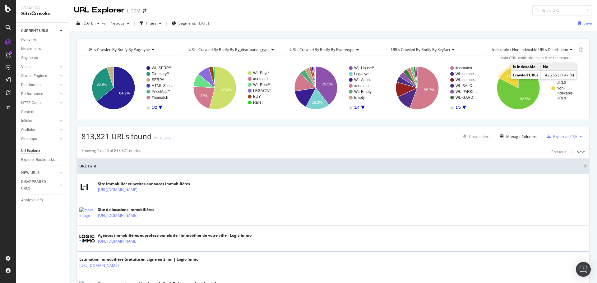
drag, startPoint x: 506, startPoint y: 75, endPoint x: 207, endPoint y: 145, distance: 307.5
click at [506, 75] on text "17.5%" at bounding box center [511, 77] width 11 height 4
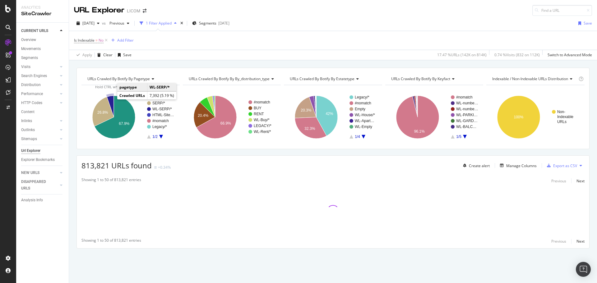
click at [111, 98] on icon "A chart." at bounding box center [110, 106] width 7 height 21
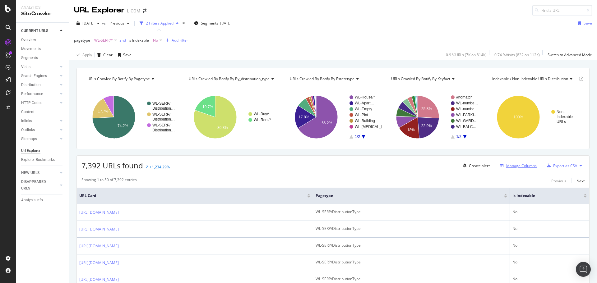
click at [518, 167] on div "Manage Columns" at bounding box center [521, 165] width 30 height 5
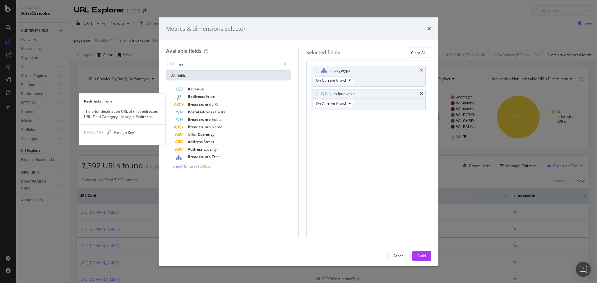
type input "reas"
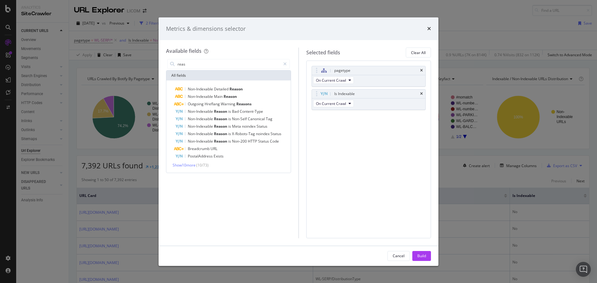
click at [428, 27] on icon "times" at bounding box center [429, 28] width 4 height 5
click at [428, 27] on div "2025 Sep. 17th vs Previous 2 Filters Applied Segments 2025-09-11 Save" at bounding box center [333, 24] width 528 height 12
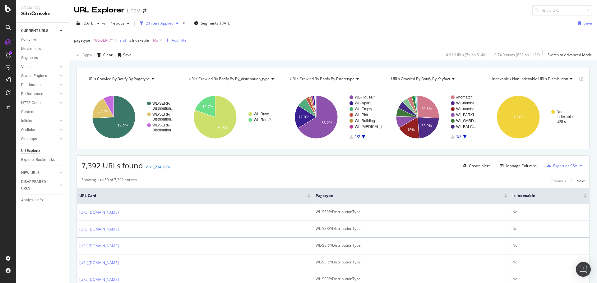
click at [436, 77] on span "URLs Crawled By Botify By keyfact" at bounding box center [420, 78] width 59 height 5
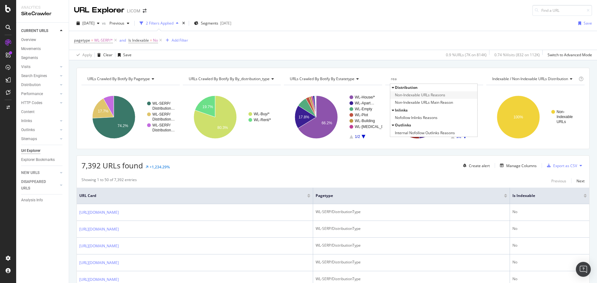
type input "rea"
click at [436, 94] on span "Non-Indexable URLs Reasons" at bounding box center [420, 95] width 50 height 6
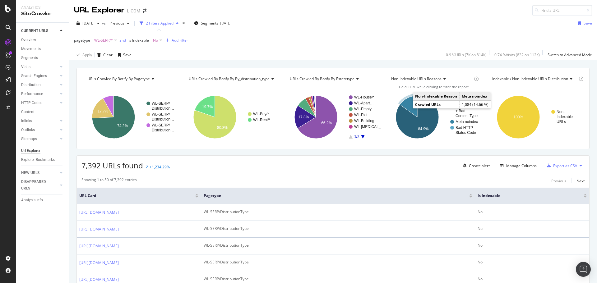
drag, startPoint x: 407, startPoint y: 110, endPoint x: 405, endPoint y: 104, distance: 6.5
click at [405, 104] on icon "A chart." at bounding box center [408, 106] width 17 height 21
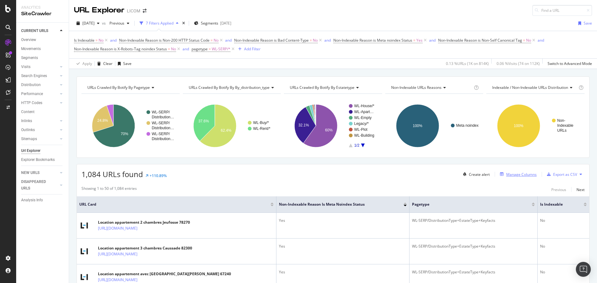
click at [517, 176] on div "Manage Columns" at bounding box center [521, 174] width 30 height 5
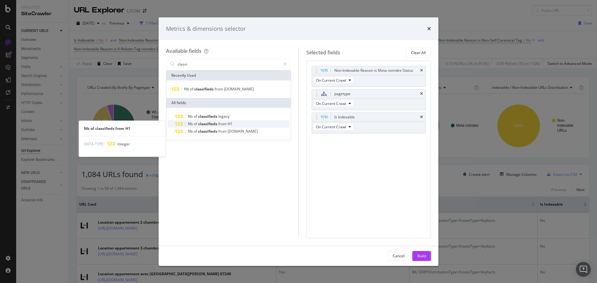
type input "classi"
click at [256, 121] on div "Nb of classifieds from H1" at bounding box center [232, 123] width 114 height 7
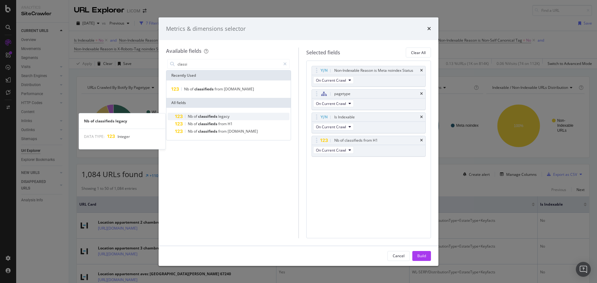
click at [256, 118] on div "Nb of classifieds legacy" at bounding box center [232, 116] width 114 height 7
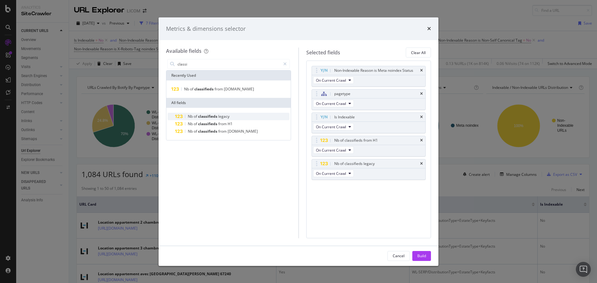
click at [219, 117] on span "legacy" at bounding box center [223, 116] width 11 height 5
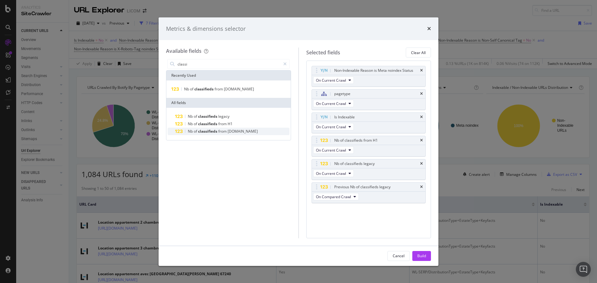
click at [235, 133] on span "Schema.org" at bounding box center [243, 131] width 30 height 5
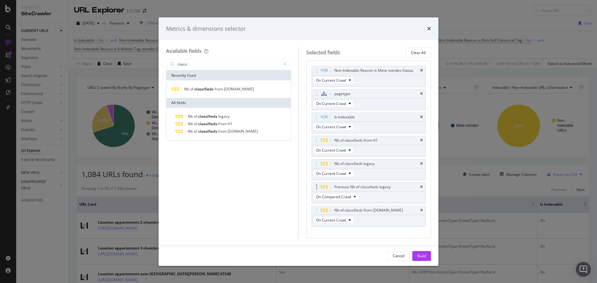
click at [415, 187] on div "Previous Nb of classifieds legacy" at bounding box center [369, 187] width 114 height 9
click at [420, 163] on icon "times" at bounding box center [421, 164] width 3 height 4
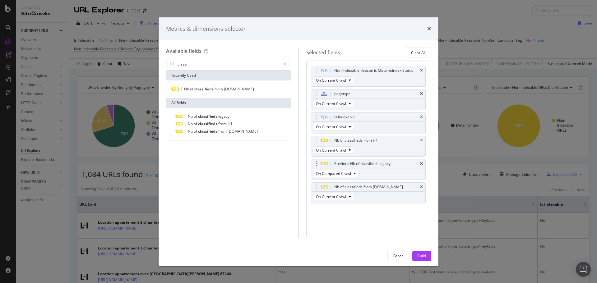
click at [420, 163] on div "Previous Nb of classifieds legacy" at bounding box center [369, 163] width 114 height 9
click at [425, 254] on div "Build" at bounding box center [421, 255] width 9 height 5
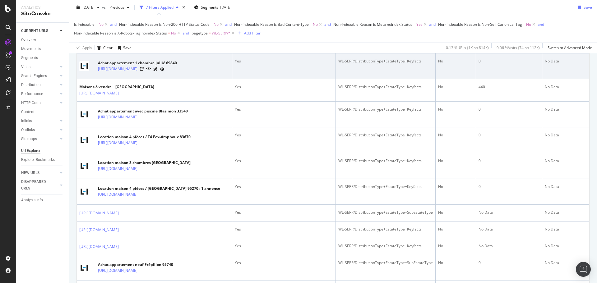
scroll to position [280, 0]
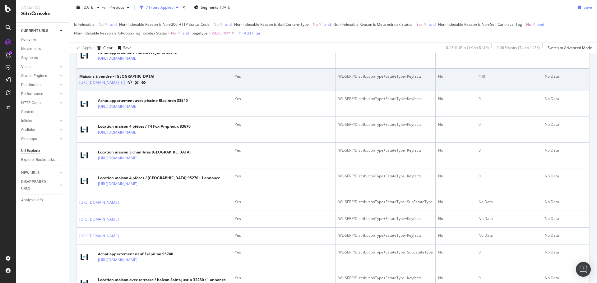
click at [125, 85] on icon at bounding box center [123, 83] width 4 height 4
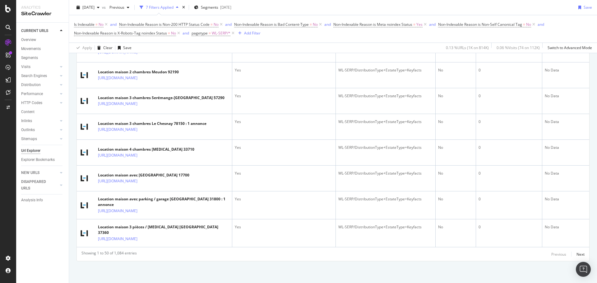
scroll to position [1491, 0]
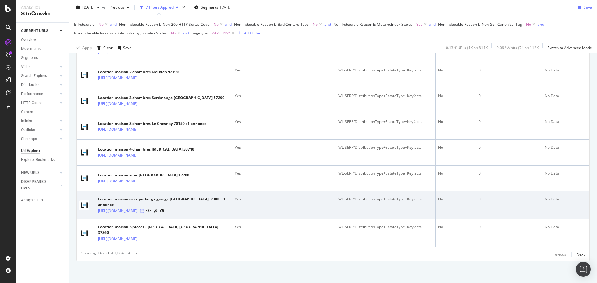
click at [144, 209] on icon at bounding box center [142, 211] width 4 height 4
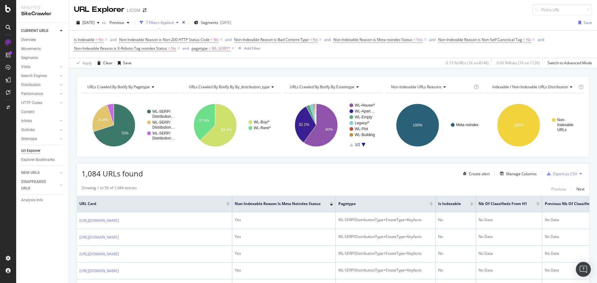
scroll to position [0, 0]
click at [105, 65] on div "Clear" at bounding box center [107, 63] width 9 height 5
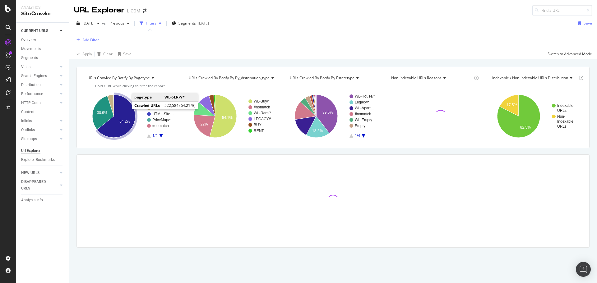
click at [127, 115] on icon "A chart." at bounding box center [116, 116] width 38 height 43
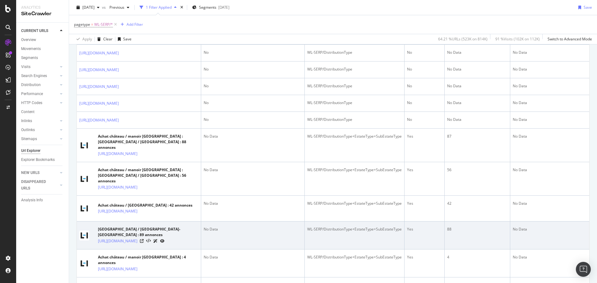
scroll to position [31, 0]
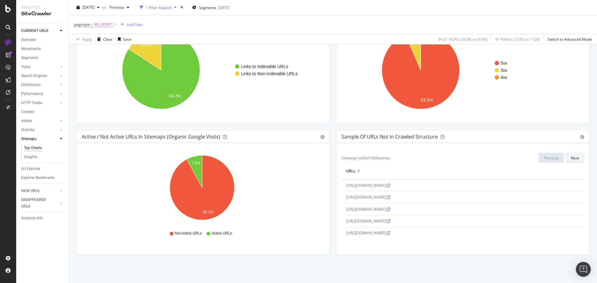
click at [571, 159] on div "Next" at bounding box center [575, 157] width 8 height 5
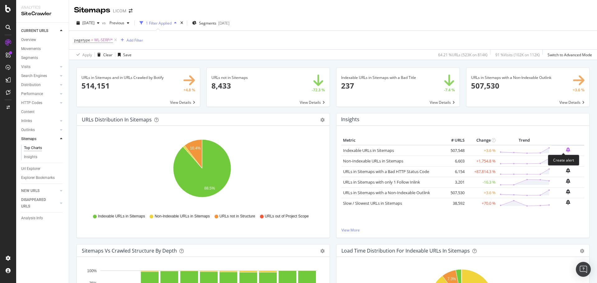
click at [566, 150] on icon "bell-plus" at bounding box center [568, 149] width 4 height 5
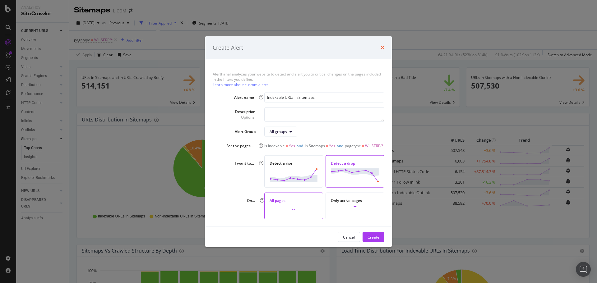
click at [381, 45] on icon "times" at bounding box center [383, 47] width 4 height 5
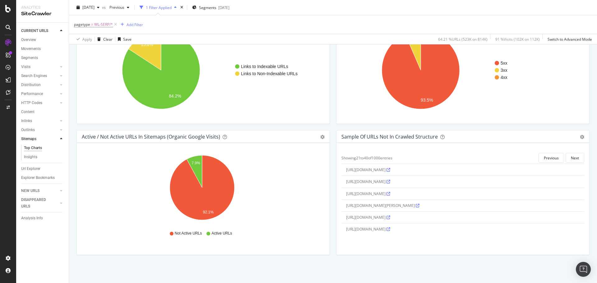
scroll to position [321, 0]
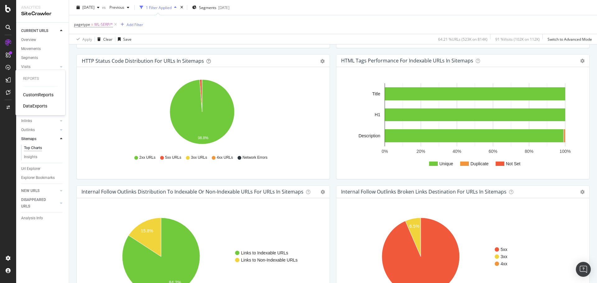
click at [28, 105] on div "DataExports" at bounding box center [35, 106] width 24 height 6
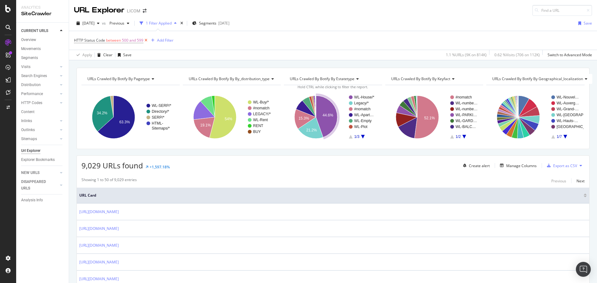
click at [147, 42] on icon at bounding box center [145, 40] width 5 height 6
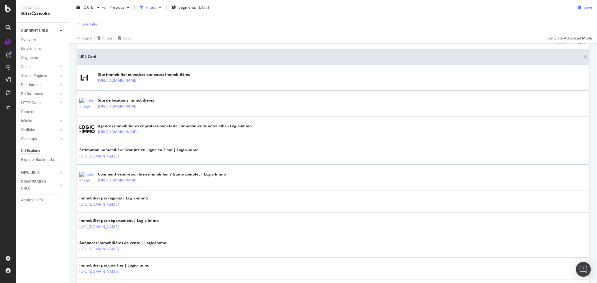
scroll to position [31, 0]
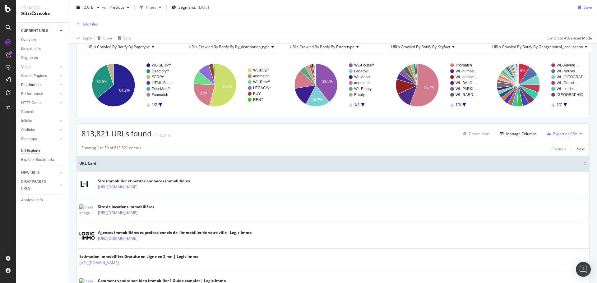
click at [40, 84] on link "Distribution" at bounding box center [39, 85] width 37 height 7
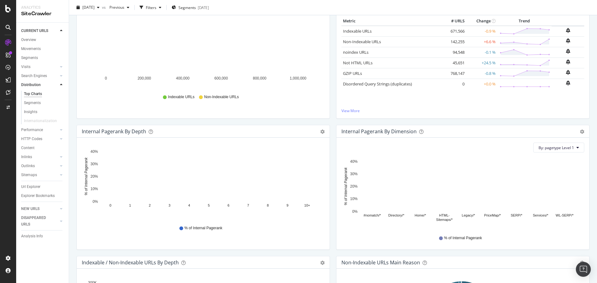
scroll to position [93, 0]
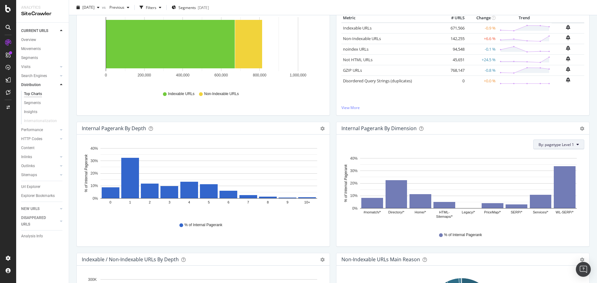
click at [551, 147] on span "By: pagetype Level 1" at bounding box center [555, 144] width 35 height 5
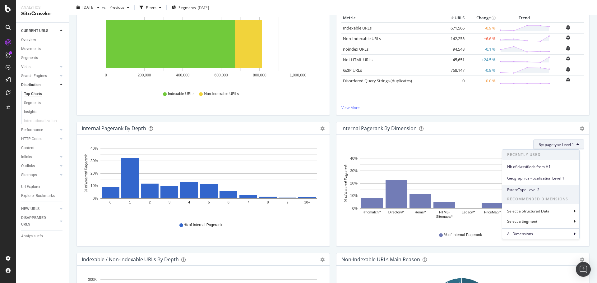
click at [545, 192] on span "EstateType Level 2" at bounding box center [540, 190] width 67 height 6
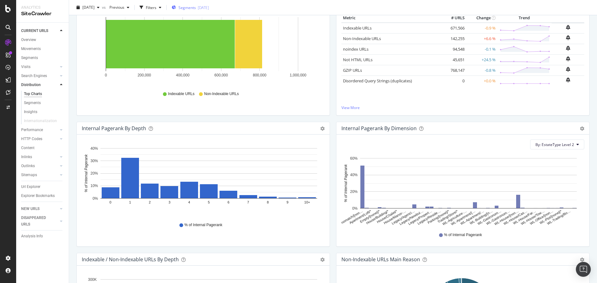
click at [196, 9] on span "Segments" at bounding box center [186, 7] width 17 height 5
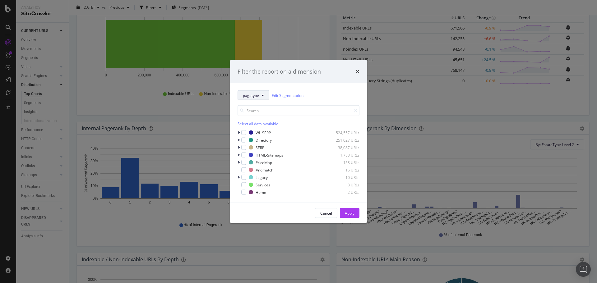
click at [254, 93] on span "pagetype" at bounding box center [251, 95] width 16 height 5
click at [333, 115] on input "modal" at bounding box center [299, 110] width 122 height 11
click at [245, 131] on div "modal" at bounding box center [243, 132] width 5 height 5
click at [352, 212] on div "Apply" at bounding box center [350, 212] width 10 height 5
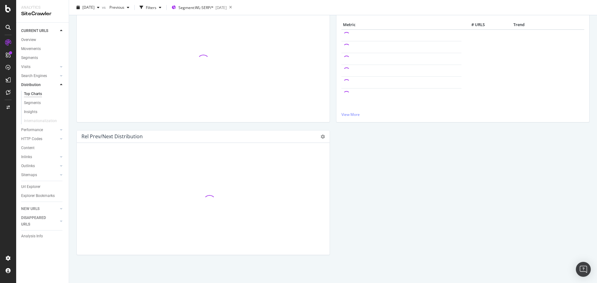
scroll to position [93, 0]
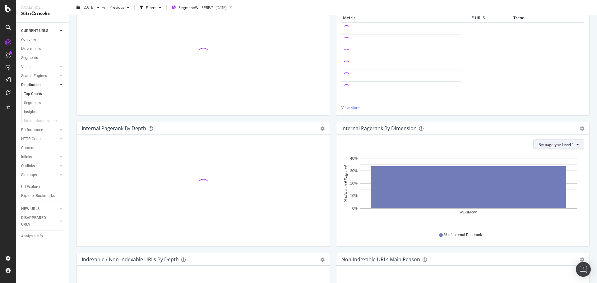
click at [557, 147] on span "By: pagetype Level 1" at bounding box center [555, 144] width 35 height 5
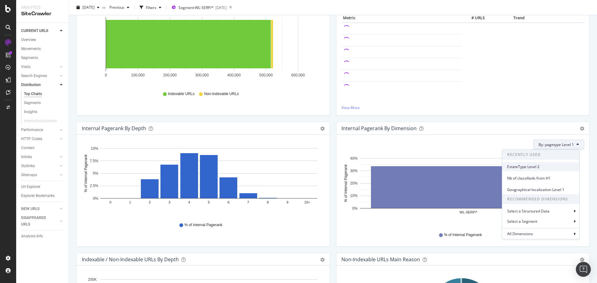
click at [549, 168] on span "EstateType Level 2" at bounding box center [540, 167] width 67 height 6
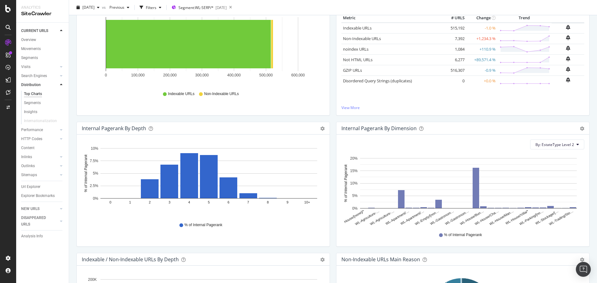
click at [475, 217] on g "WL-House/Bun…" at bounding box center [471, 217] width 25 height 17
click at [589, 235] on div "Distribution LICOM [DATE] vs Previous Filters Segment: WL-SERP/* [DATE] Crawled…" at bounding box center [333, 141] width 528 height 283
click at [559, 145] on span "By: EstateType Level 2" at bounding box center [554, 144] width 39 height 5
click at [580, 128] on icon "gear" at bounding box center [582, 129] width 4 height 4
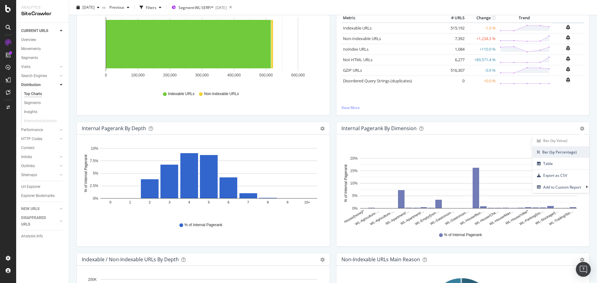
click at [571, 151] on span "Bar (by Percentage)" at bounding box center [560, 152] width 57 height 8
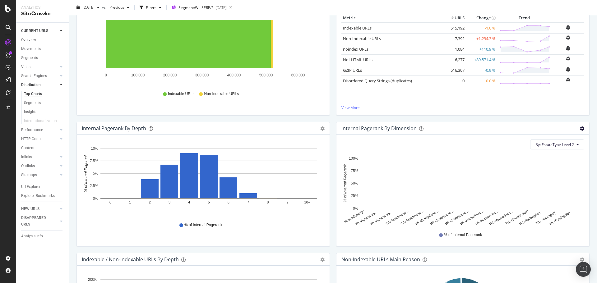
click at [580, 128] on icon "gear" at bounding box center [582, 129] width 4 height 4
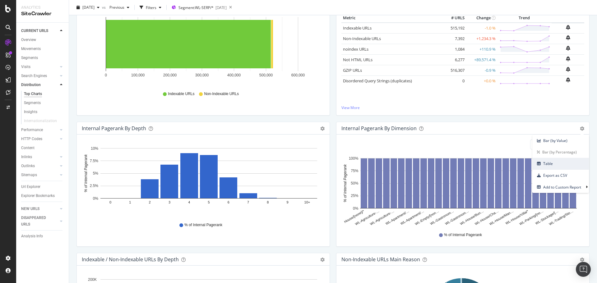
click at [567, 162] on span "Table" at bounding box center [560, 163] width 57 height 8
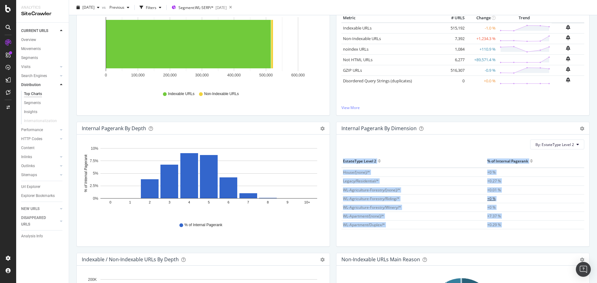
click at [549, 195] on td "+0 %" at bounding box center [535, 198] width 99 height 9
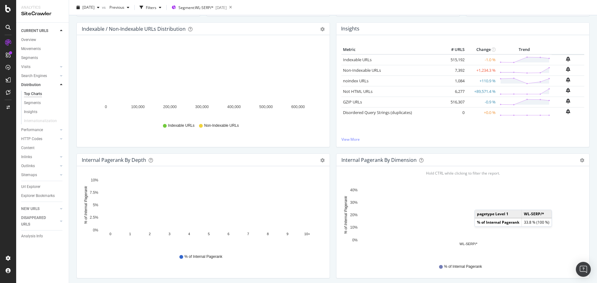
scroll to position [62, 0]
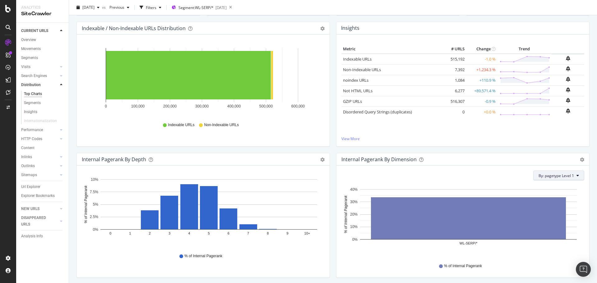
click at [565, 175] on span "By: pagetype Level 1" at bounding box center [555, 175] width 35 height 5
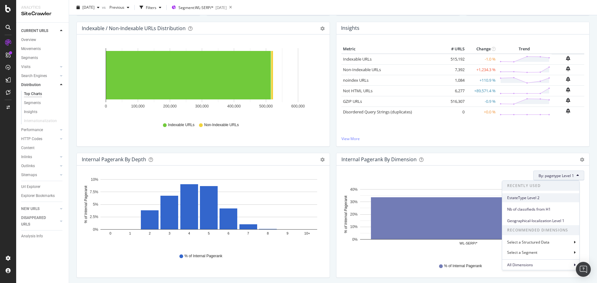
click at [554, 197] on span "EstateType Level 2" at bounding box center [540, 198] width 67 height 6
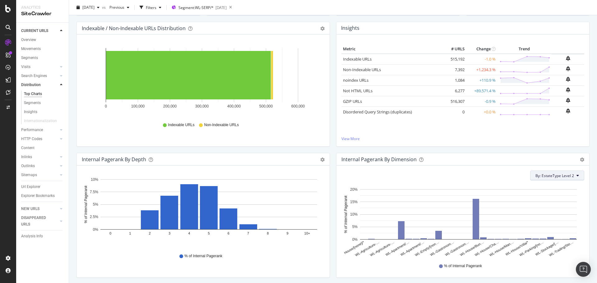
click at [567, 177] on span "By: EstateType Level 2" at bounding box center [554, 175] width 39 height 5
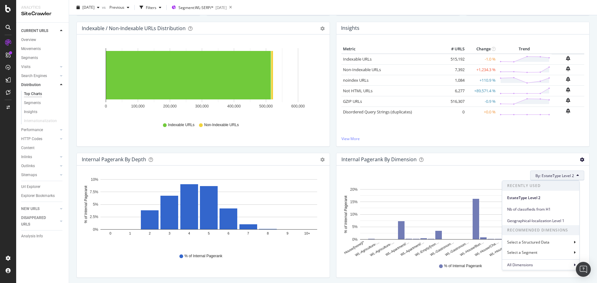
click at [580, 160] on icon "gear" at bounding box center [582, 160] width 4 height 4
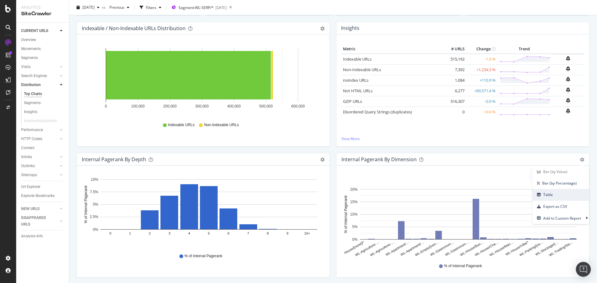
click at [568, 197] on span "Table" at bounding box center [560, 195] width 57 height 8
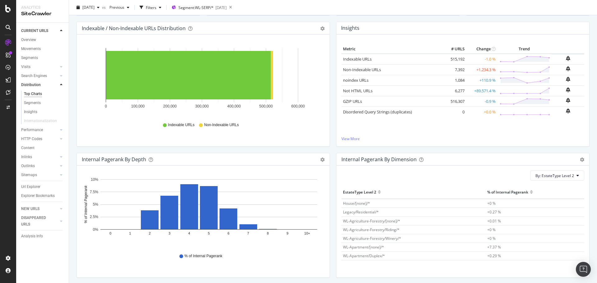
click at [530, 193] on div at bounding box center [531, 194] width 3 height 5
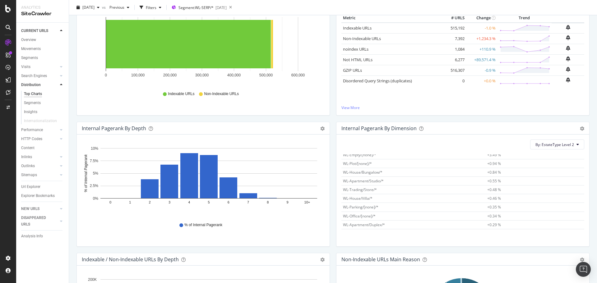
scroll to position [4, 0]
click at [576, 144] on button "By: EstateType Level 2" at bounding box center [557, 145] width 54 height 10
click at [580, 129] on icon "gear" at bounding box center [582, 129] width 4 height 4
click at [569, 150] on span "Bar (by Percentage)" at bounding box center [560, 152] width 57 height 8
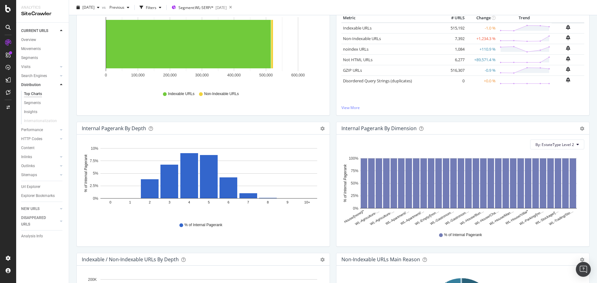
click at [574, 128] on div "Bar (by Value) Bar (by Percentage) Table Export as CSV Add to Custom Report" at bounding box center [579, 128] width 11 height 6
click at [580, 129] on icon "gear" at bounding box center [582, 129] width 4 height 4
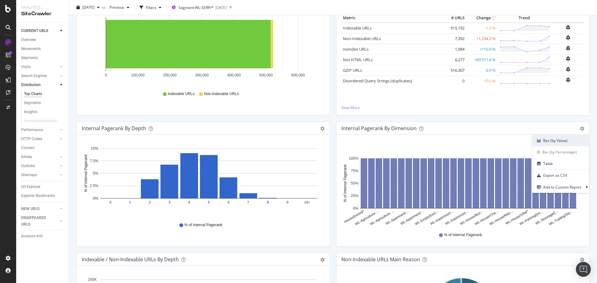
click at [552, 140] on span "Bar (by Value)" at bounding box center [560, 140] width 57 height 8
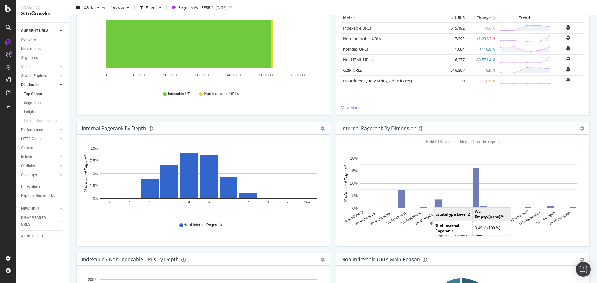
click at [436, 201] on rect "A chart." at bounding box center [438, 204] width 7 height 8
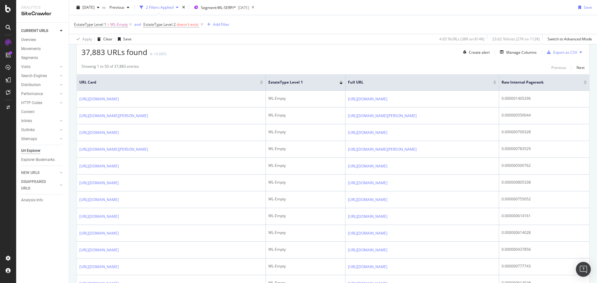
scroll to position [187, 0]
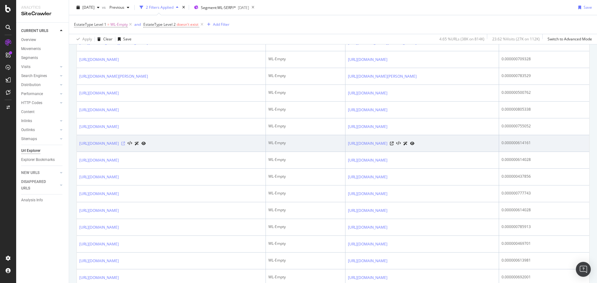
click at [125, 145] on icon at bounding box center [123, 144] width 4 height 4
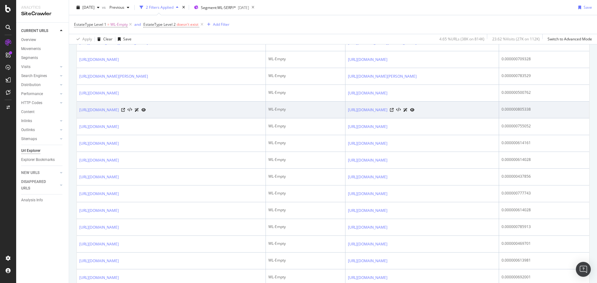
scroll to position [0, 0]
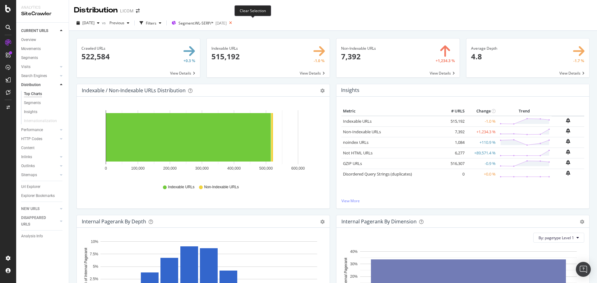
click at [234, 22] on icon at bounding box center [231, 23] width 8 height 9
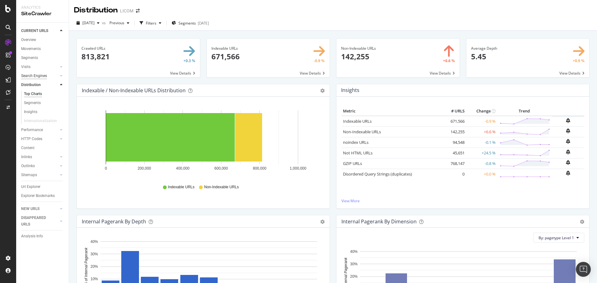
click at [38, 78] on div "Search Engines" at bounding box center [34, 76] width 26 height 7
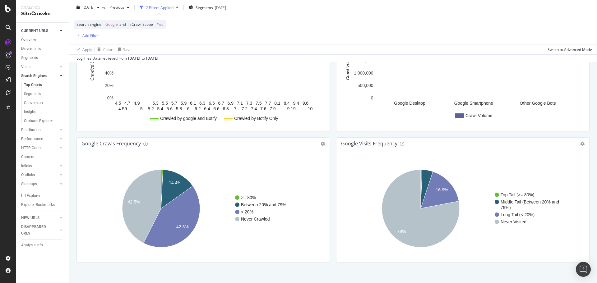
scroll to position [702, 0]
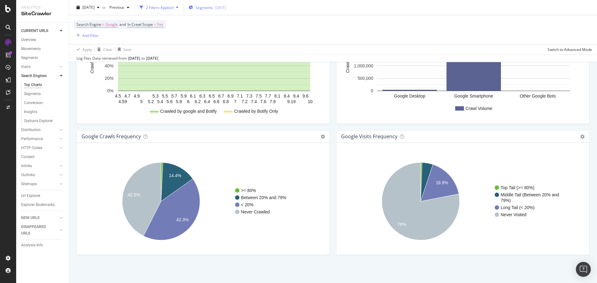
click at [226, 10] on div "[DATE]" at bounding box center [220, 7] width 11 height 5
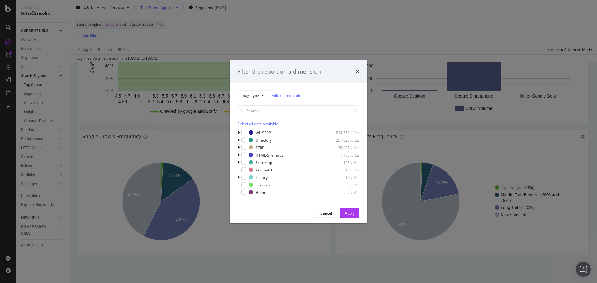
click at [204, 129] on div "Filter the report on a dimension pagetype Edit Segmentation Select all data ava…" at bounding box center [298, 141] width 597 height 283
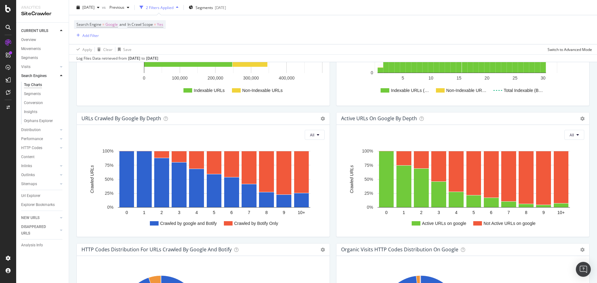
scroll to position [267, 0]
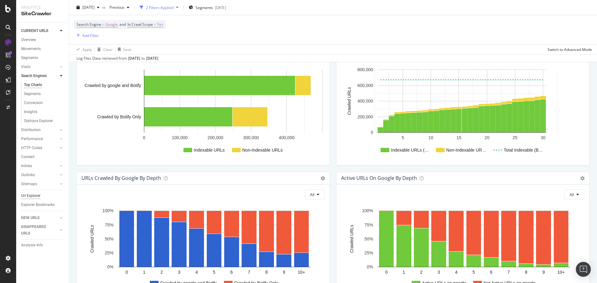
click at [36, 194] on div "Url Explorer" at bounding box center [30, 196] width 19 height 7
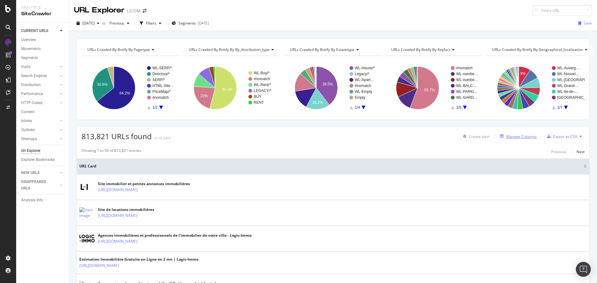
click at [513, 135] on div "Manage Columns" at bounding box center [521, 136] width 30 height 5
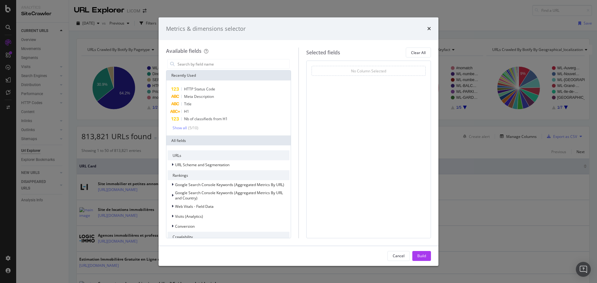
click at [149, 125] on div "Metrics & dimensions selector Available fields Recently Used HTTP Status Code M…" at bounding box center [298, 141] width 597 height 283
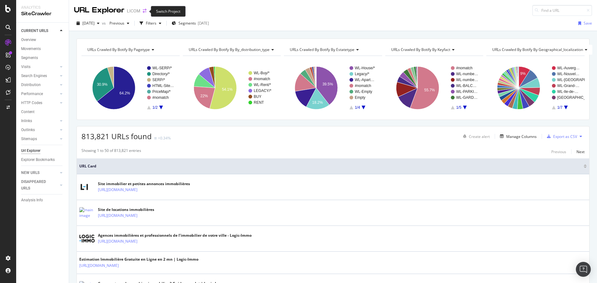
click at [144, 13] on icon "arrow-right-arrow-left" at bounding box center [145, 11] width 4 height 4
